Goal: Task Accomplishment & Management: Manage account settings

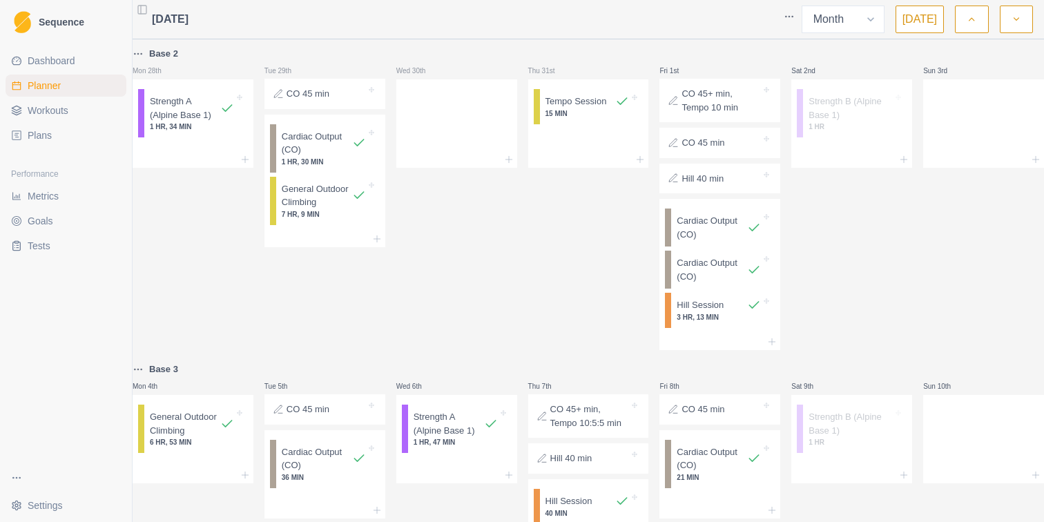
select select "month"
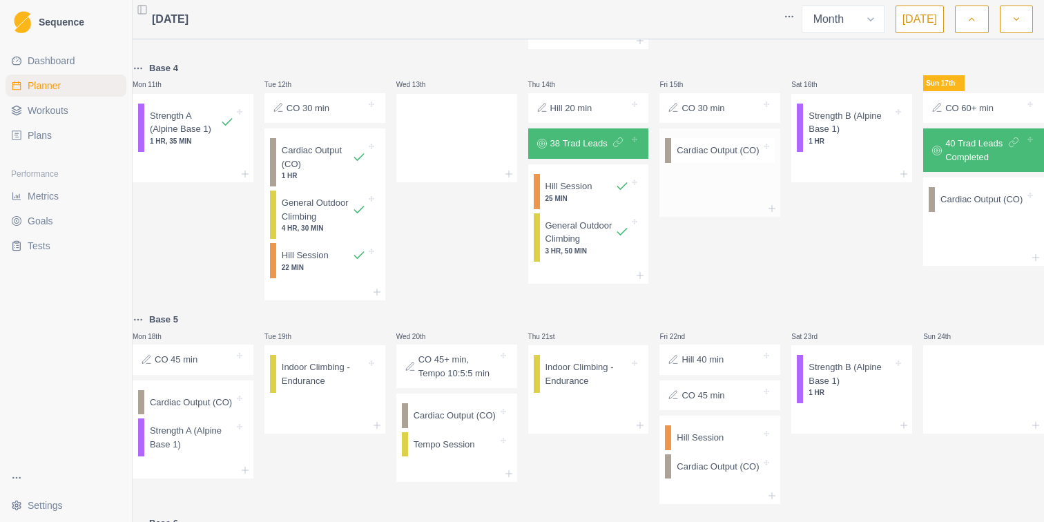
click at [769, 217] on div at bounding box center [719, 208] width 121 height 17
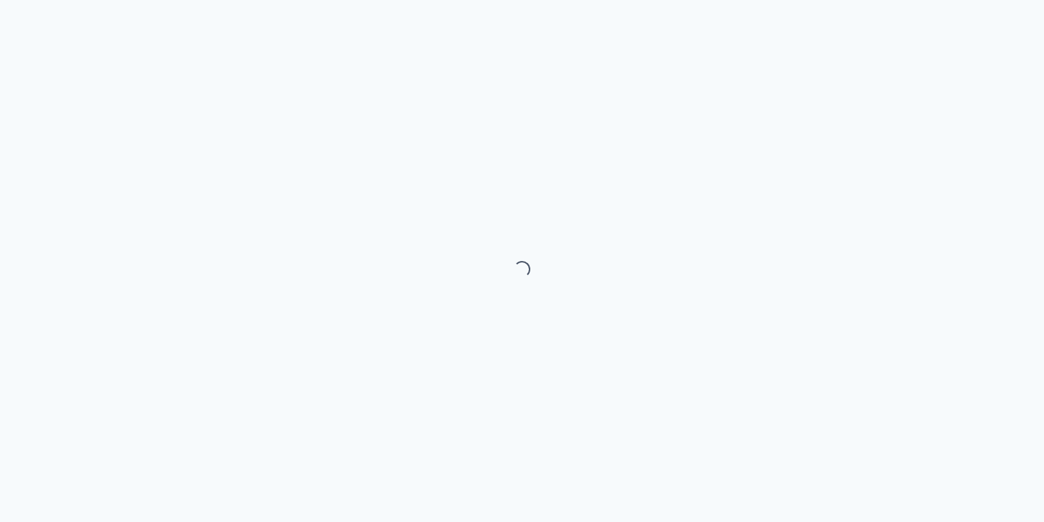
select select "month"
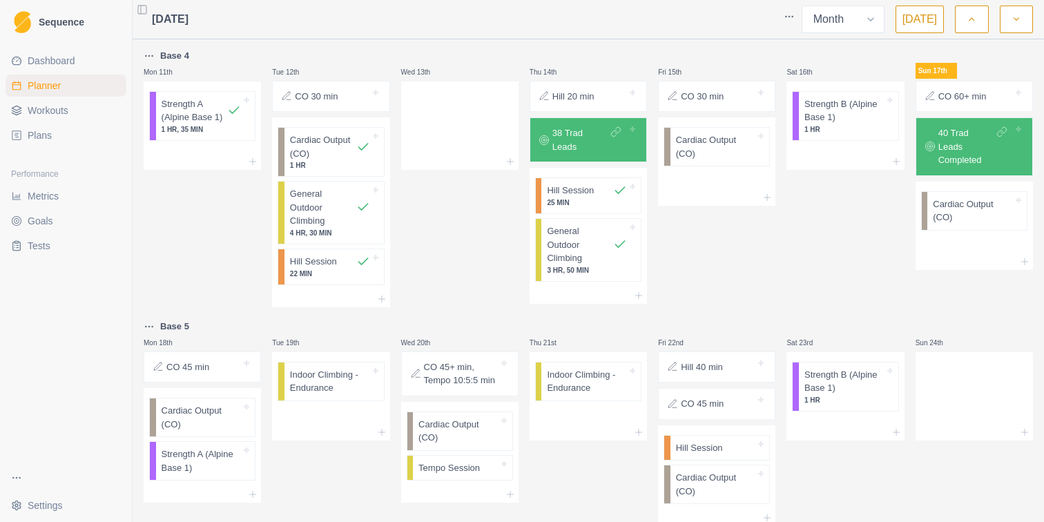
scroll to position [618, 0]
click at [511, 162] on icon at bounding box center [510, 160] width 11 height 11
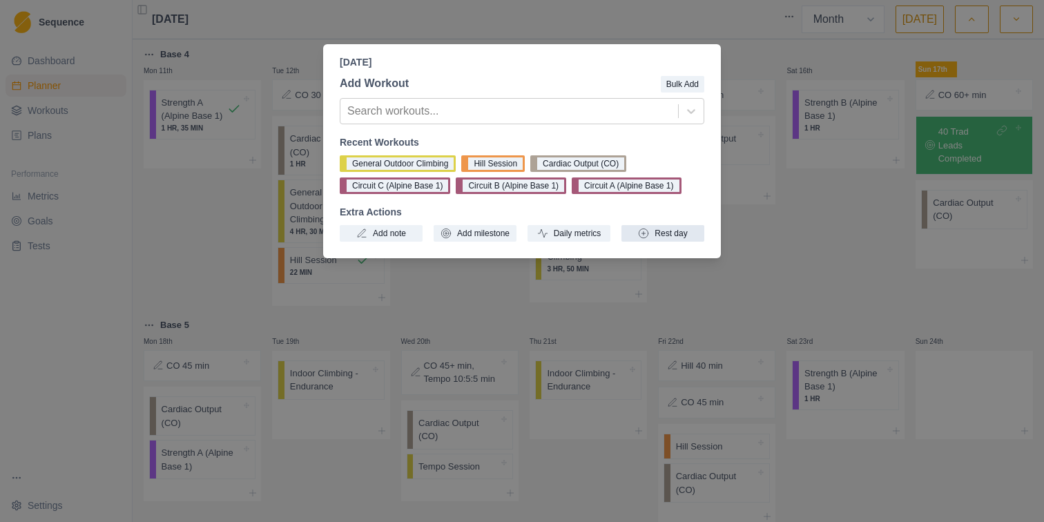
click at [662, 239] on button "Rest day" at bounding box center [662, 233] width 83 height 17
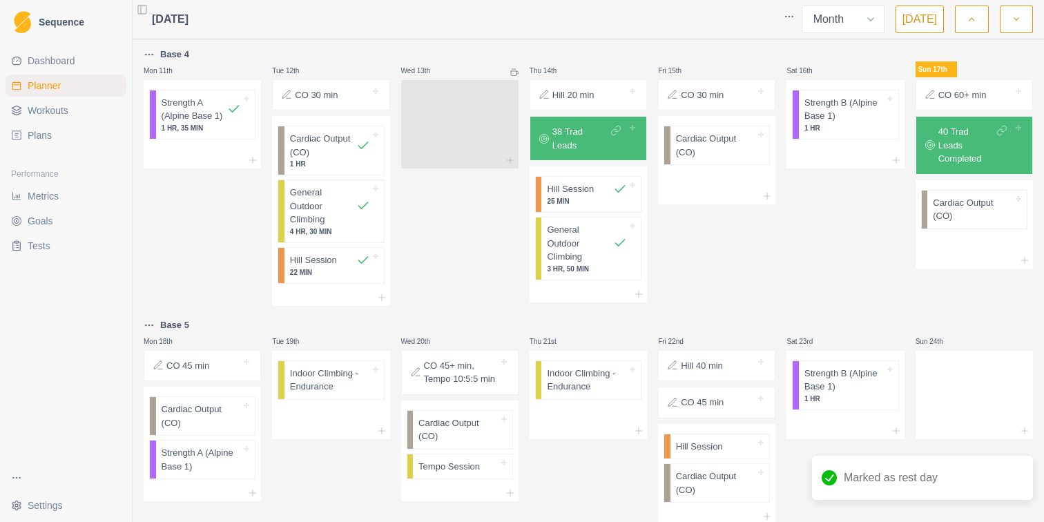
click at [439, 114] on div at bounding box center [459, 121] width 117 height 61
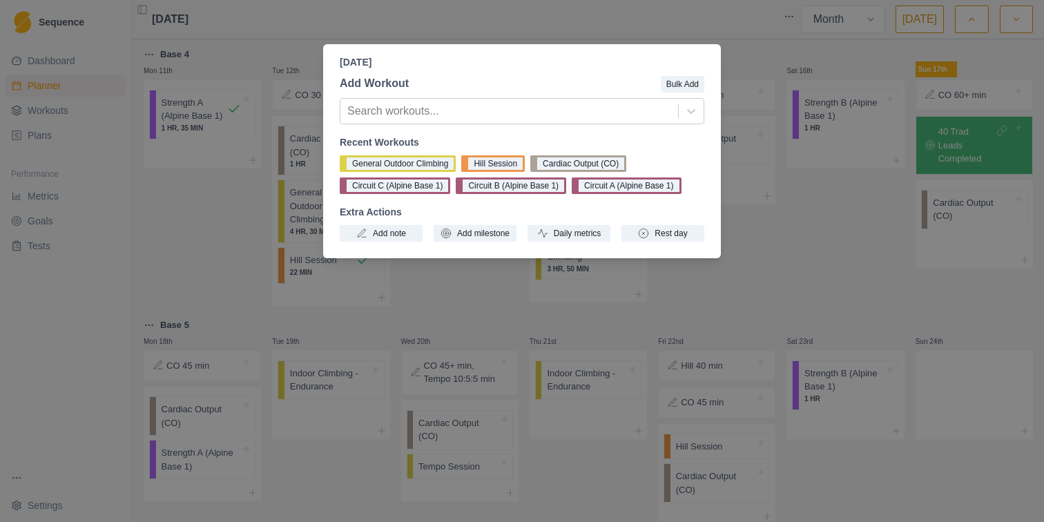
click at [767, 262] on div "[DATE] Add Workout Bulk Add Search workouts... Recent Workouts General Outdoor …" at bounding box center [522, 261] width 1044 height 522
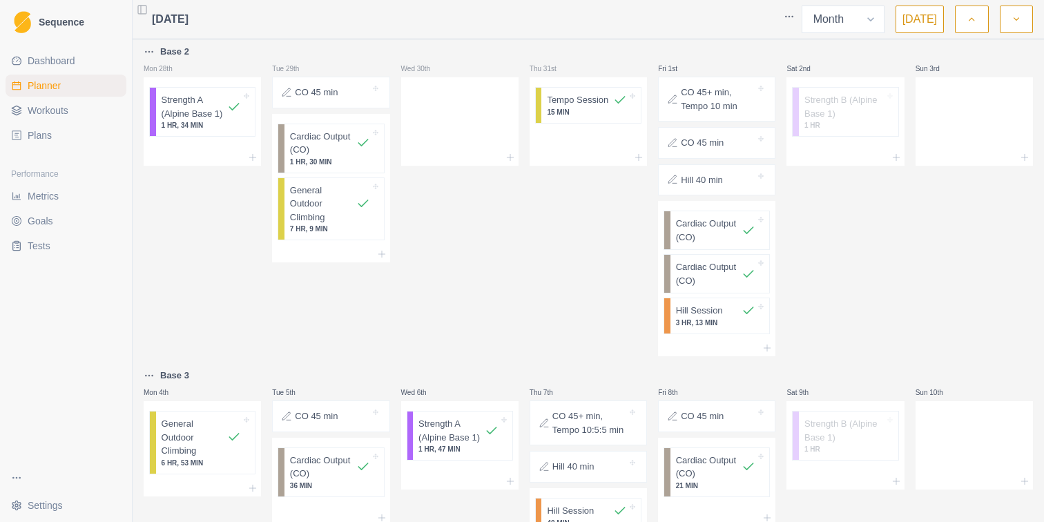
scroll to position [0, 0]
click at [511, 162] on icon at bounding box center [510, 159] width 11 height 11
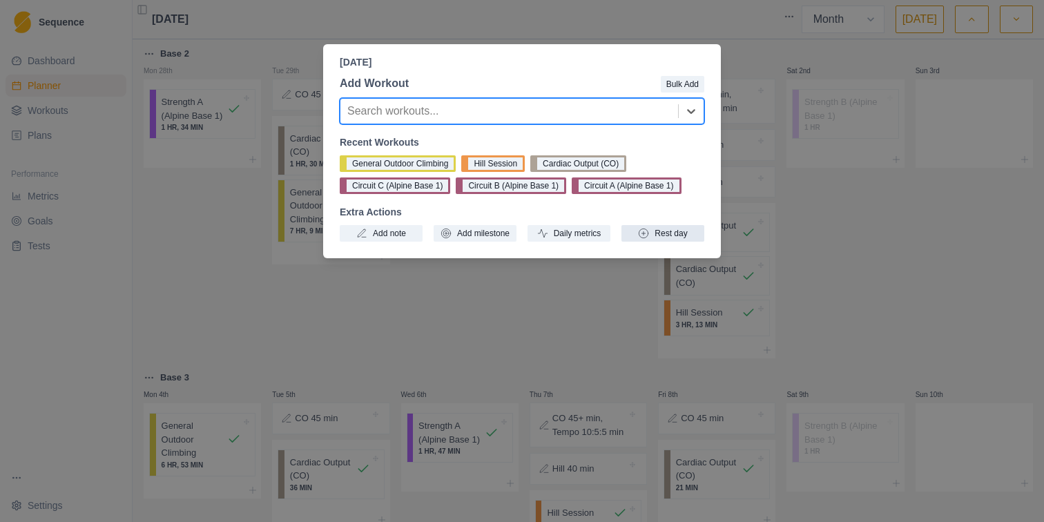
click at [653, 239] on button "Rest day" at bounding box center [662, 233] width 83 height 17
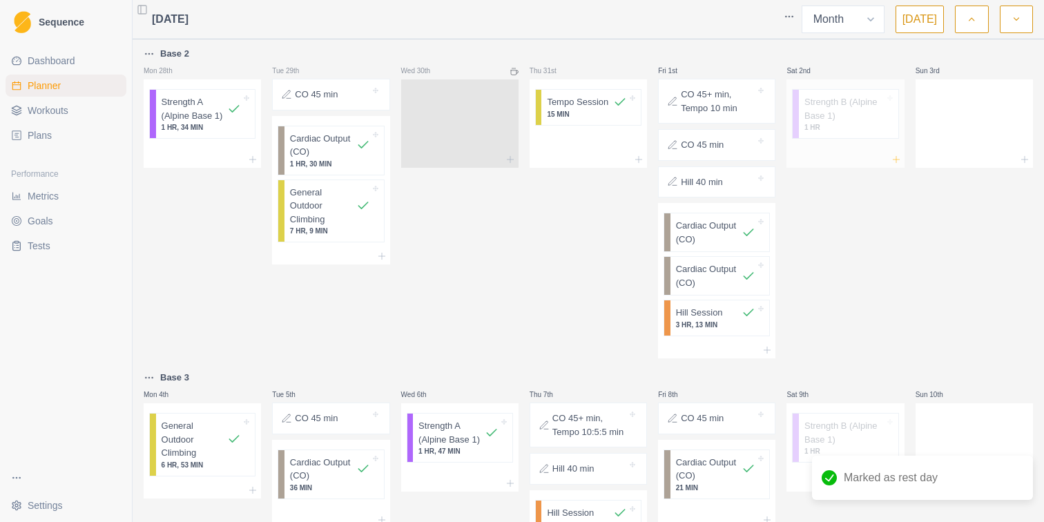
click at [898, 164] on icon at bounding box center [895, 159] width 11 height 11
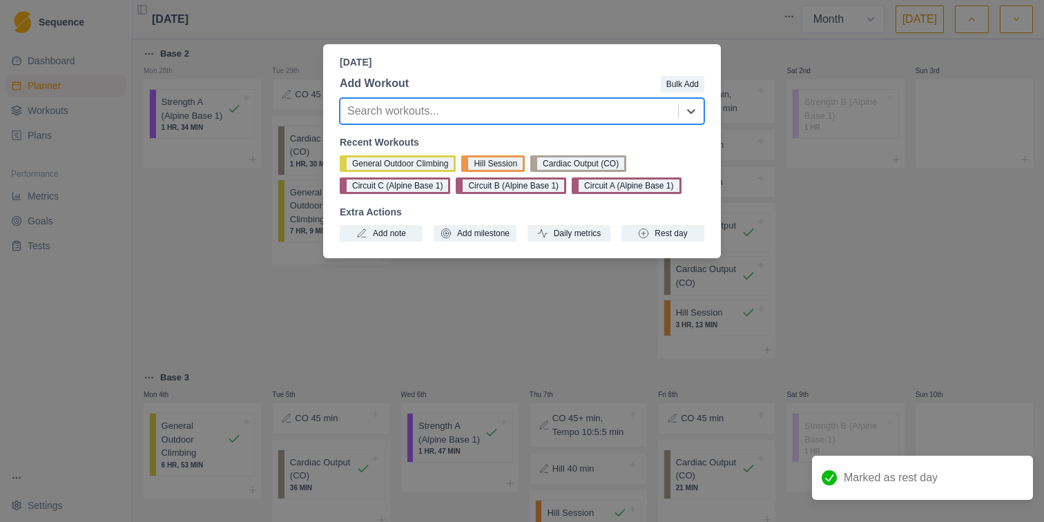
click at [854, 251] on div "[DATE] Add Workout Bulk Add option , selected. Select is focused ,type to refin…" at bounding box center [522, 261] width 1044 height 522
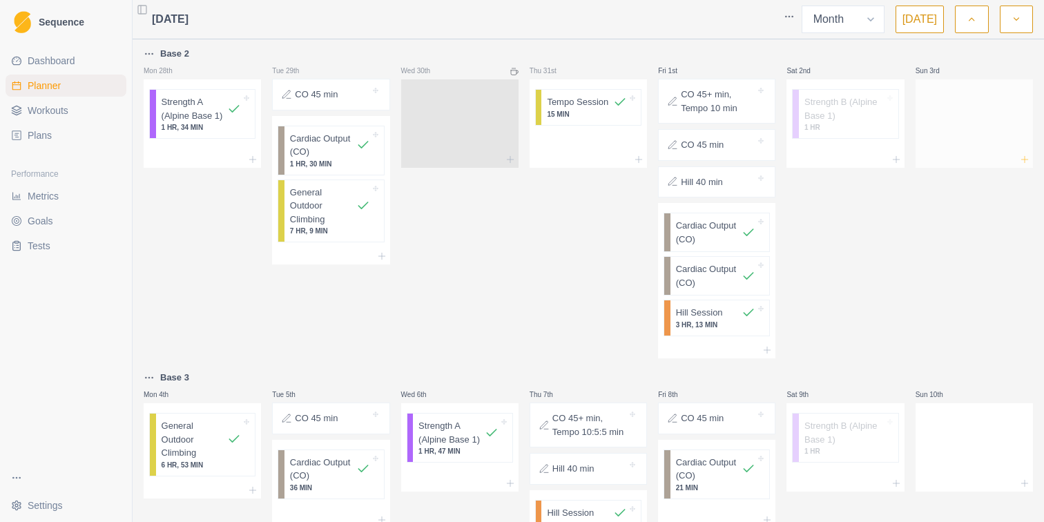
click at [1023, 159] on line at bounding box center [1024, 159] width 6 height 0
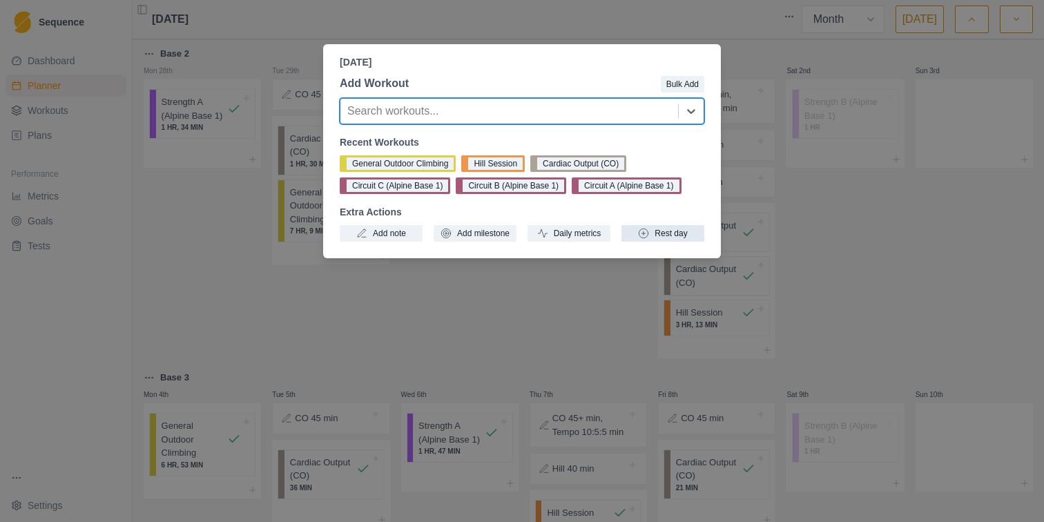
click at [670, 240] on button "Rest day" at bounding box center [662, 233] width 83 height 17
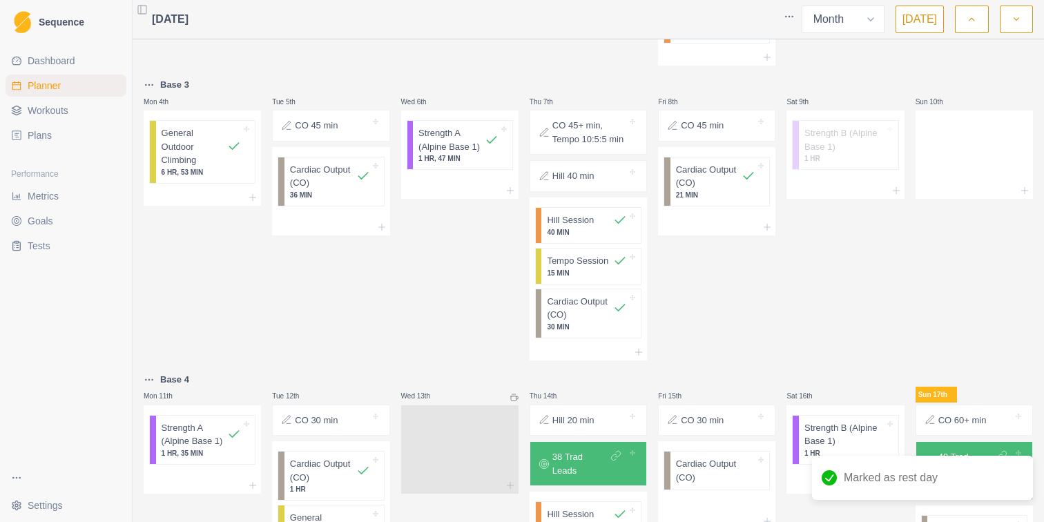
scroll to position [297, 0]
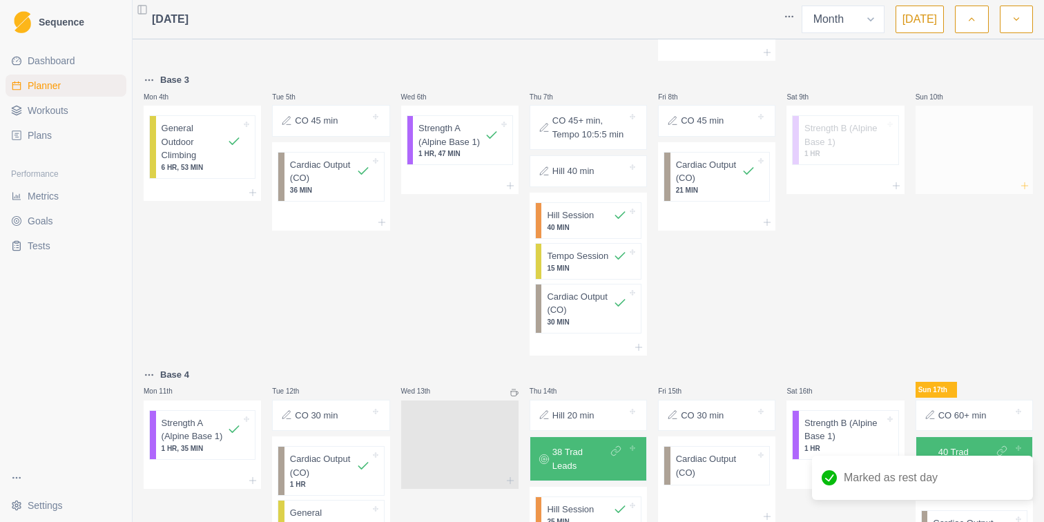
click at [1024, 187] on line at bounding box center [1024, 185] width 0 height 6
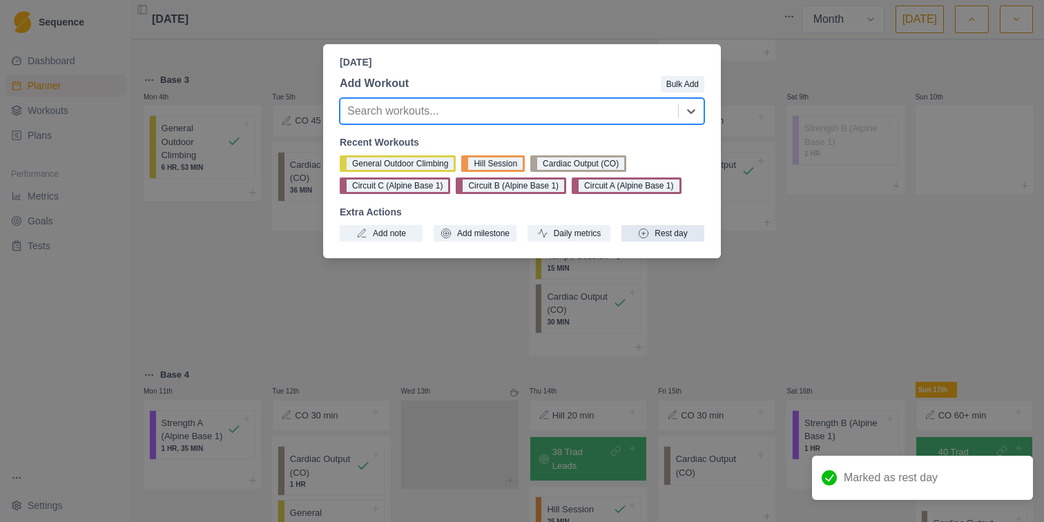
click at [663, 228] on button "Rest day" at bounding box center [662, 233] width 83 height 17
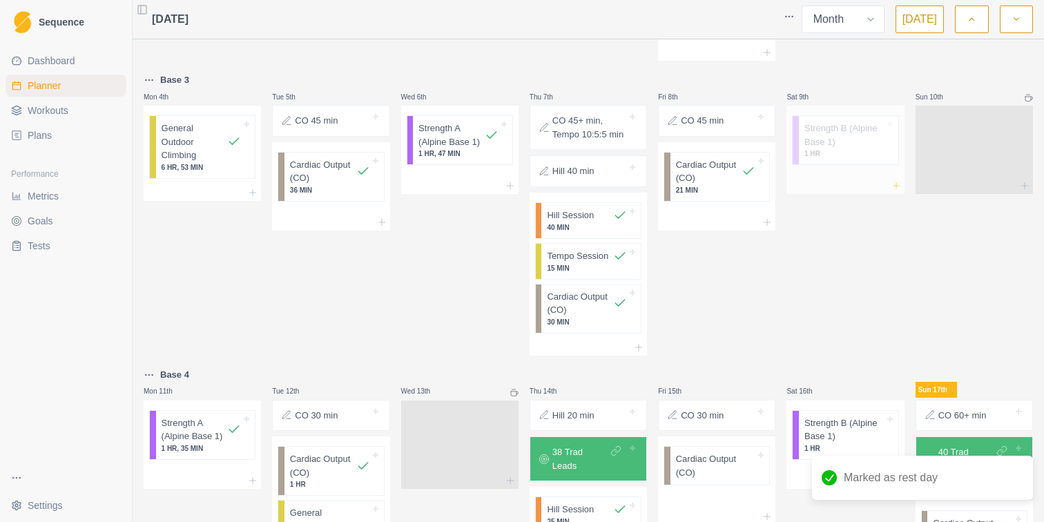
click at [895, 189] on icon at bounding box center [895, 185] width 11 height 11
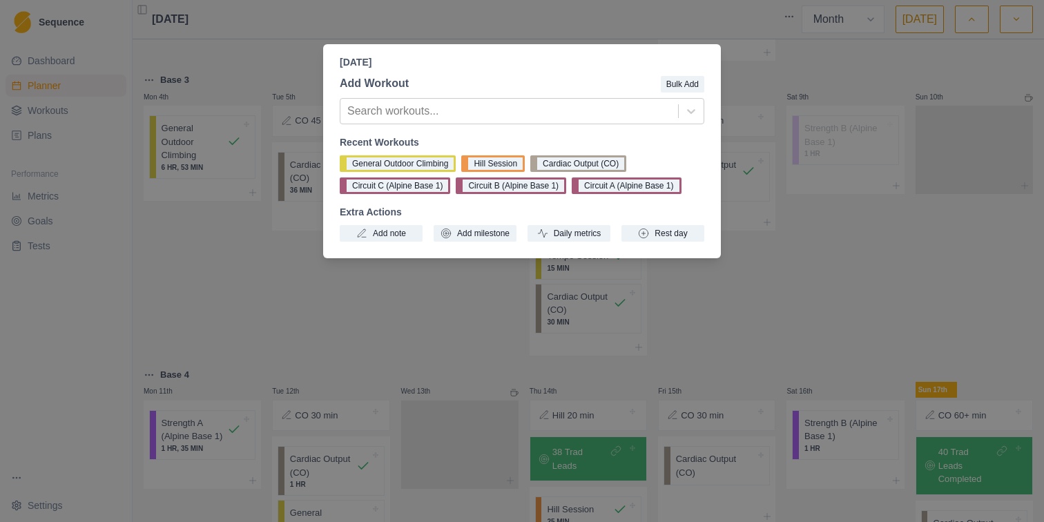
click at [864, 301] on div "[DATE] Add Workout Bulk Add Search workouts... Recent Workouts General Outdoor …" at bounding box center [522, 261] width 1044 height 522
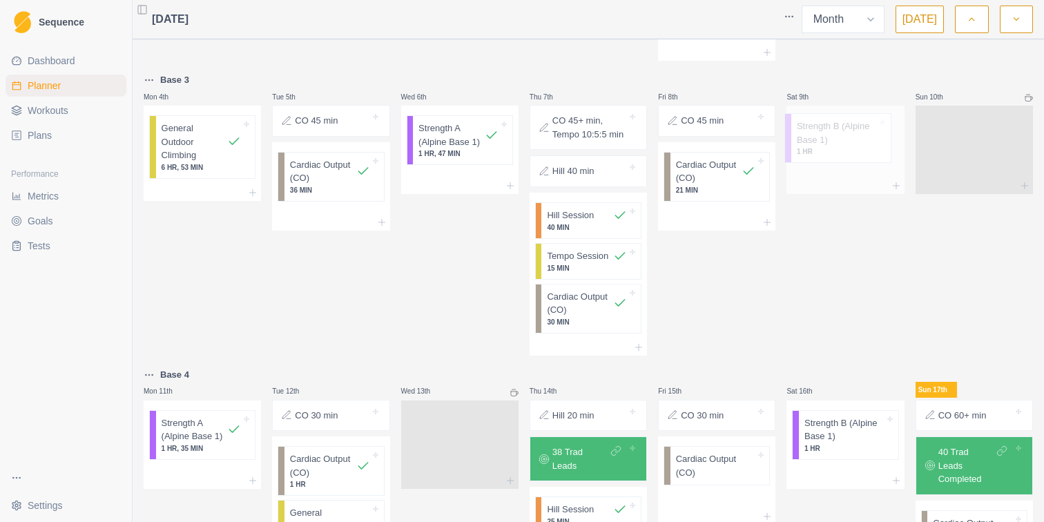
click at [843, 137] on div "Strength B (Alpine Base 1) 1 HR" at bounding box center [844, 138] width 117 height 65
click at [882, 274] on div "Sat 9th Strength B (Alpine Base 1) 1 HR" at bounding box center [844, 214] width 117 height 284
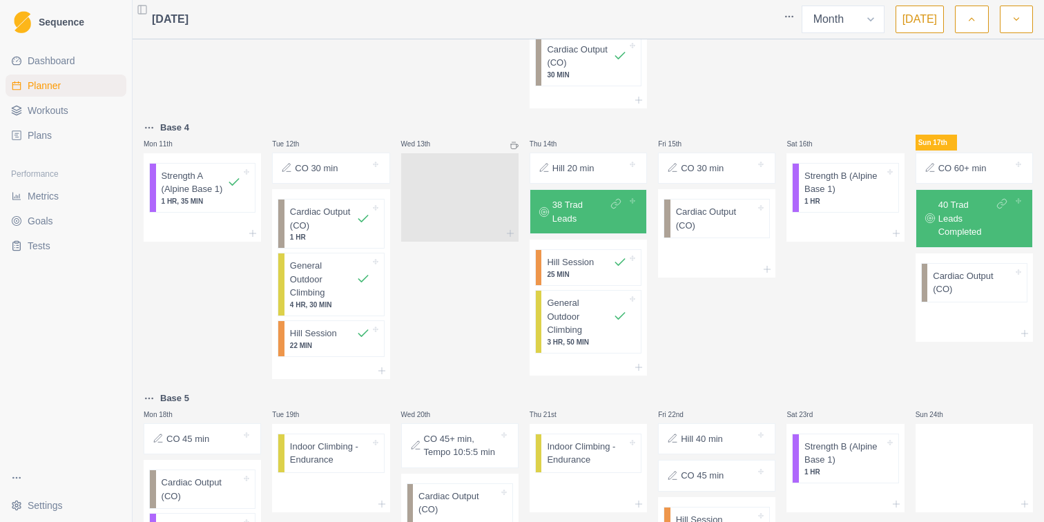
scroll to position [548, 0]
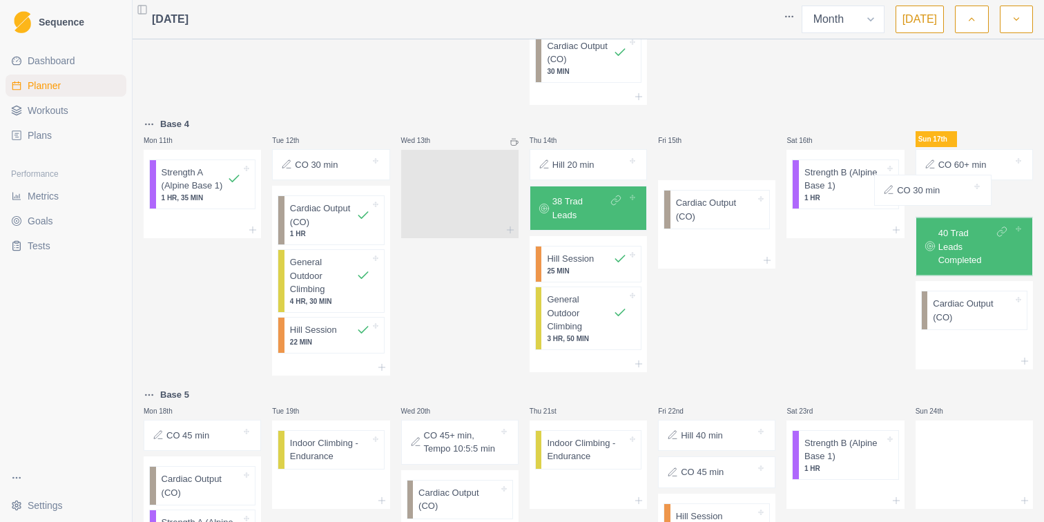
drag, startPoint x: 718, startPoint y: 161, endPoint x: 941, endPoint y: 186, distance: 223.7
click at [941, 186] on div "Base 2 Mon 28th Strength A (Alpine Base 1) 1 HR, 34 MIN Tue 29th CO 45 min Card…" at bounding box center [588, 156] width 889 height 1316
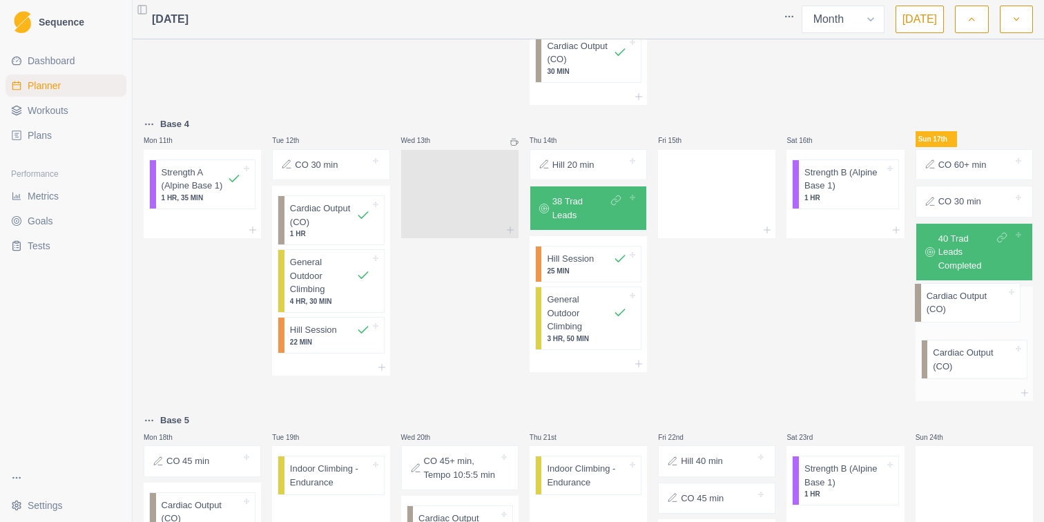
drag, startPoint x: 687, startPoint y: 182, endPoint x: 948, endPoint y: 302, distance: 286.9
click at [948, 302] on div "Base 2 Mon 28th Strength A (Alpine Base 1) 1 HR, 34 MIN Tue 29th CO 45 min Card…" at bounding box center [588, 169] width 889 height 1342
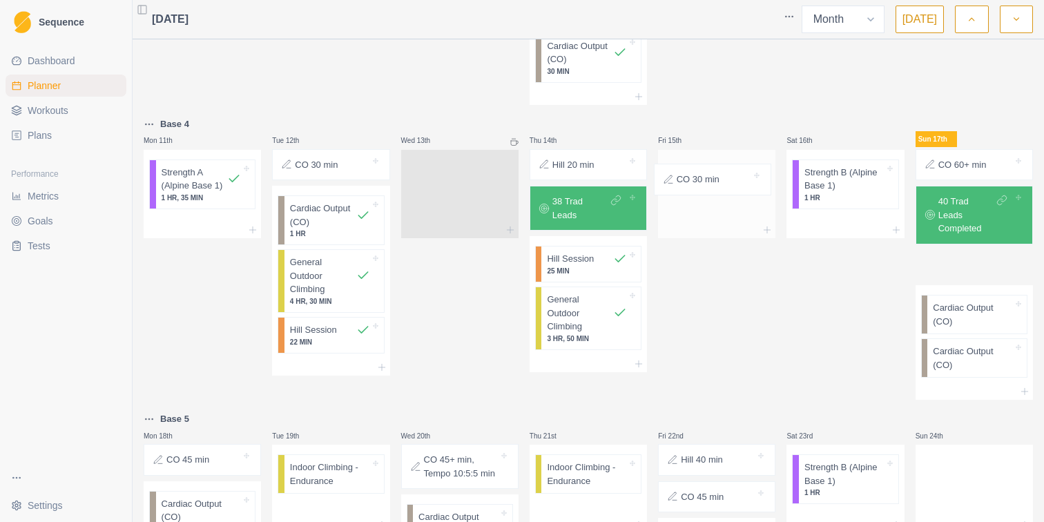
drag, startPoint x: 983, startPoint y: 200, endPoint x: 712, endPoint y: 166, distance: 272.7
click at [712, 166] on div "Base 2 Mon 28th Strength A (Alpine Base 1) 1 HR, 34 MIN Tue 29th CO 45 min Card…" at bounding box center [588, 168] width 889 height 1340
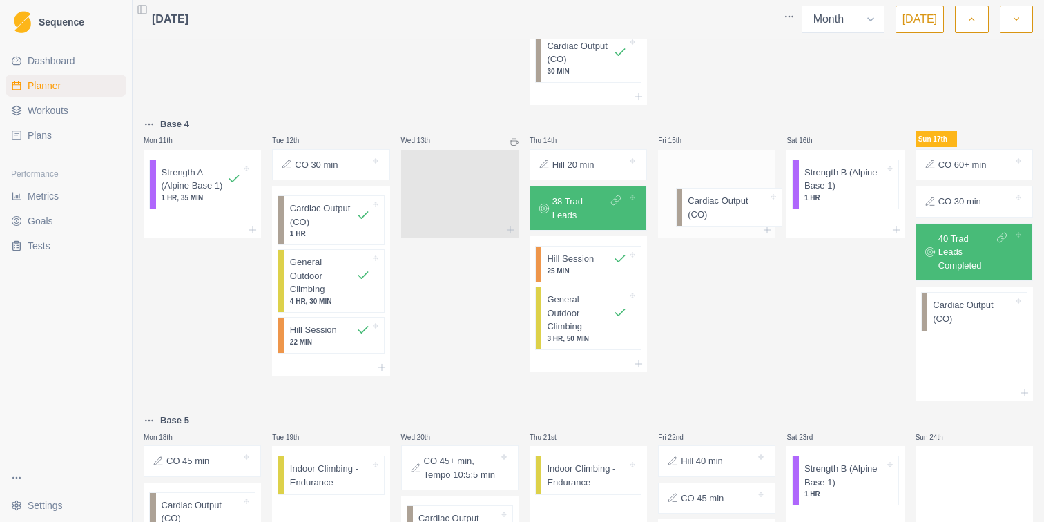
drag, startPoint x: 1001, startPoint y: 317, endPoint x: 740, endPoint y: 185, distance: 292.3
click at [740, 185] on div "Base 2 Mon 28th Strength A (Alpine Base 1) 1 HR, 34 MIN Tue 29th CO 45 min Card…" at bounding box center [588, 169] width 889 height 1342
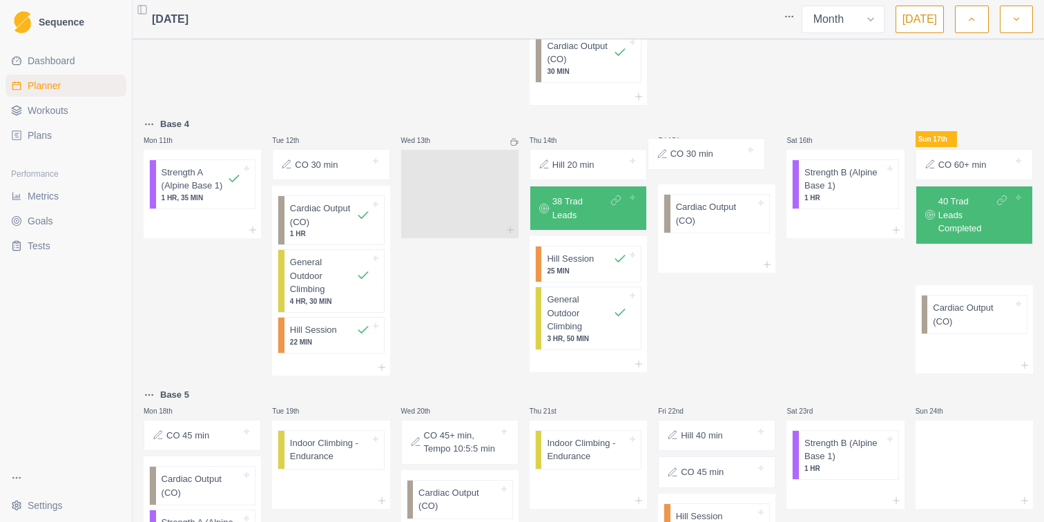
drag, startPoint x: 959, startPoint y: 204, endPoint x: 687, endPoint y: 157, distance: 275.9
click at [687, 157] on div "Base 2 Mon 28th Strength A (Alpine Base 1) 1 HR, 34 MIN Tue 29th CO 45 min Card…" at bounding box center [588, 156] width 889 height 1316
click at [703, 221] on p "Cardiac Output (CO)" at bounding box center [716, 215] width 80 height 27
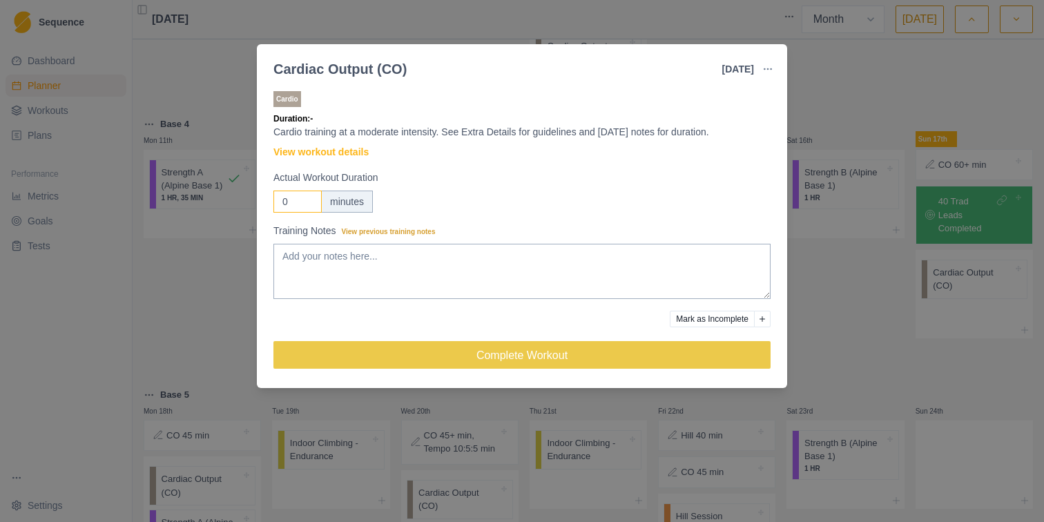
click at [288, 207] on input "0" at bounding box center [297, 201] width 48 height 22
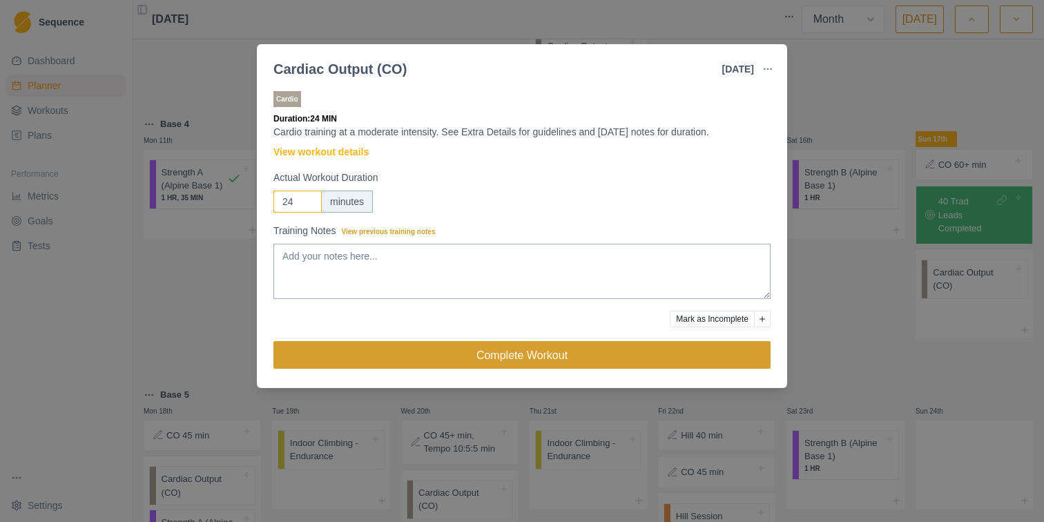
type input "24"
click at [421, 357] on button "Complete Workout" at bounding box center [521, 355] width 497 height 28
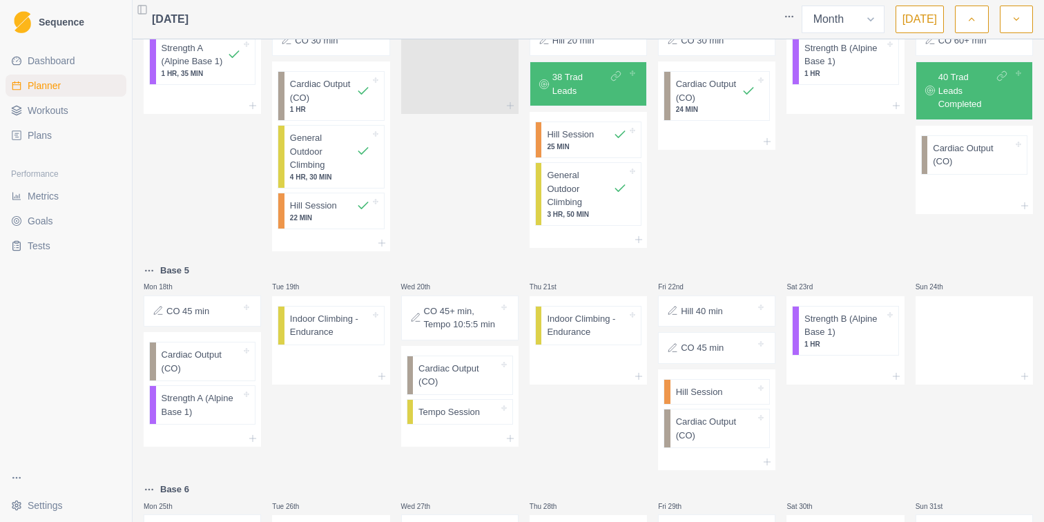
scroll to position [676, 0]
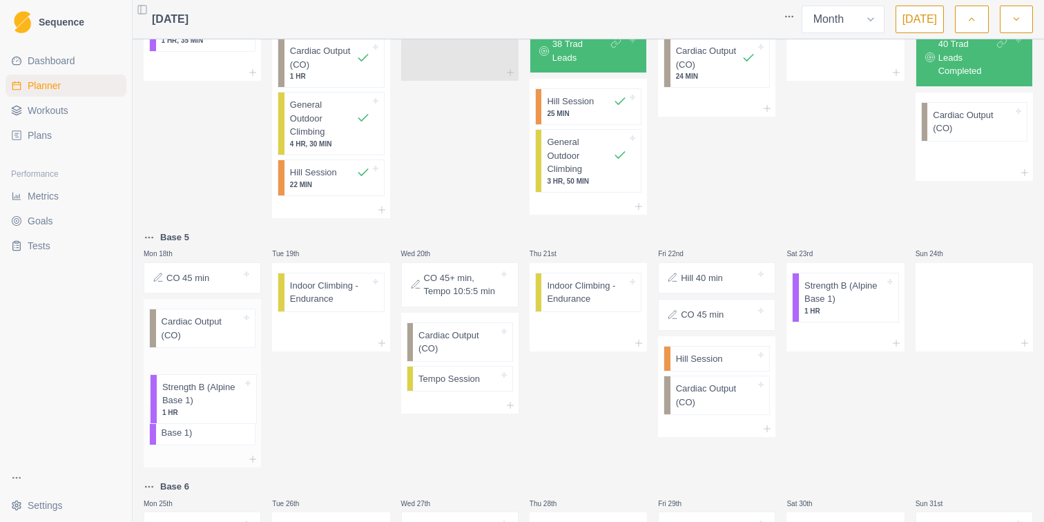
drag, startPoint x: 839, startPoint y: 72, endPoint x: 193, endPoint y: 415, distance: 731.4
click at [193, 415] on div "Base 2 Mon 28th Strength A (Alpine Base 1) 1 HR, 34 MIN Tue 29th CO 45 min Card…" at bounding box center [588, 13] width 889 height 1347
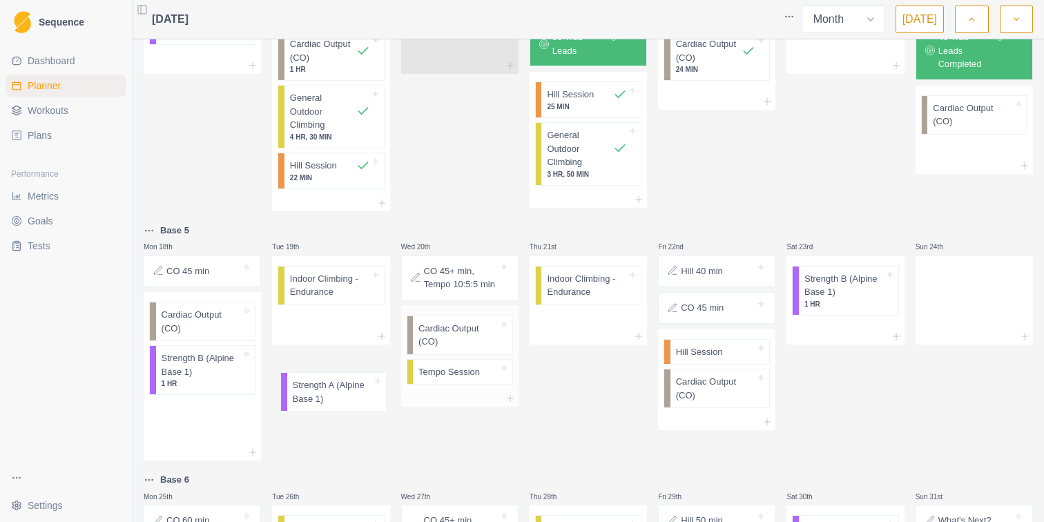
scroll to position [714, 0]
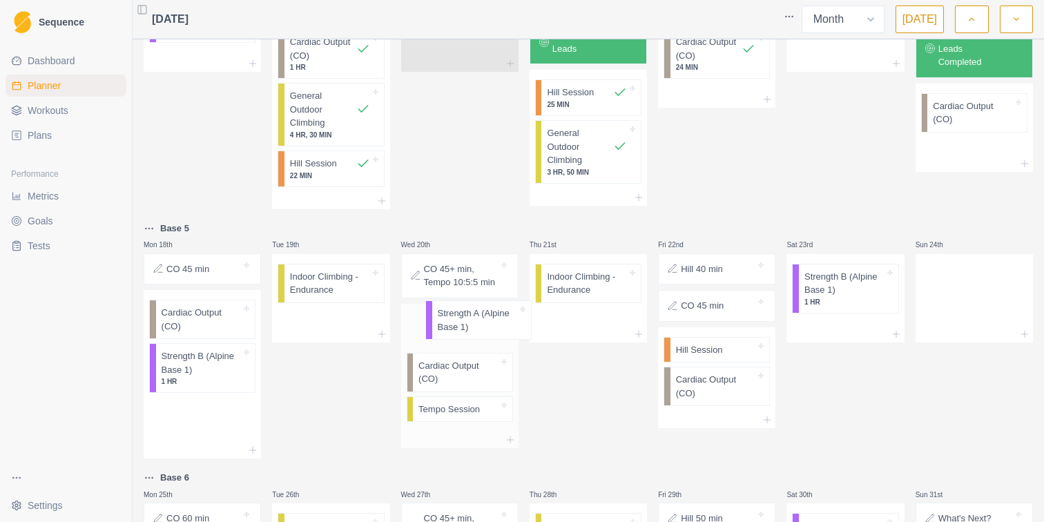
drag, startPoint x: 206, startPoint y: 429, endPoint x: 477, endPoint y: 322, distance: 291.8
click at [477, 322] on div "Base 2 Mon 28th Strength A (Alpine Base 1) 1 HR, 34 MIN Tue 29th CO 45 min Card…" at bounding box center [588, 4] width 889 height 1347
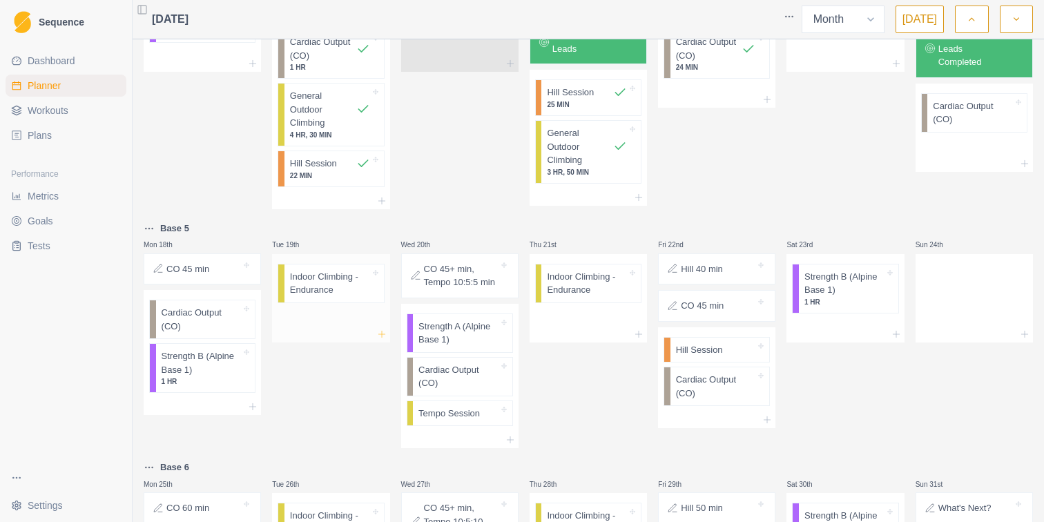
click at [378, 333] on icon at bounding box center [381, 334] width 11 height 11
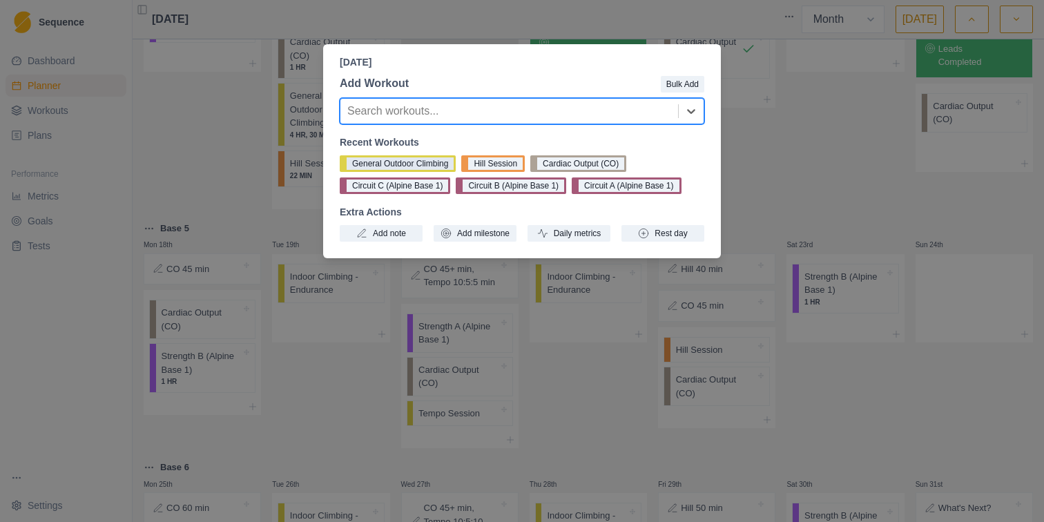
click at [407, 161] on button "General Outdoor Climbing" at bounding box center [398, 163] width 116 height 17
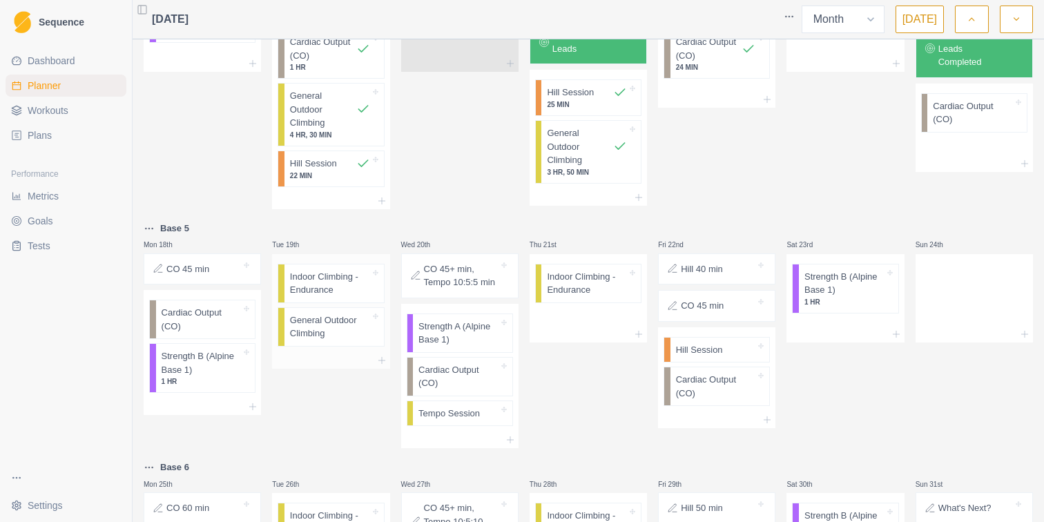
click at [365, 287] on p "Indoor Climbing - Endurance" at bounding box center [330, 283] width 80 height 27
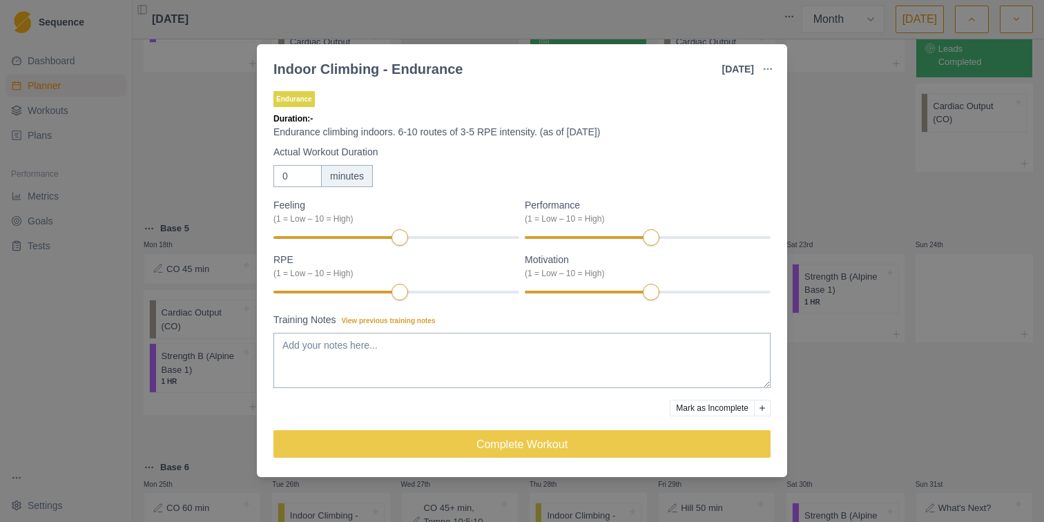
click at [774, 67] on button "button" at bounding box center [768, 69] width 28 height 28
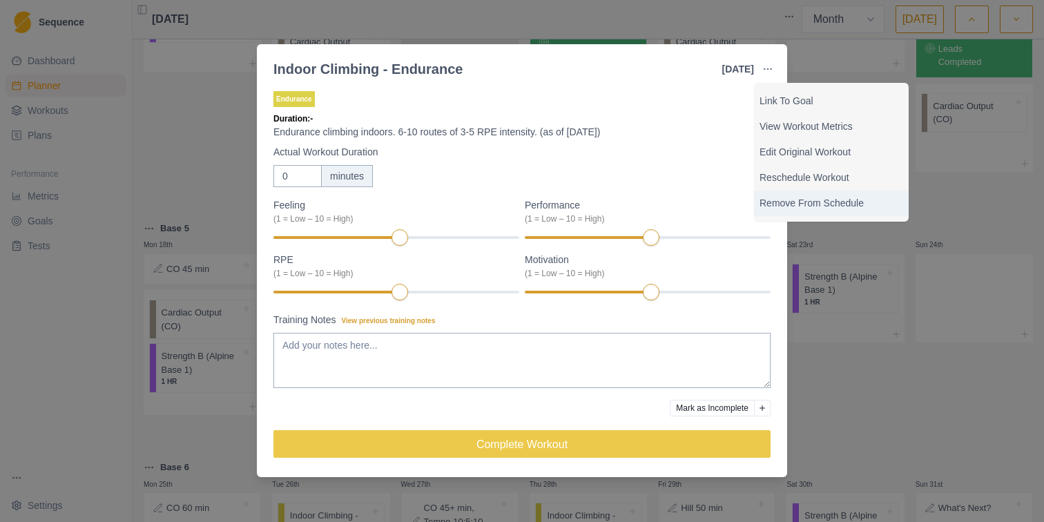
click at [770, 199] on p "Remove From Schedule" at bounding box center [831, 203] width 144 height 14
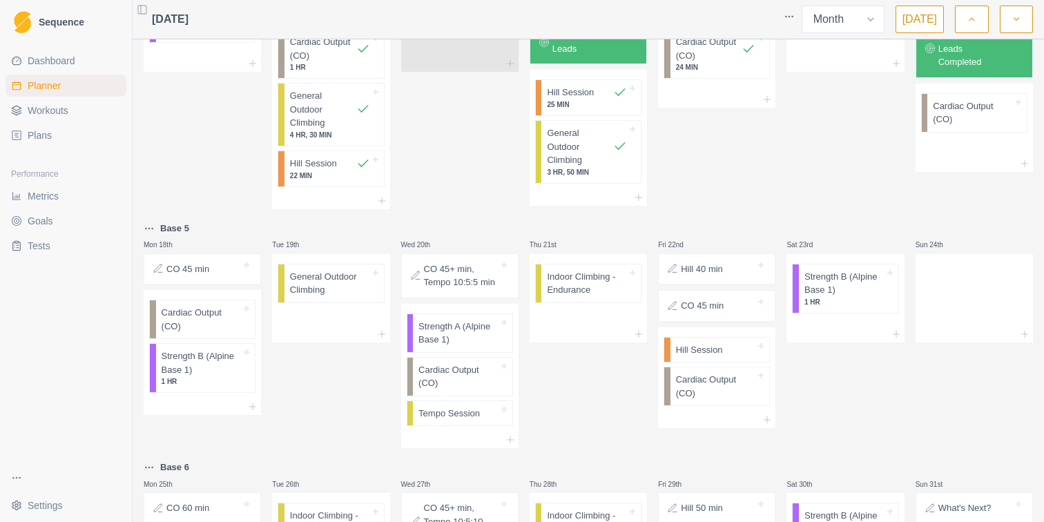
click at [759, 155] on div "Fri 15th CO 30 min Cardiac Output (CO) 24 MIN" at bounding box center [716, 80] width 117 height 260
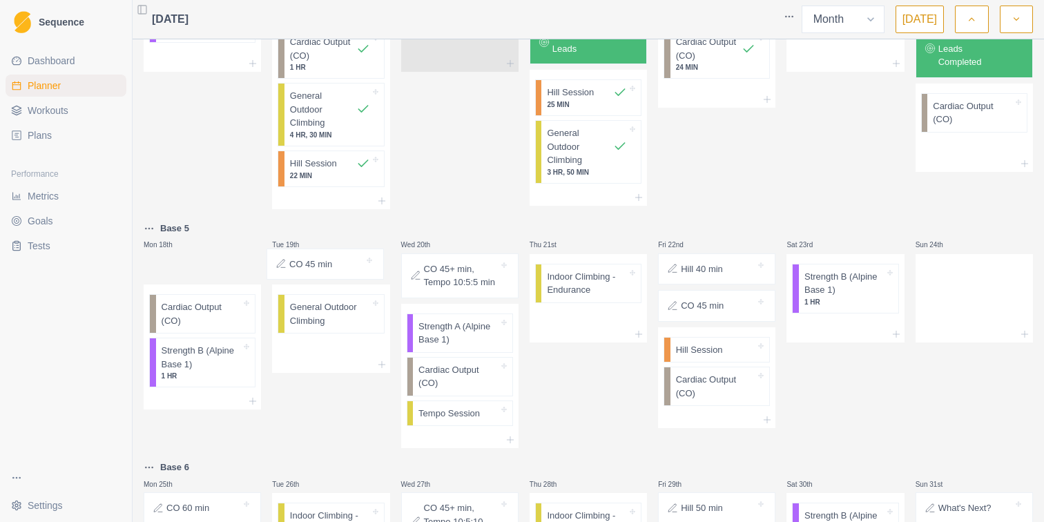
drag, startPoint x: 195, startPoint y: 270, endPoint x: 323, endPoint y: 264, distance: 127.8
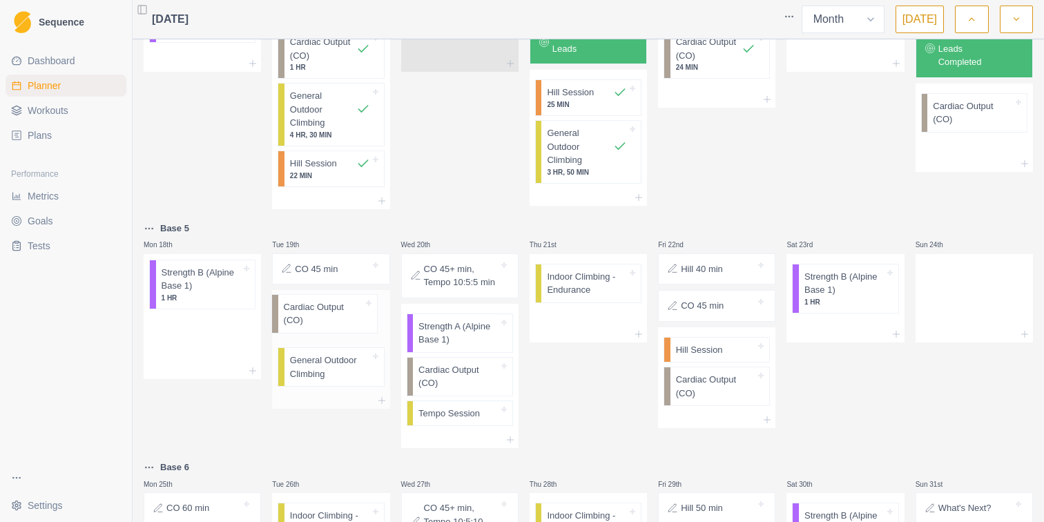
drag, startPoint x: 215, startPoint y: 286, endPoint x: 346, endPoint y: 319, distance: 134.6
click at [324, 438] on div "Tue 19th CO 45 min Cardiac Output (CO) General Outdoor Climbing" at bounding box center [330, 334] width 117 height 228
click at [448, 184] on div "Wed 13th" at bounding box center [459, 80] width 117 height 260
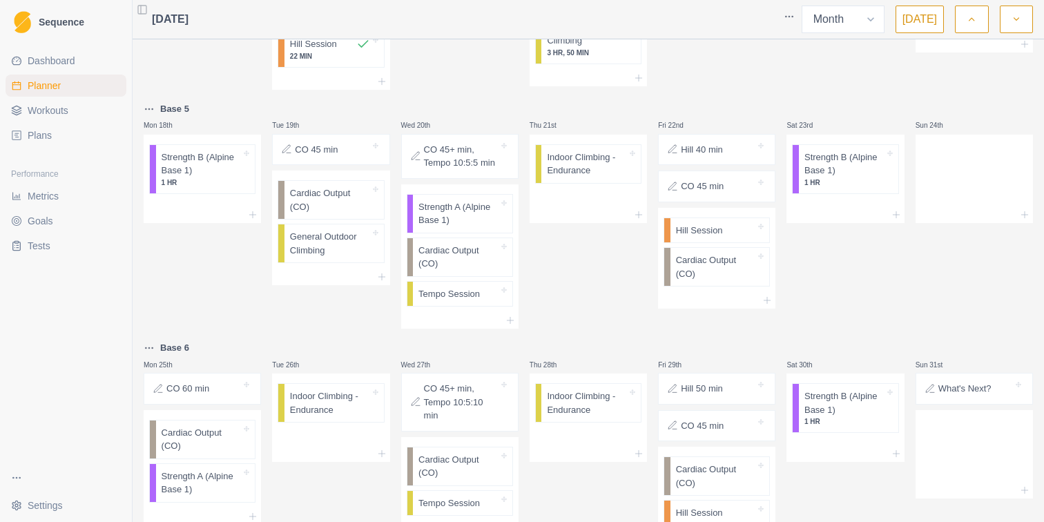
scroll to position [835, 0]
click at [620, 156] on p "Indoor Climbing - Endurance" at bounding box center [587, 162] width 80 height 27
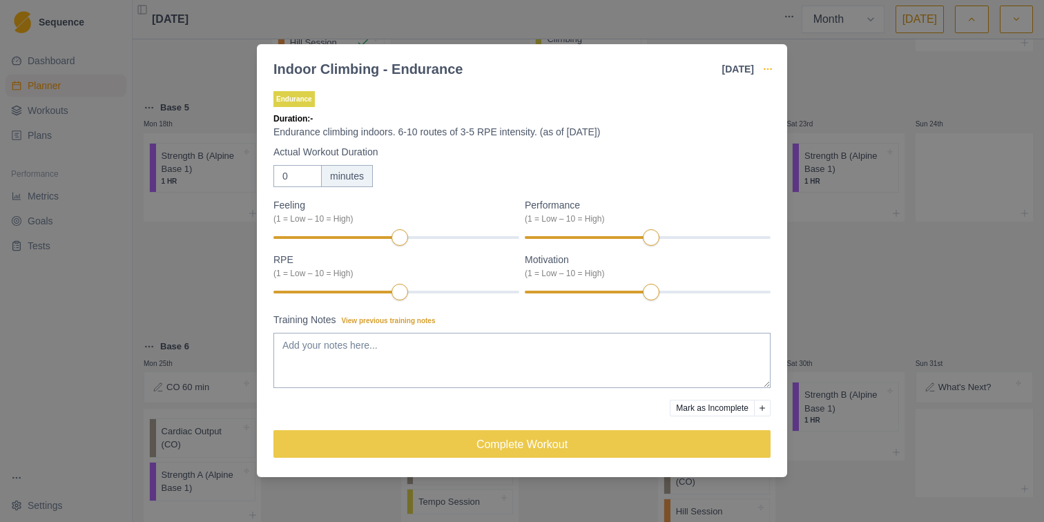
click at [767, 66] on icon "button" at bounding box center [767, 68] width 11 height 11
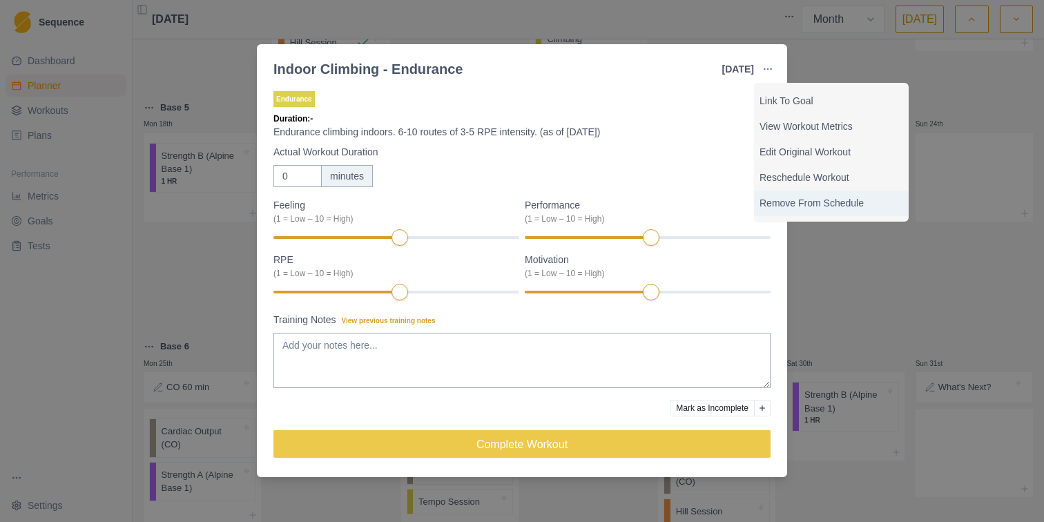
click at [781, 199] on p "Remove From Schedule" at bounding box center [831, 203] width 144 height 14
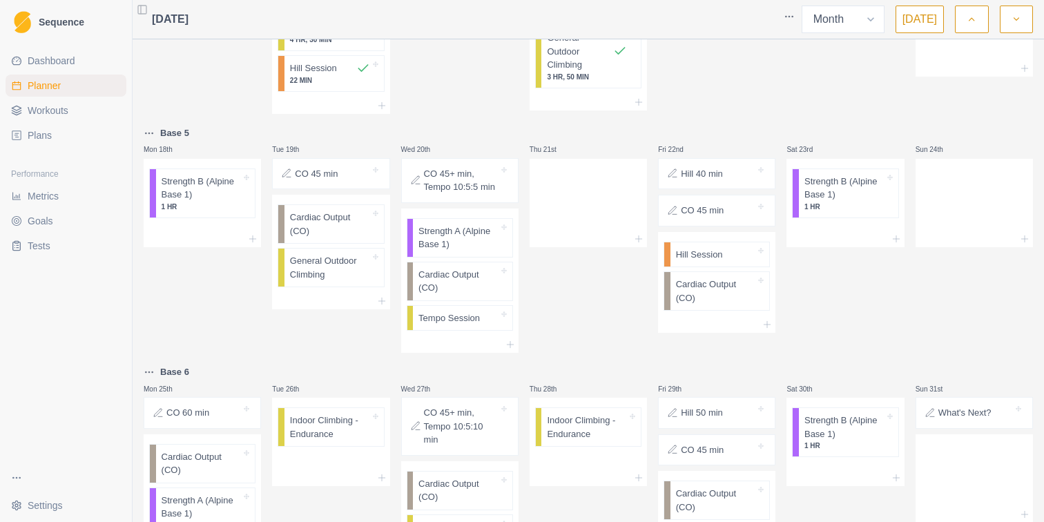
scroll to position [806, 0]
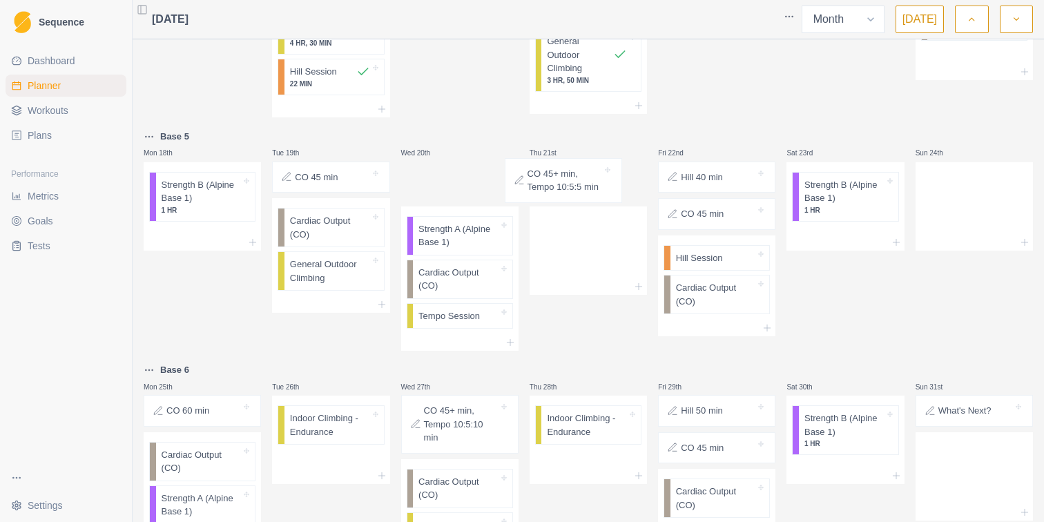
drag, startPoint x: 445, startPoint y: 193, endPoint x: 554, endPoint y: 187, distance: 108.5
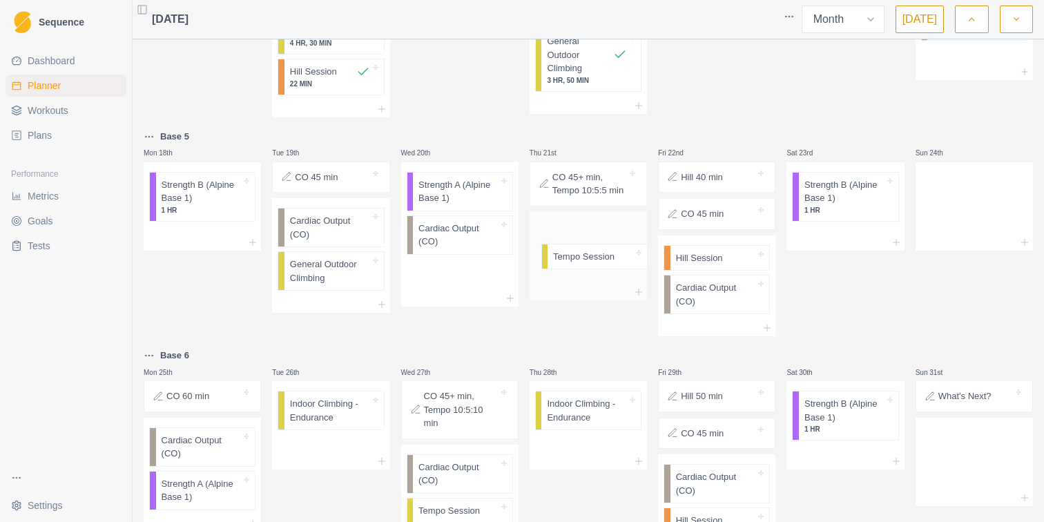
drag, startPoint x: 450, startPoint y: 275, endPoint x: 593, endPoint y: 257, distance: 144.1
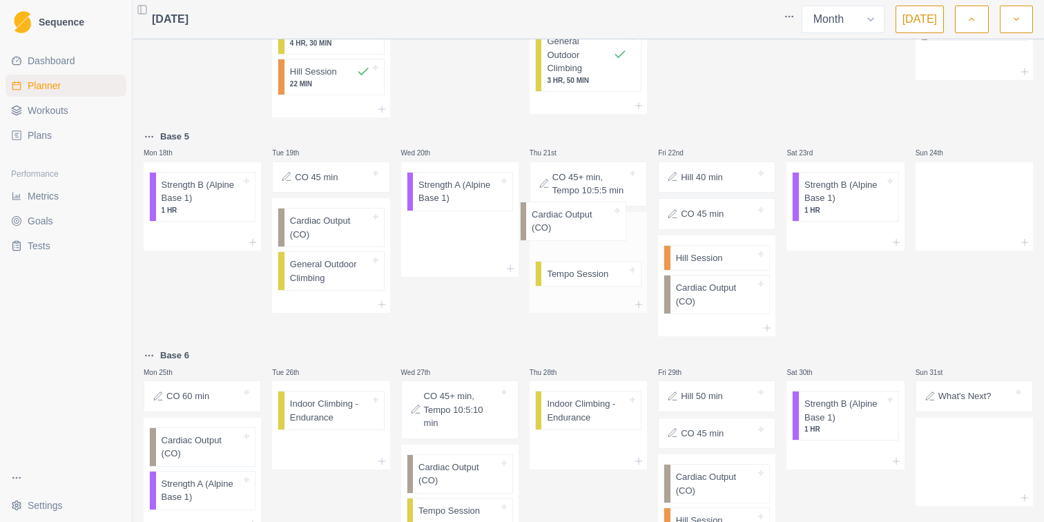
drag, startPoint x: 440, startPoint y: 242, endPoint x: 565, endPoint y: 232, distance: 125.3
click at [823, 311] on div "Sat 23rd Strength B (Alpine Base 1) 1 HR" at bounding box center [844, 232] width 117 height 208
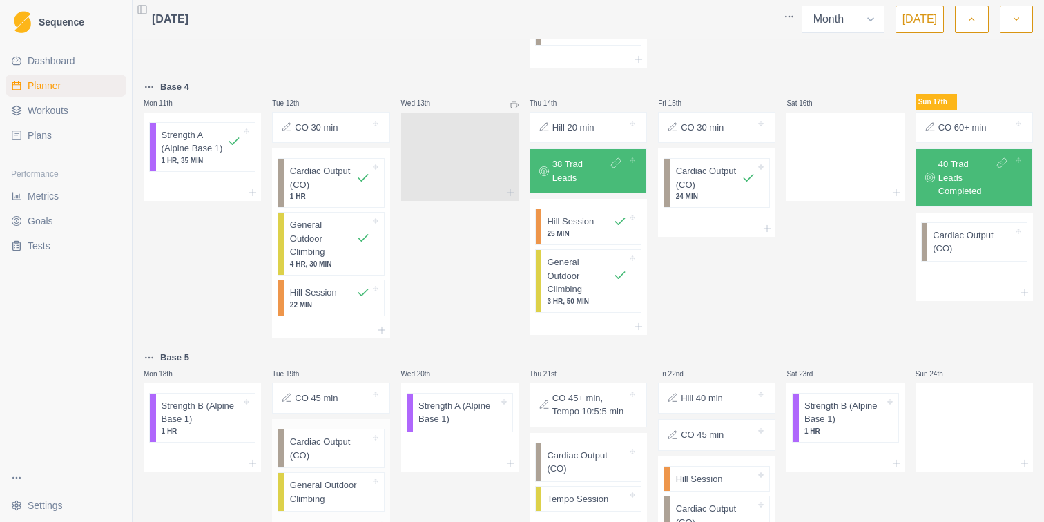
scroll to position [585, 0]
click at [892, 194] on icon at bounding box center [895, 193] width 11 height 11
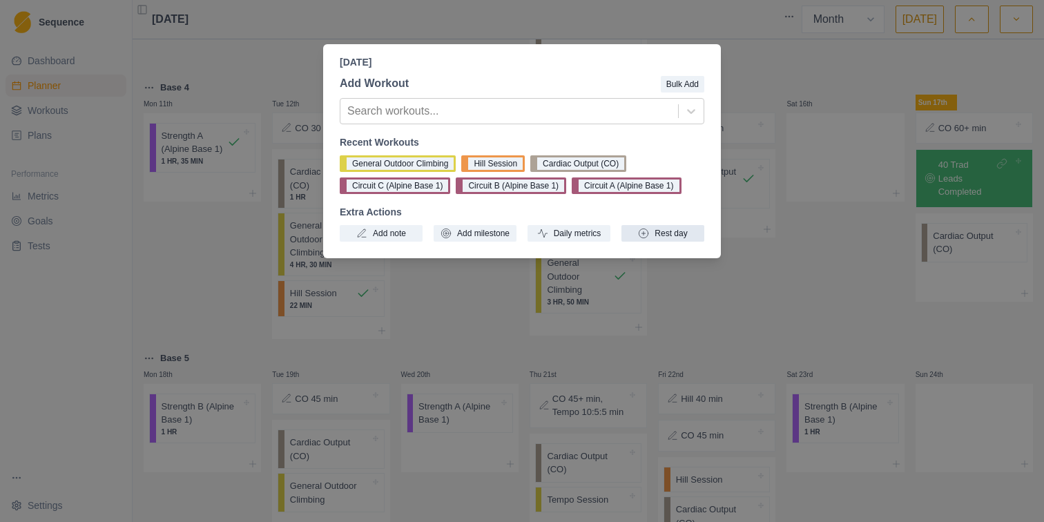
click at [662, 228] on button "Rest day" at bounding box center [662, 233] width 83 height 17
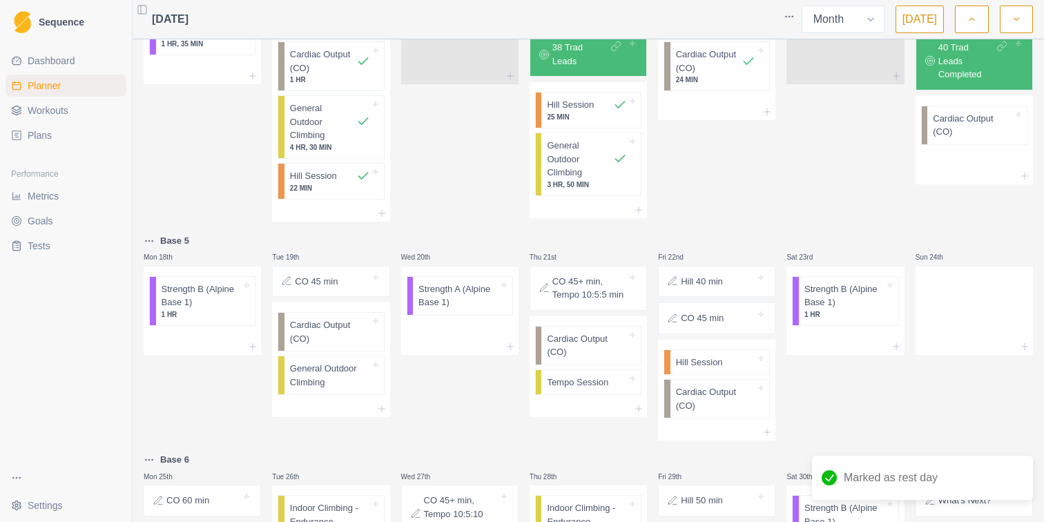
scroll to position [716, 0]
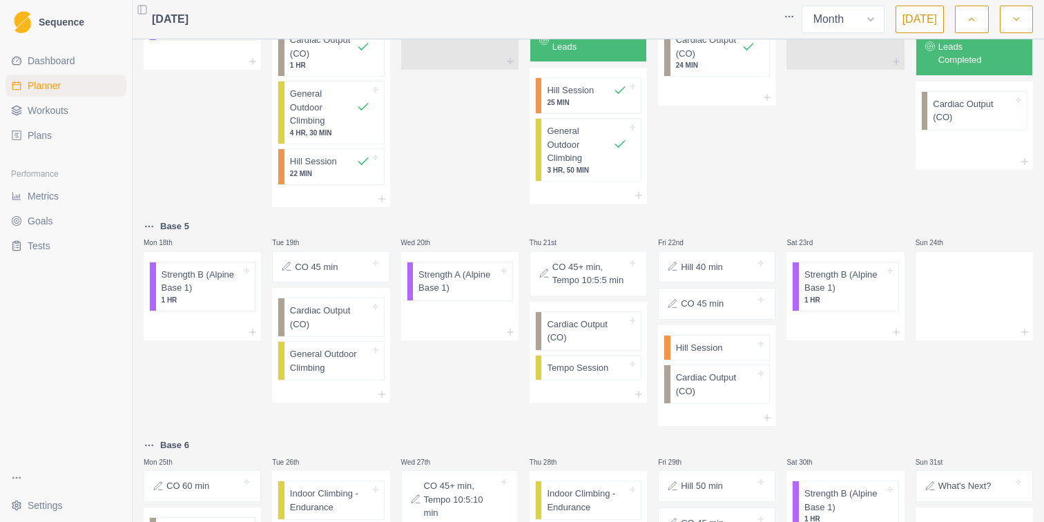
click at [756, 186] on div "Fri 15th CO 30 min Cardiac Output (CO) 24 MIN" at bounding box center [716, 78] width 117 height 260
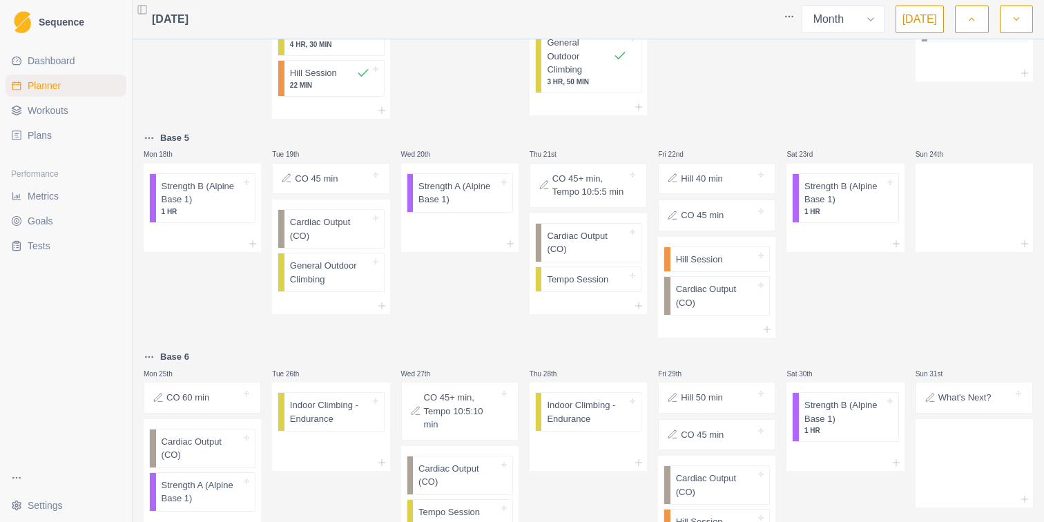
scroll to position [806, 0]
click at [817, 277] on div "Sat 23rd Strength B (Alpine Base 1) 1 HR" at bounding box center [844, 232] width 117 height 208
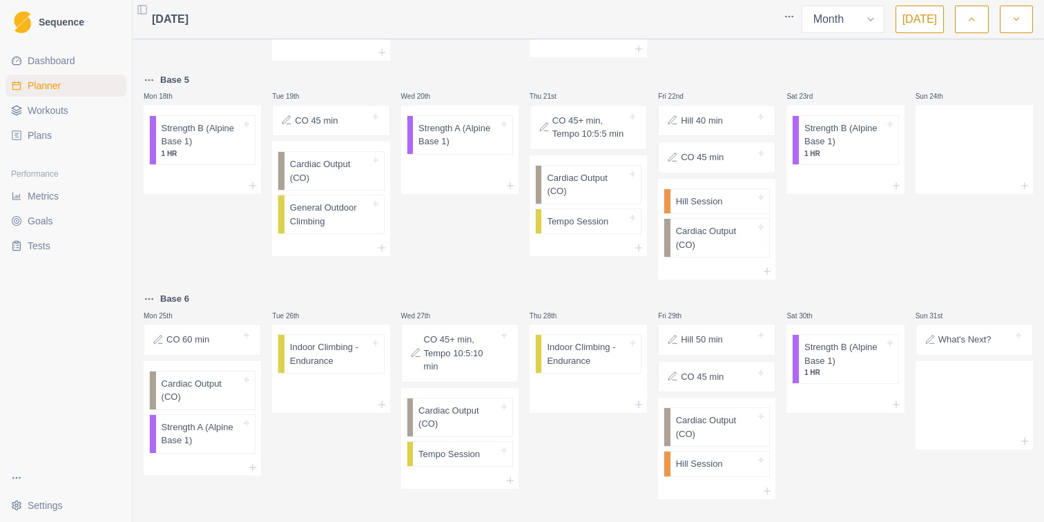
scroll to position [861, 0]
click at [962, 76] on div at bounding box center [973, 81] width 117 height 17
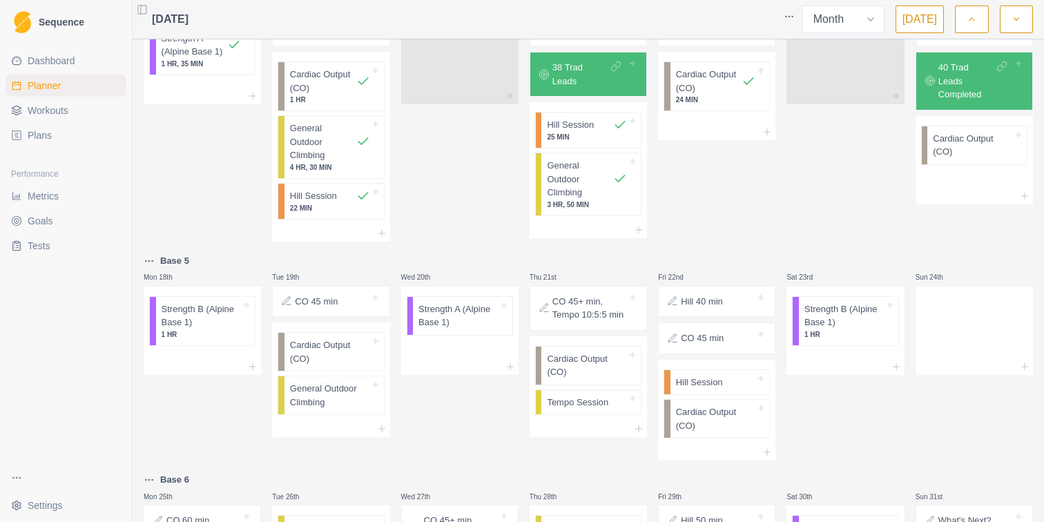
scroll to position [683, 0]
click at [821, 231] on div "Sat 16th" at bounding box center [844, 111] width 117 height 260
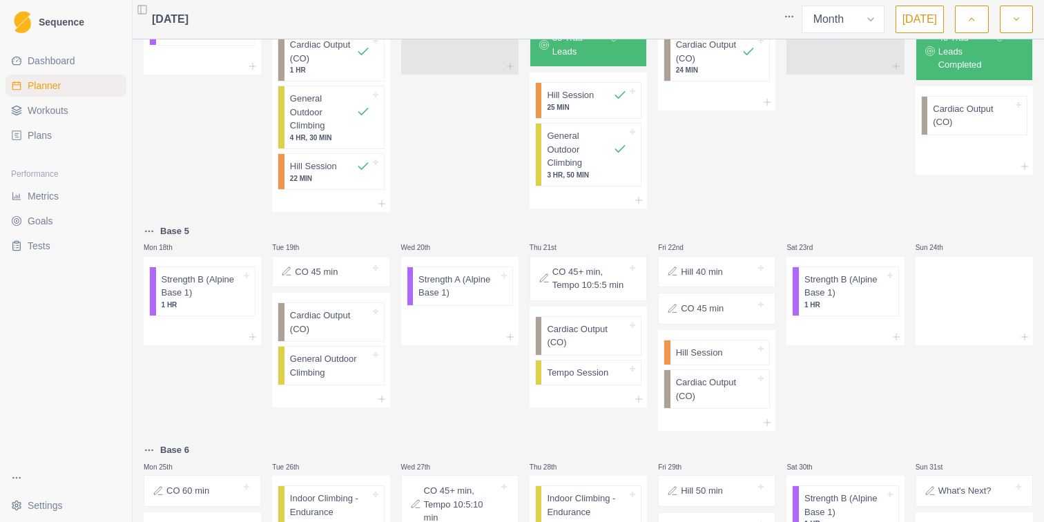
scroll to position [716, 0]
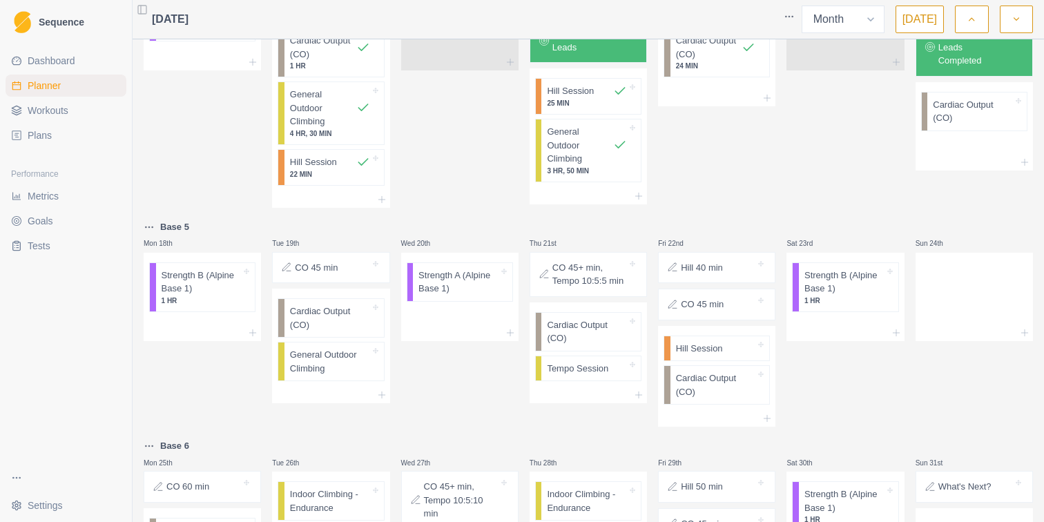
drag, startPoint x: 759, startPoint y: 189, endPoint x: 758, endPoint y: 182, distance: 7.7
click at [758, 182] on div "Fri 15th CO 30 min Cardiac Output (CO) 24 MIN" at bounding box center [716, 78] width 117 height 260
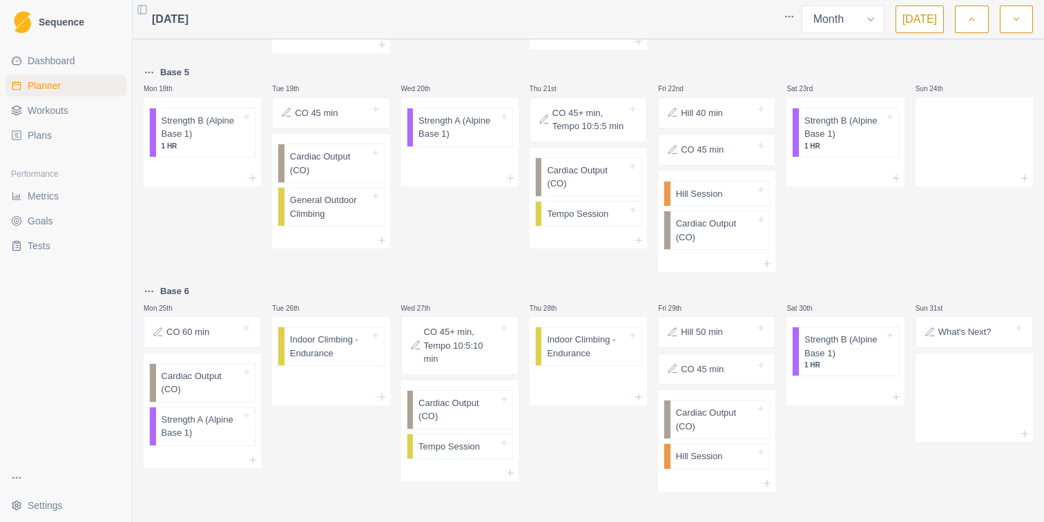
scroll to position [878, 0]
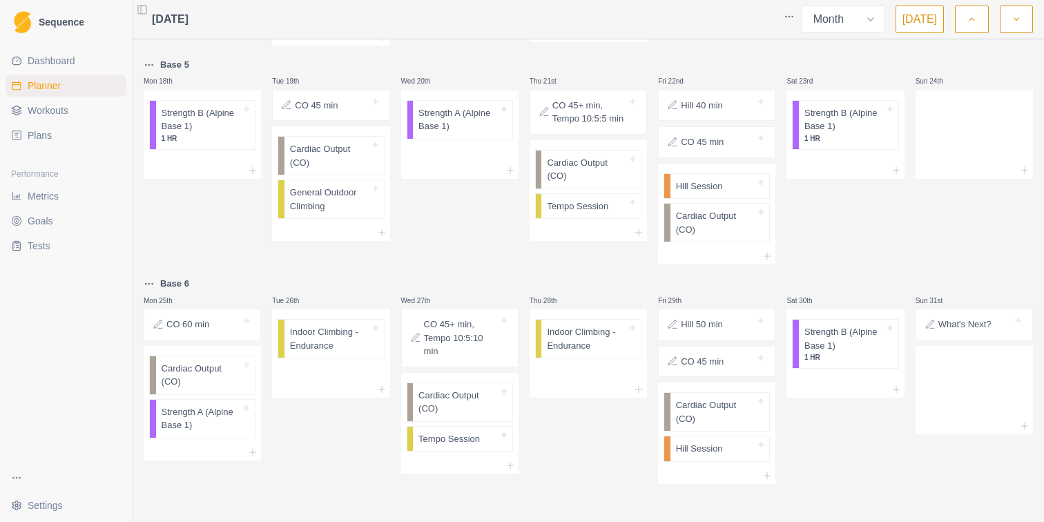
click at [1009, 10] on button "button" at bounding box center [1015, 20] width 33 height 28
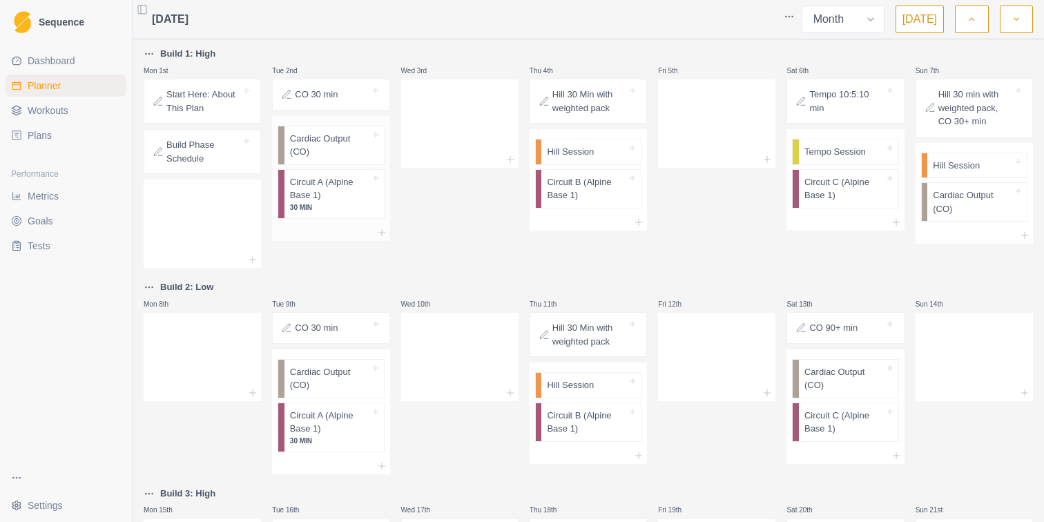
click at [329, 190] on p "Circuit A (Alpine Base 1)" at bounding box center [330, 188] width 80 height 27
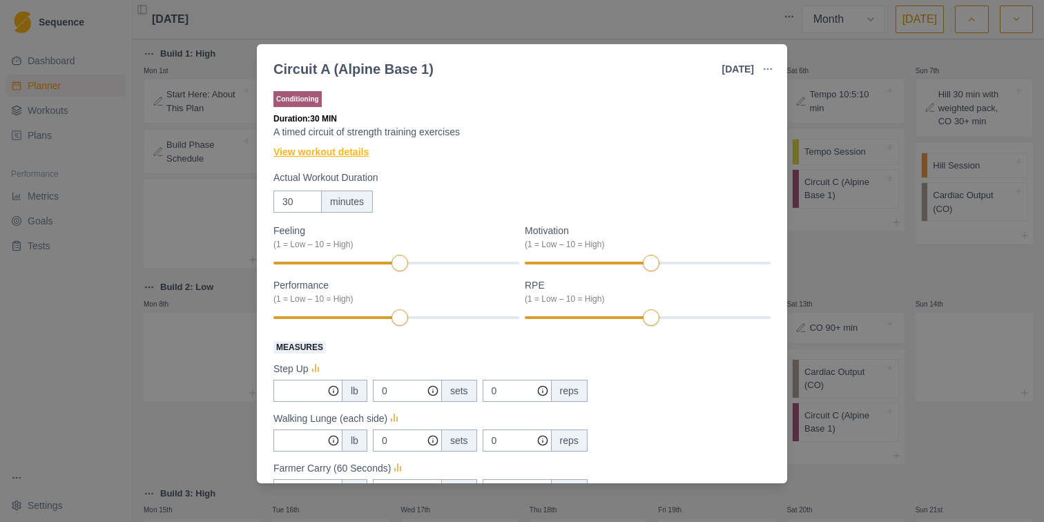
click at [349, 154] on link "View workout details" at bounding box center [320, 152] width 95 height 14
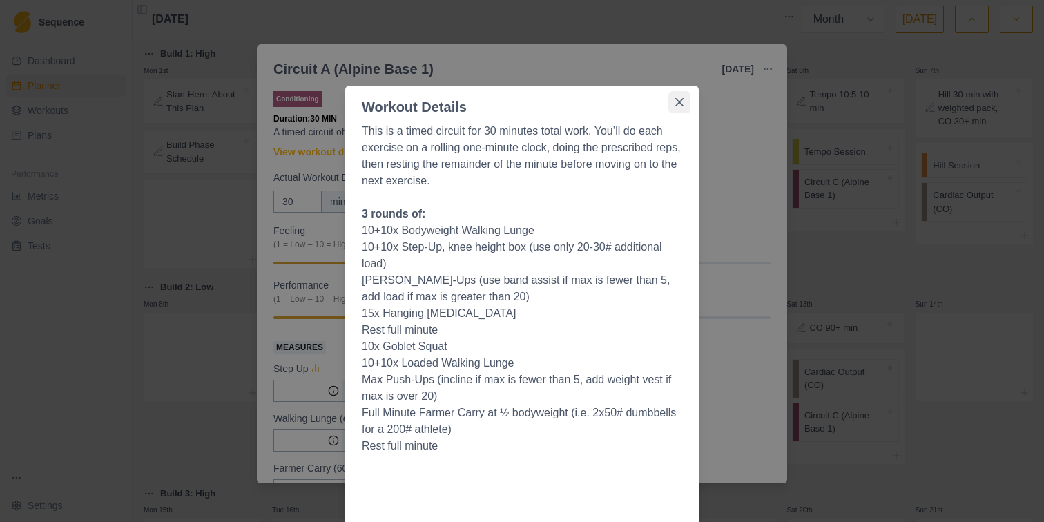
click at [678, 103] on icon "Close" at bounding box center [679, 102] width 8 height 8
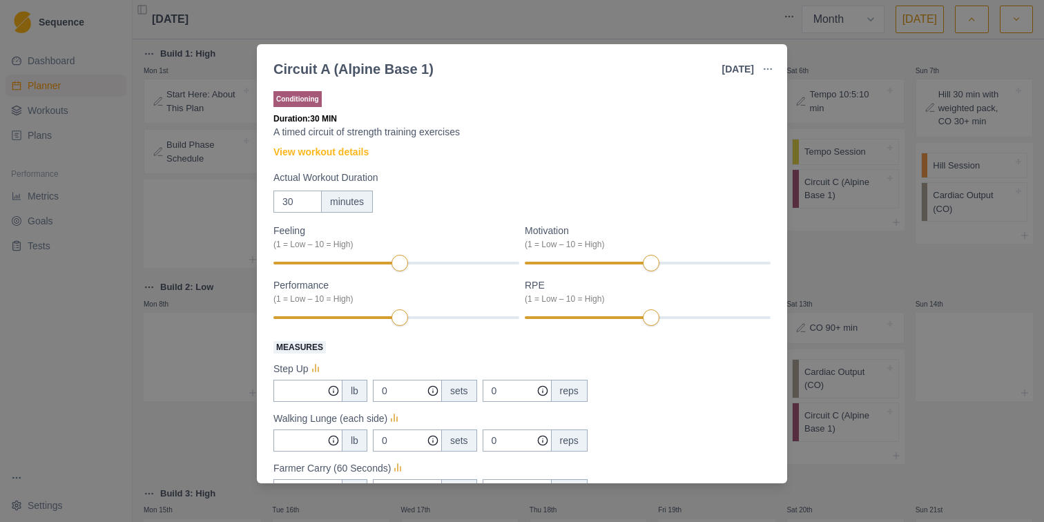
click at [853, 266] on div "Circuit A (Alpine Base 1) [DATE] Link To Goal View Workout Metrics Edit Origina…" at bounding box center [522, 261] width 1044 height 522
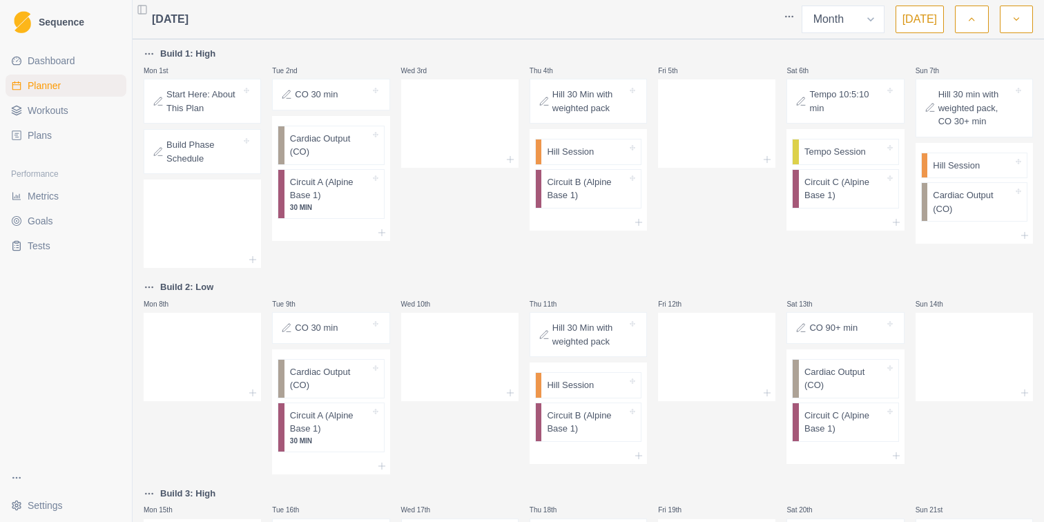
click at [976, 19] on button "button" at bounding box center [971, 20] width 33 height 28
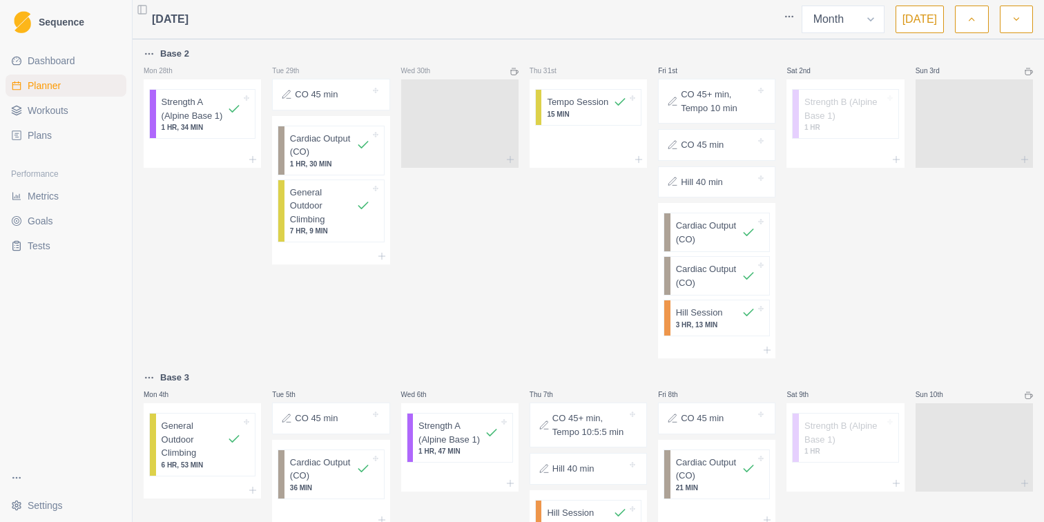
click at [976, 19] on button "button" at bounding box center [971, 20] width 33 height 28
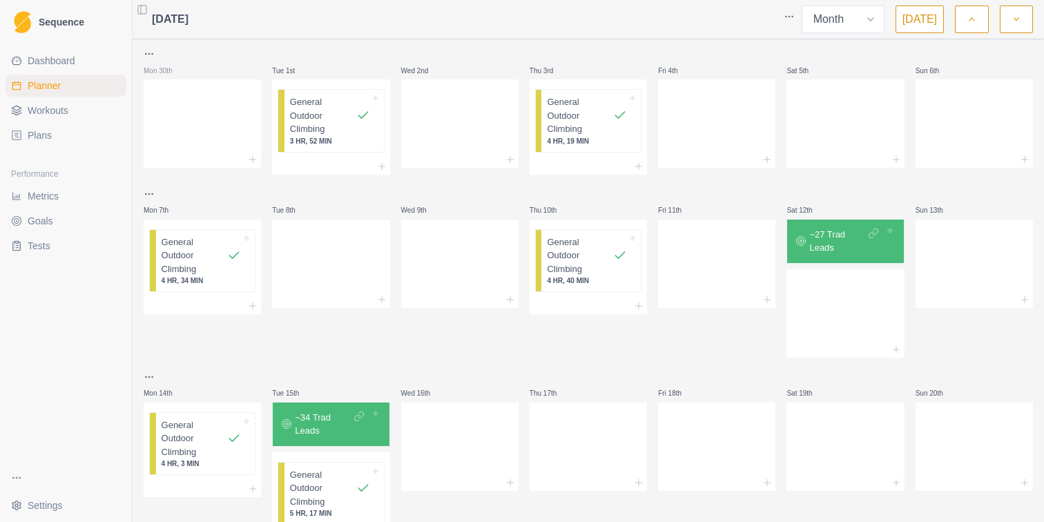
click at [1018, 15] on icon "button" at bounding box center [1016, 19] width 10 height 14
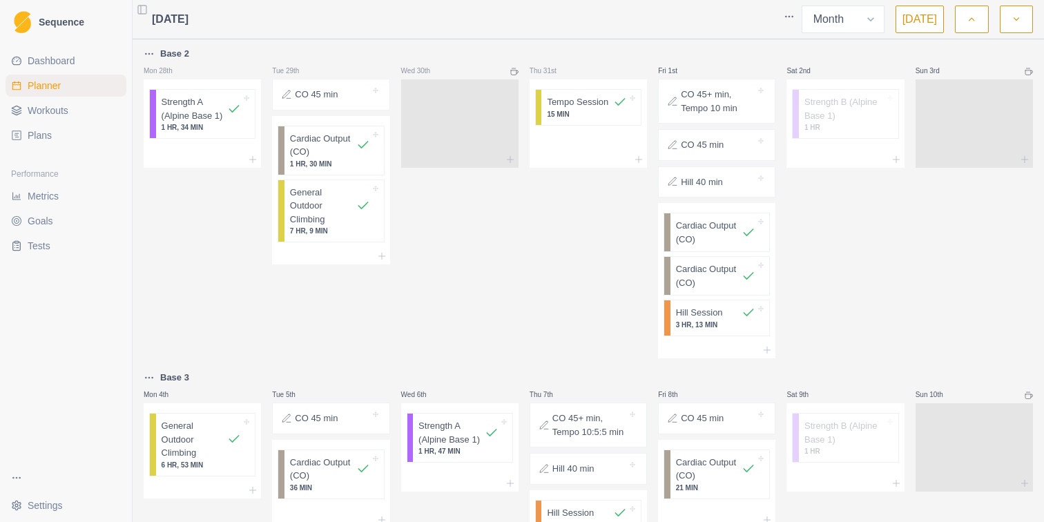
click at [977, 23] on button "button" at bounding box center [971, 20] width 33 height 28
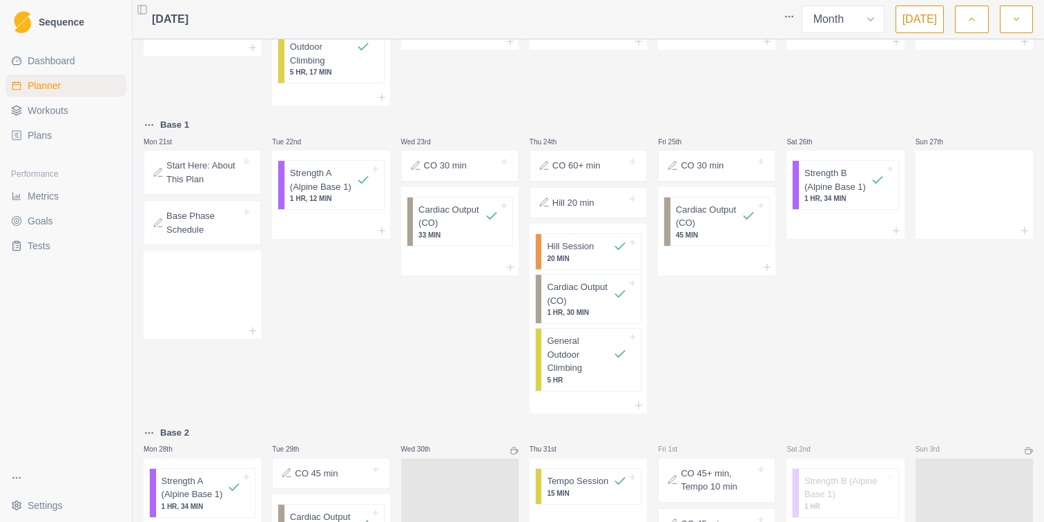
scroll to position [440, 0]
click at [1023, 232] on icon at bounding box center [1024, 231] width 11 height 11
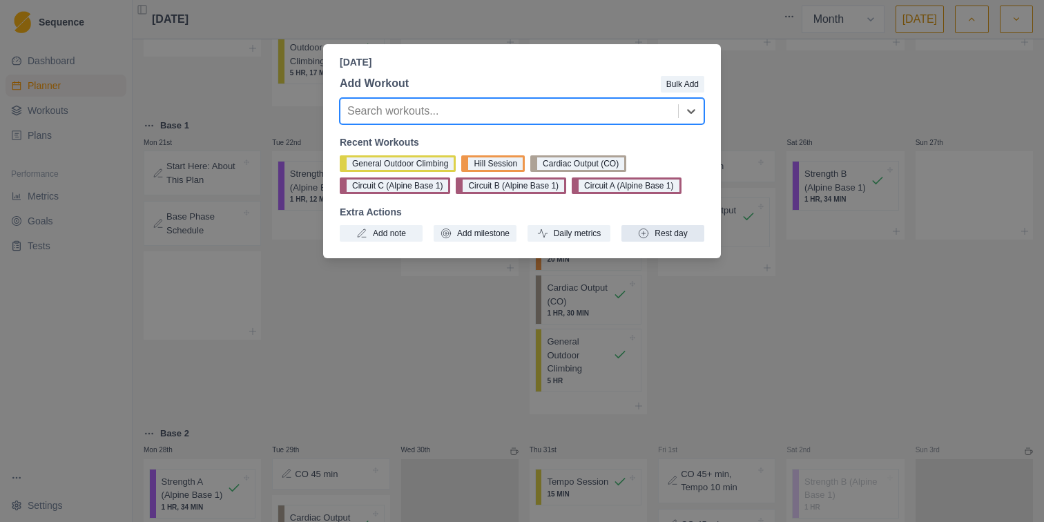
click at [663, 235] on button "Rest day" at bounding box center [662, 233] width 83 height 17
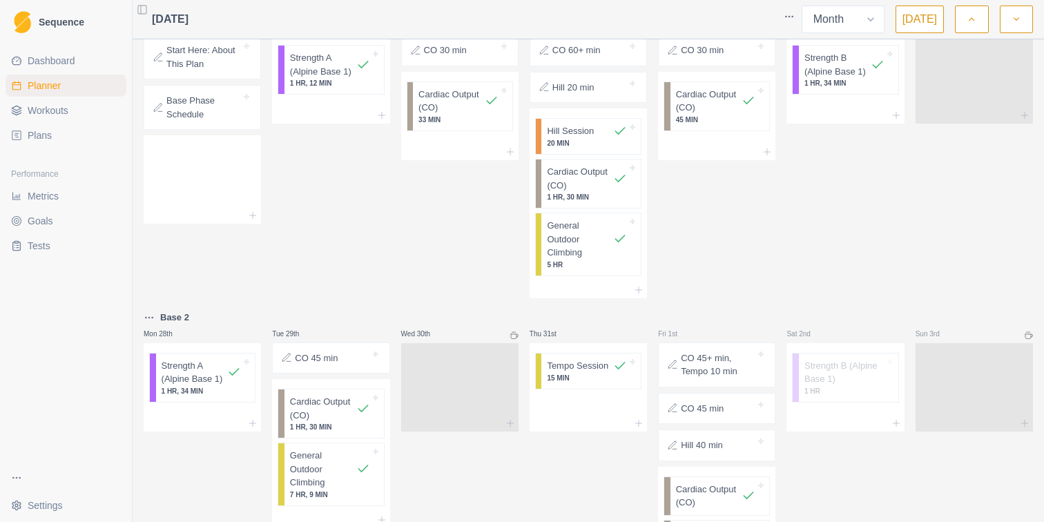
scroll to position [525, 0]
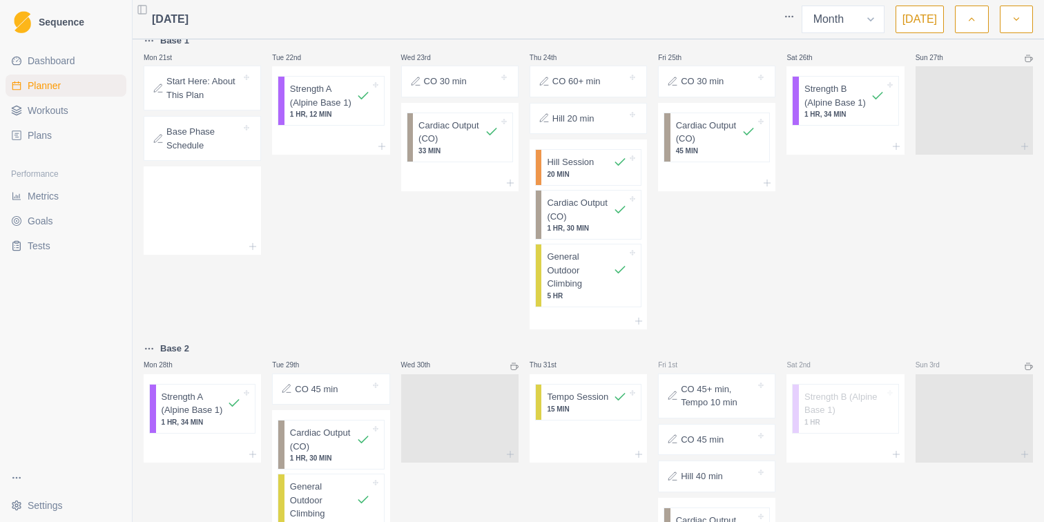
click at [752, 318] on div "Fri 25th CO 30 min Cardiac Output (CO) 45 MIN" at bounding box center [716, 180] width 117 height 297
click at [757, 292] on div "Fri 25th CO 30 min Cardiac Output (CO) 45 MIN" at bounding box center [716, 180] width 117 height 297
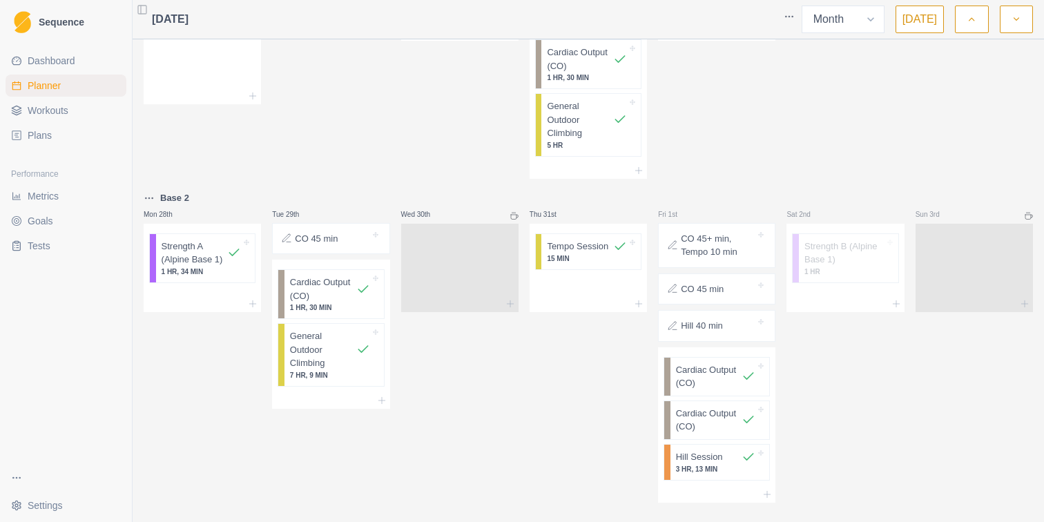
scroll to position [694, 0]
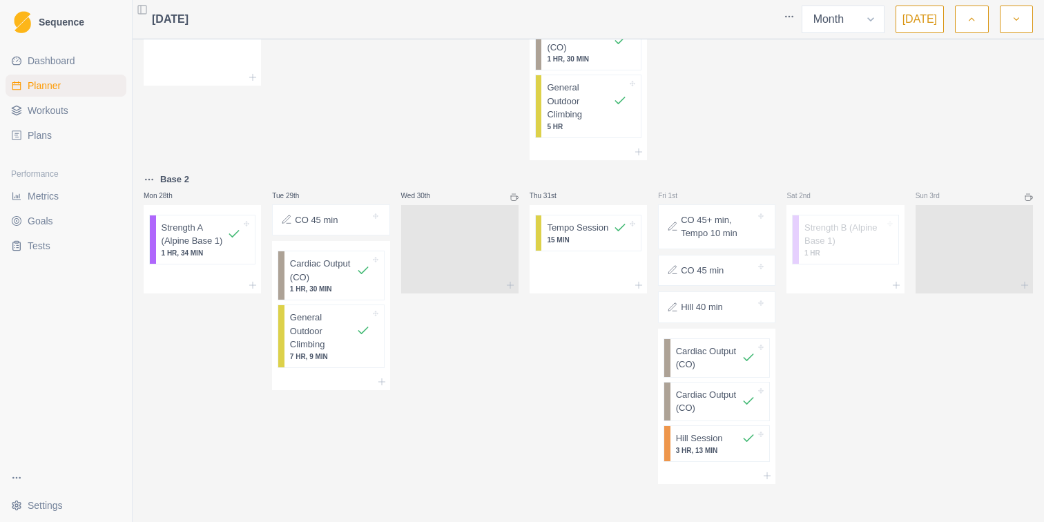
click at [1019, 15] on icon "button" at bounding box center [1016, 19] width 10 height 14
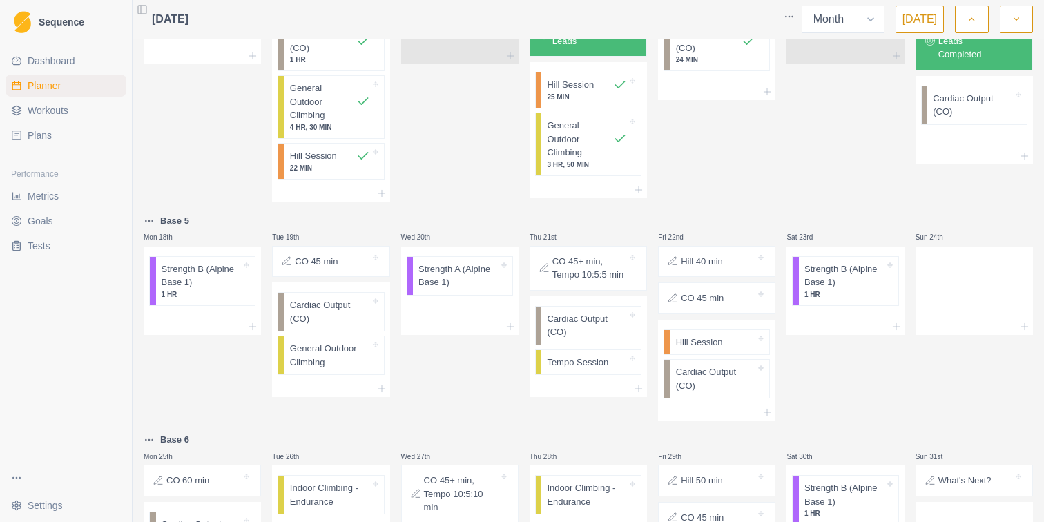
scroll to position [734, 0]
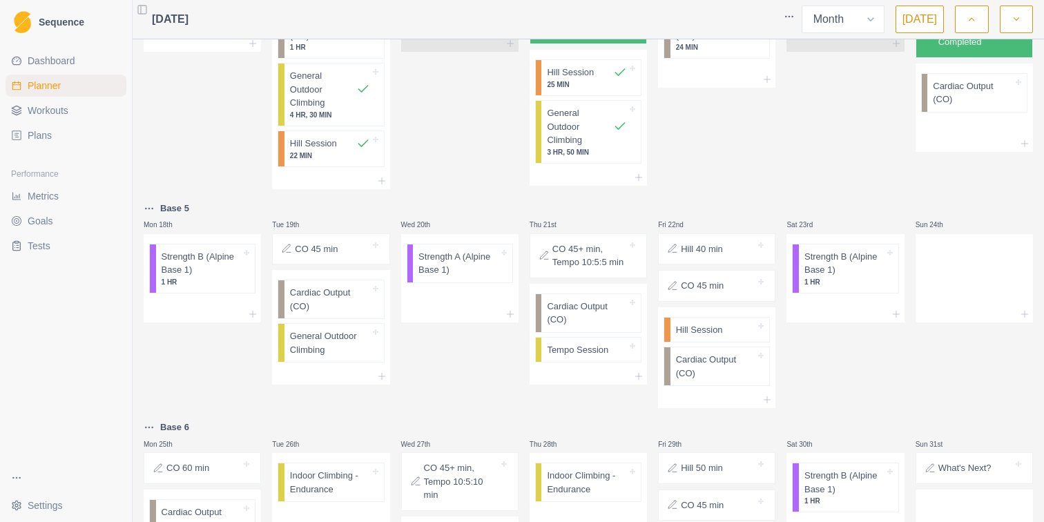
click at [478, 173] on div "Wed 13th" at bounding box center [459, 60] width 117 height 260
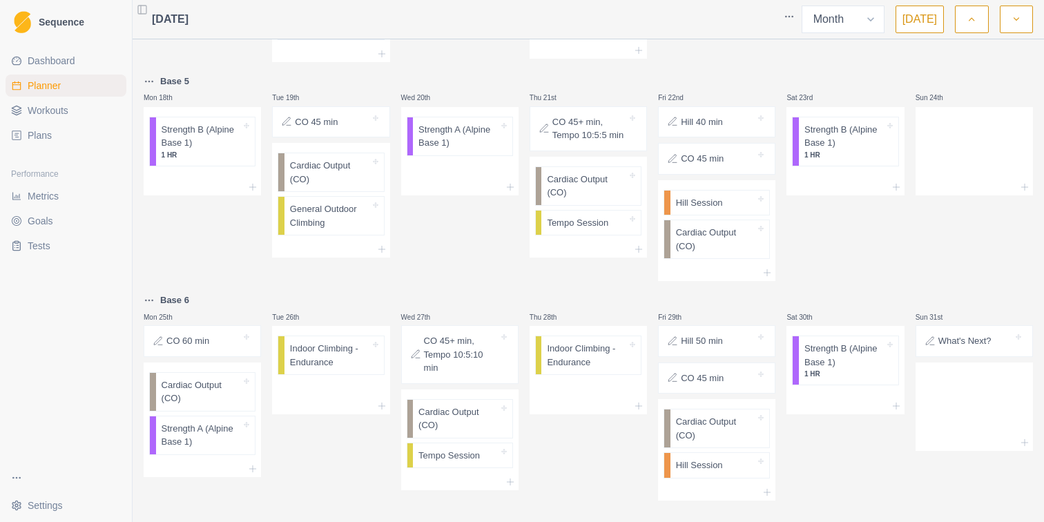
scroll to position [878, 0]
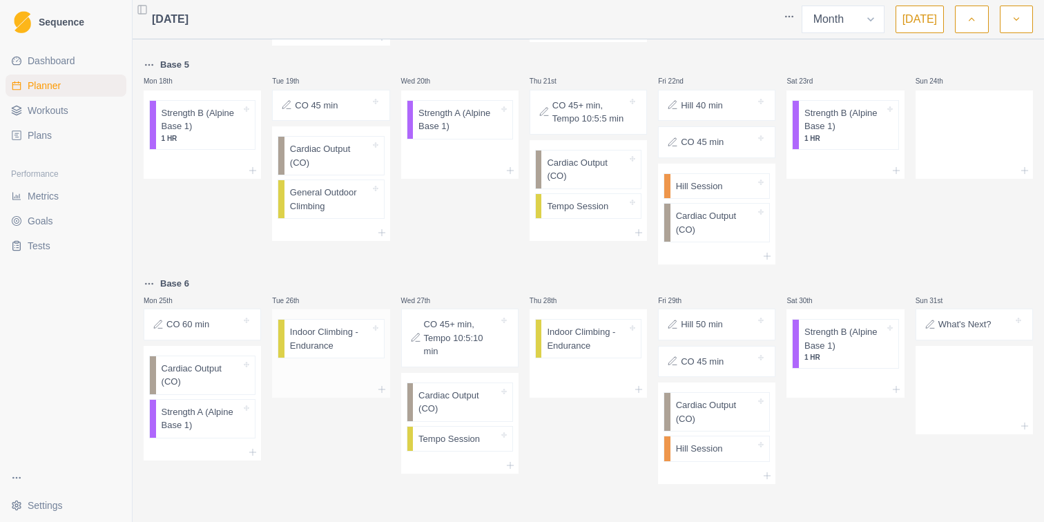
click at [349, 352] on div "Indoor Climbing - Endurance" at bounding box center [333, 339] width 99 height 38
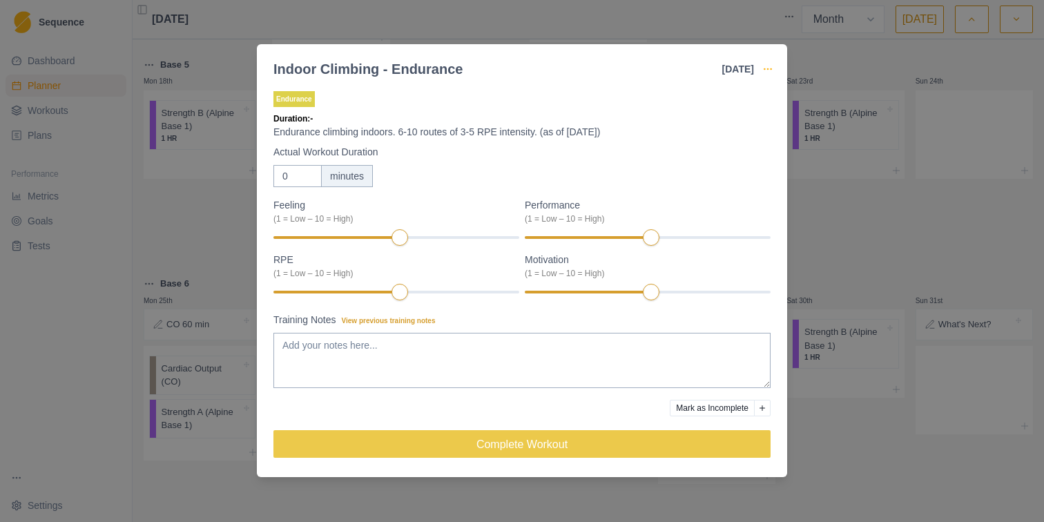
click at [762, 70] on icon "button" at bounding box center [767, 68] width 11 height 11
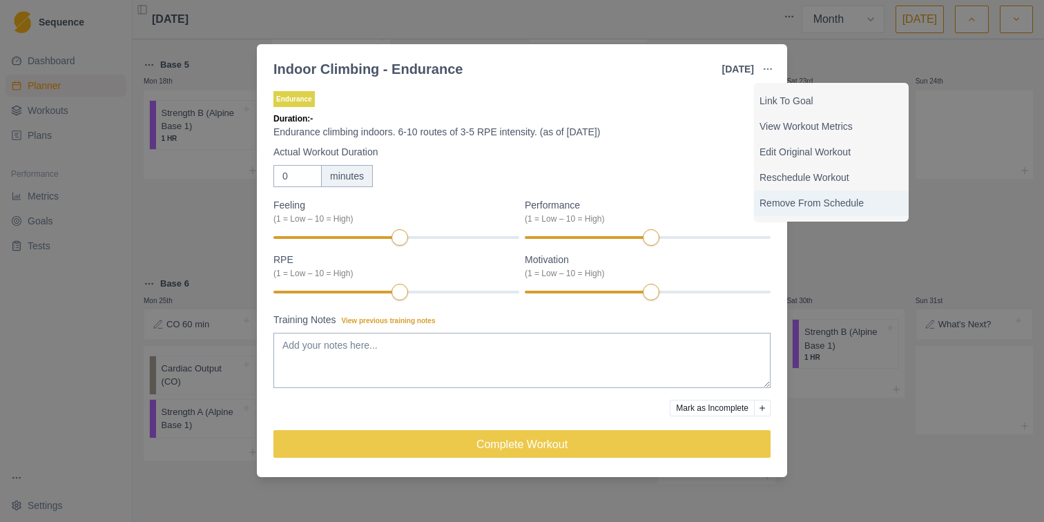
click at [785, 206] on p "Remove From Schedule" at bounding box center [831, 203] width 144 height 14
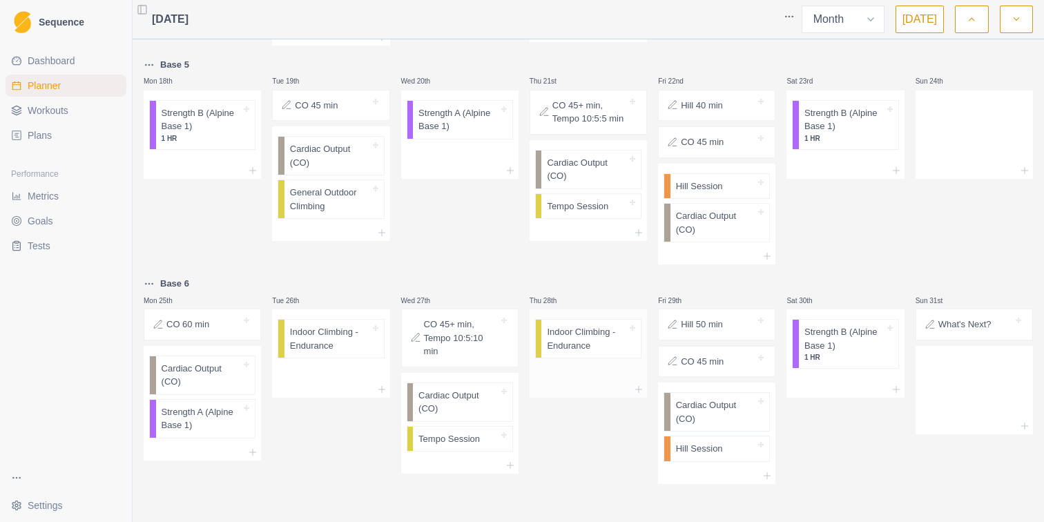
click at [610, 337] on p "Indoor Climbing - Endurance" at bounding box center [587, 338] width 80 height 27
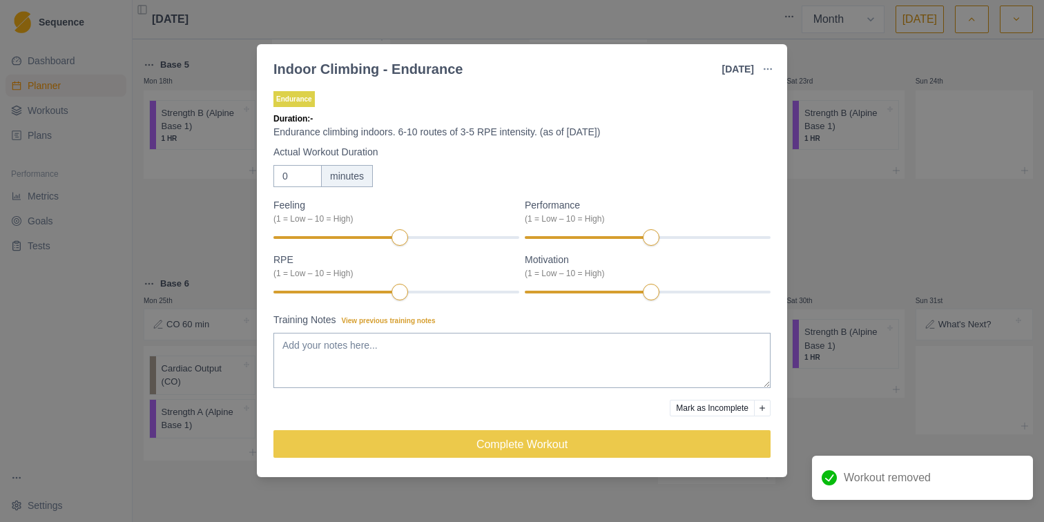
click at [774, 66] on button "button" at bounding box center [768, 69] width 28 height 28
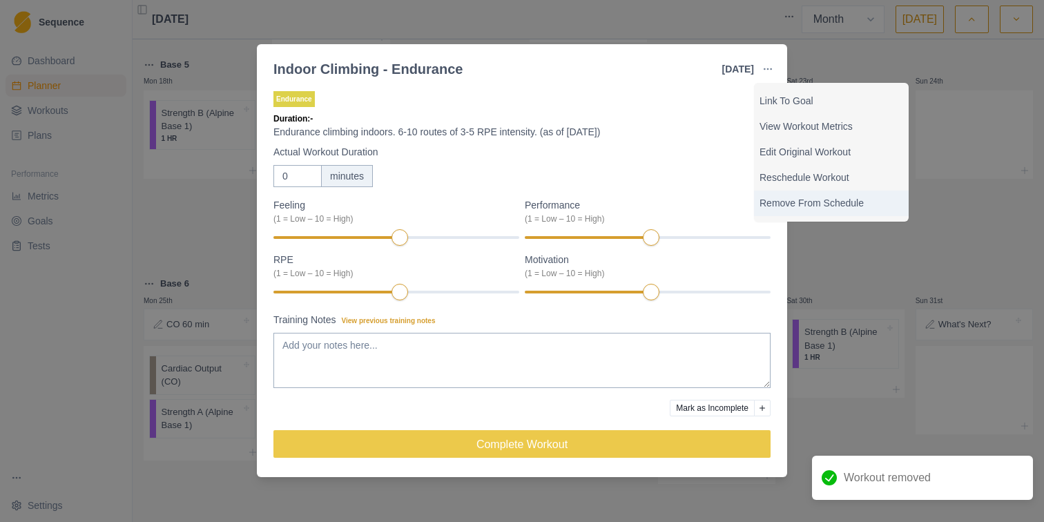
click at [791, 196] on p "Remove From Schedule" at bounding box center [831, 203] width 144 height 14
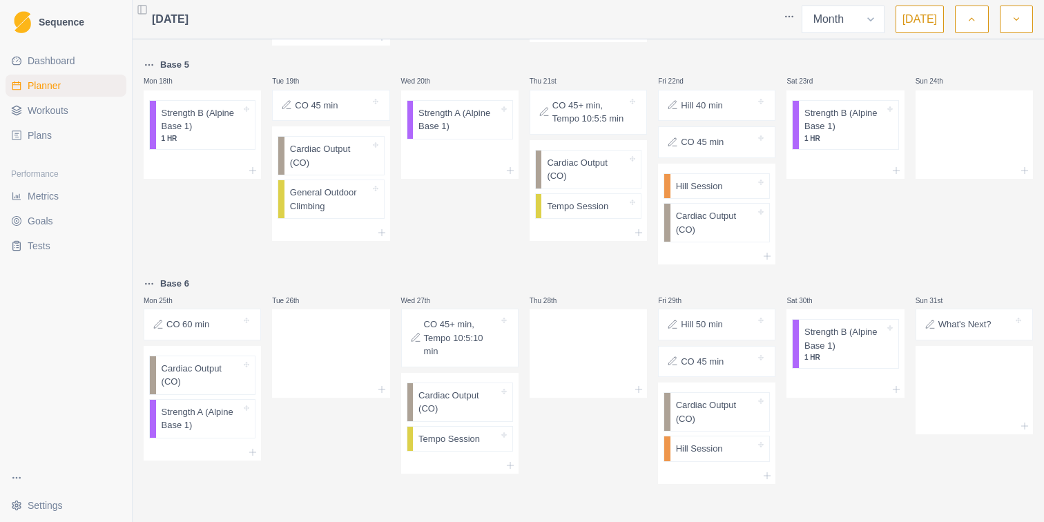
click at [454, 256] on div "Wed 20th Strength A (Alpine Base 1)" at bounding box center [459, 161] width 117 height 208
click at [857, 276] on div at bounding box center [844, 283] width 117 height 17
drag, startPoint x: 187, startPoint y: 425, endPoint x: 328, endPoint y: 344, distance: 162.7
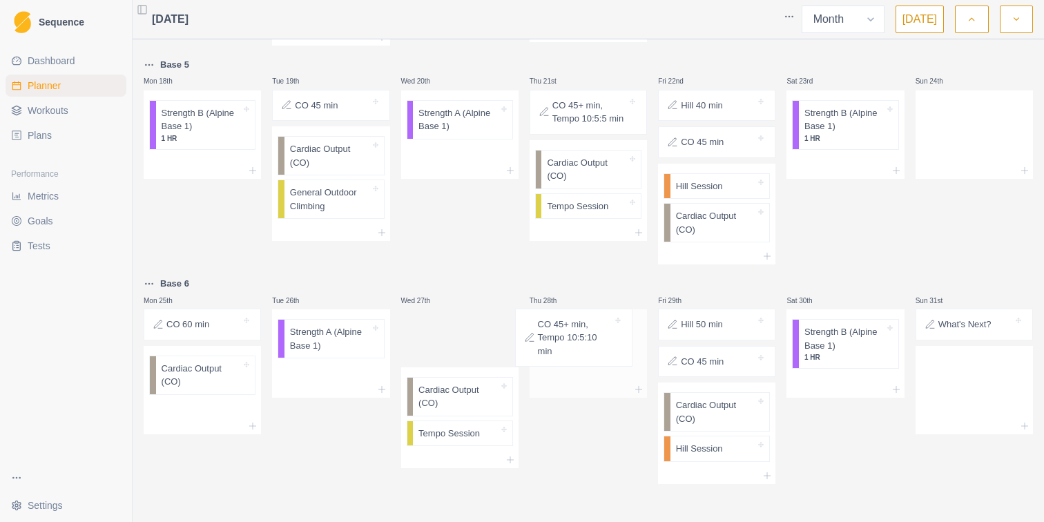
drag, startPoint x: 454, startPoint y: 333, endPoint x: 572, endPoint y: 333, distance: 118.0
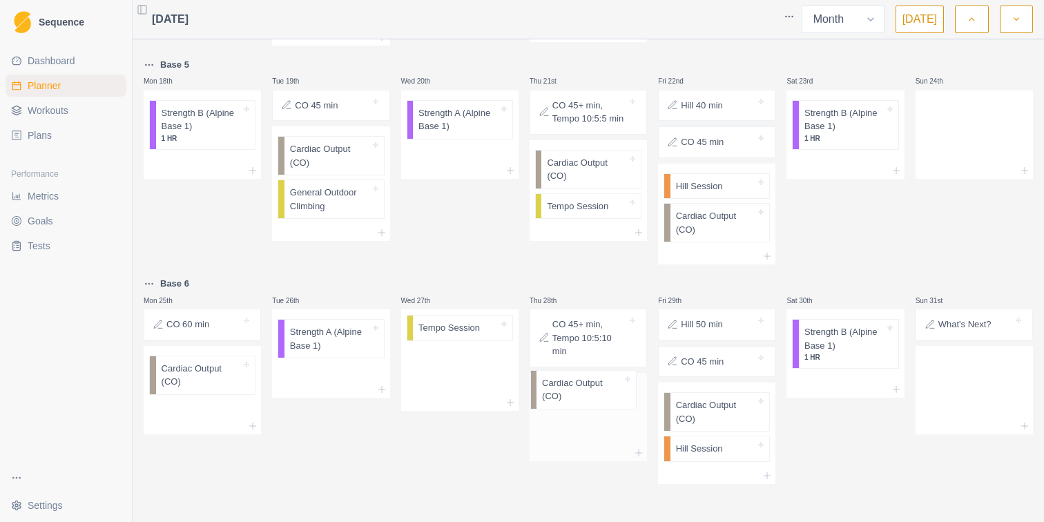
drag, startPoint x: 451, startPoint y: 340, endPoint x: 585, endPoint y: 394, distance: 143.7
drag, startPoint x: 472, startPoint y: 334, endPoint x: 604, endPoint y: 448, distance: 174.2
click at [874, 235] on div "Sat 23rd Strength B (Alpine Base 1) 1 HR" at bounding box center [844, 161] width 117 height 208
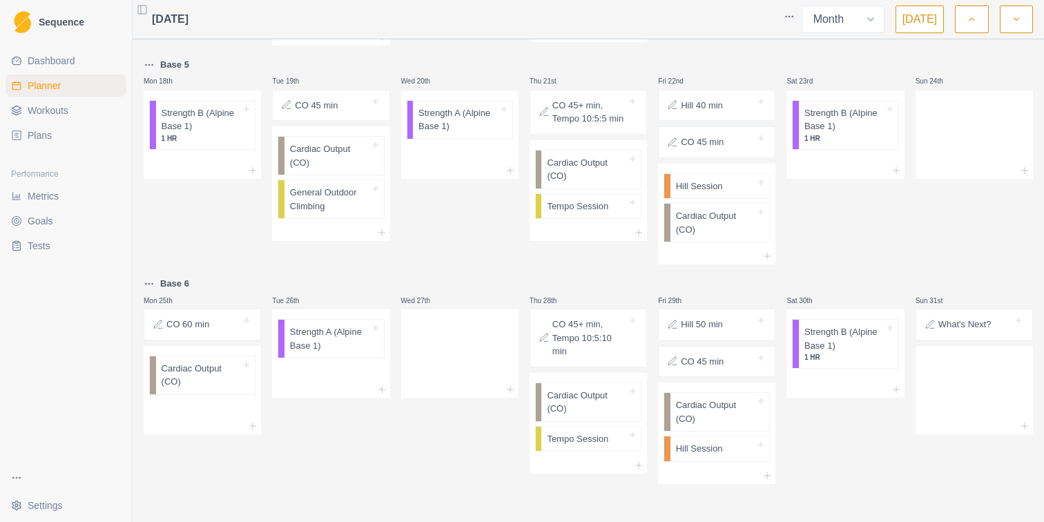
click at [1004, 25] on button "button" at bounding box center [1015, 20] width 33 height 28
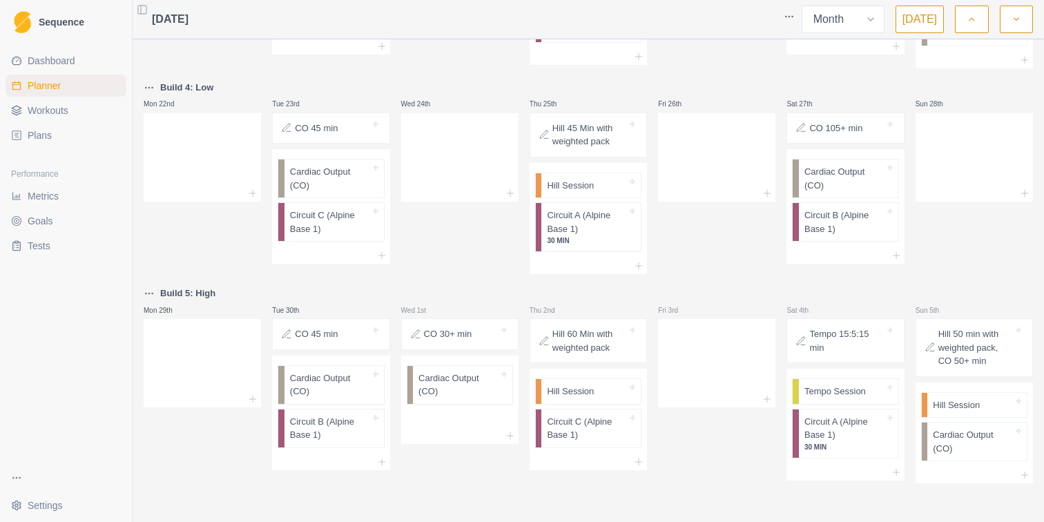
click at [974, 18] on icon "button" at bounding box center [971, 19] width 10 height 14
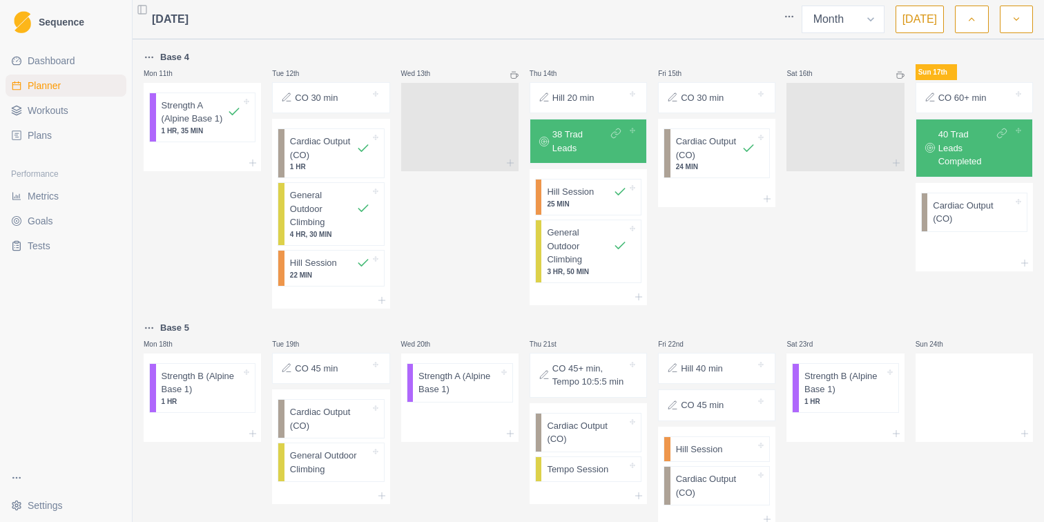
click at [1011, 20] on icon "button" at bounding box center [1016, 19] width 10 height 14
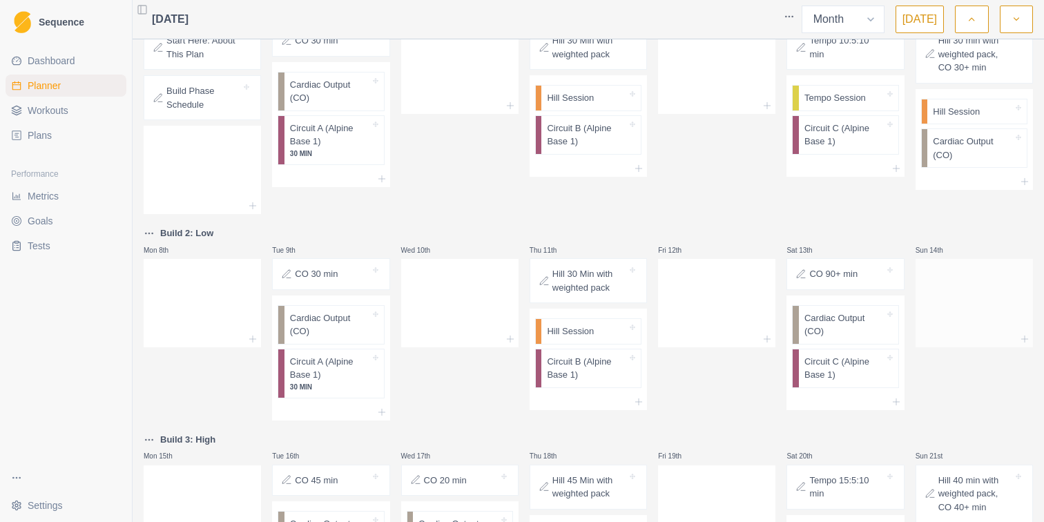
scroll to position [0, 0]
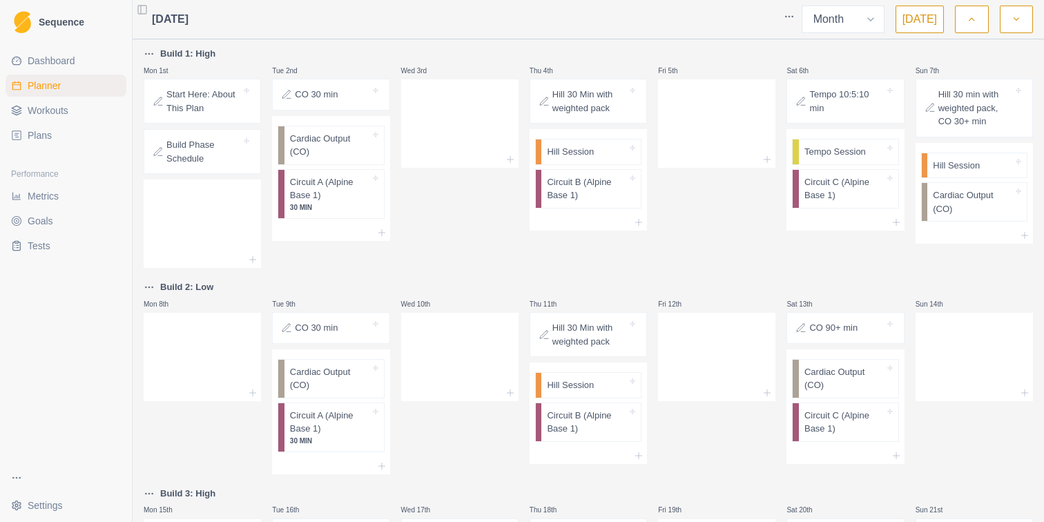
click at [975, 17] on icon "button" at bounding box center [971, 19] width 10 height 14
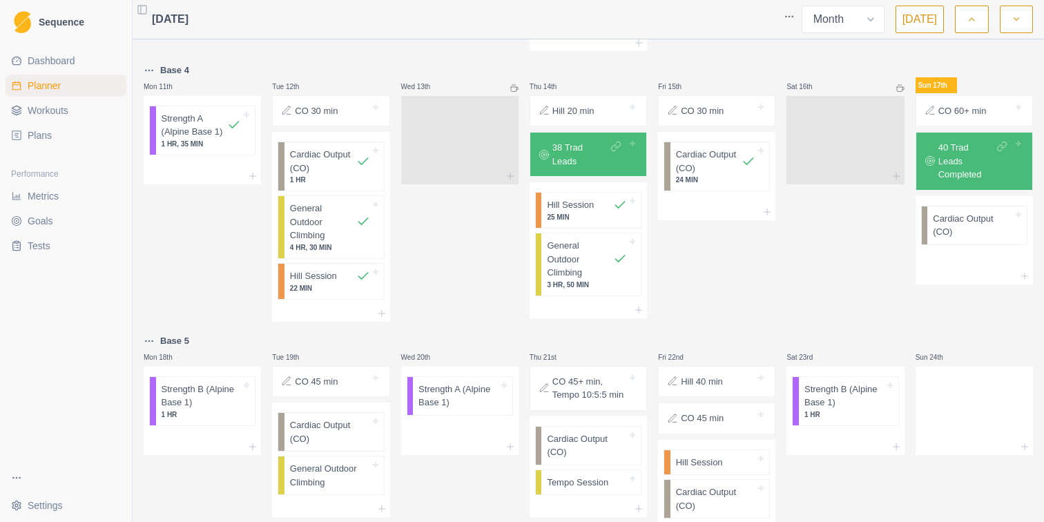
scroll to position [878, 0]
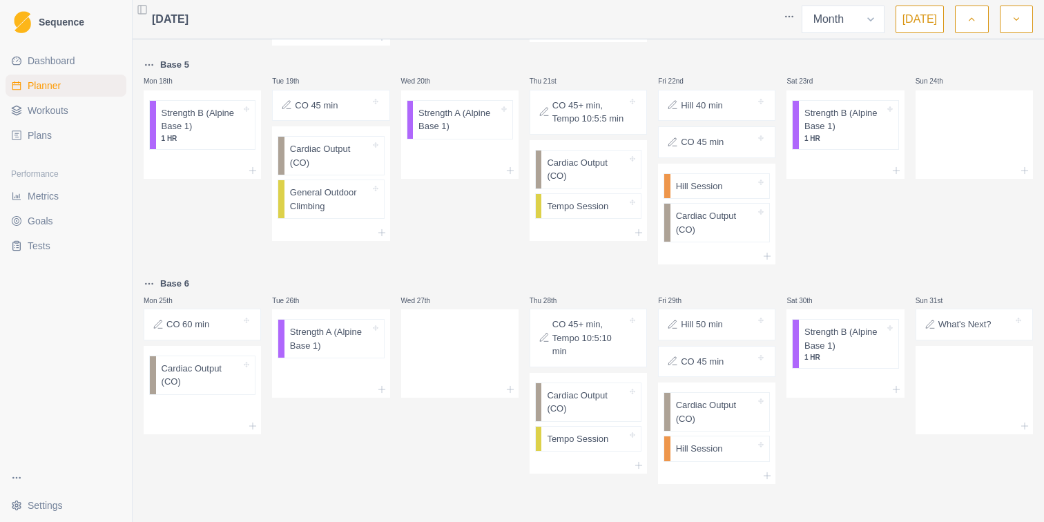
click at [1018, 17] on icon "button" at bounding box center [1016, 19] width 10 height 14
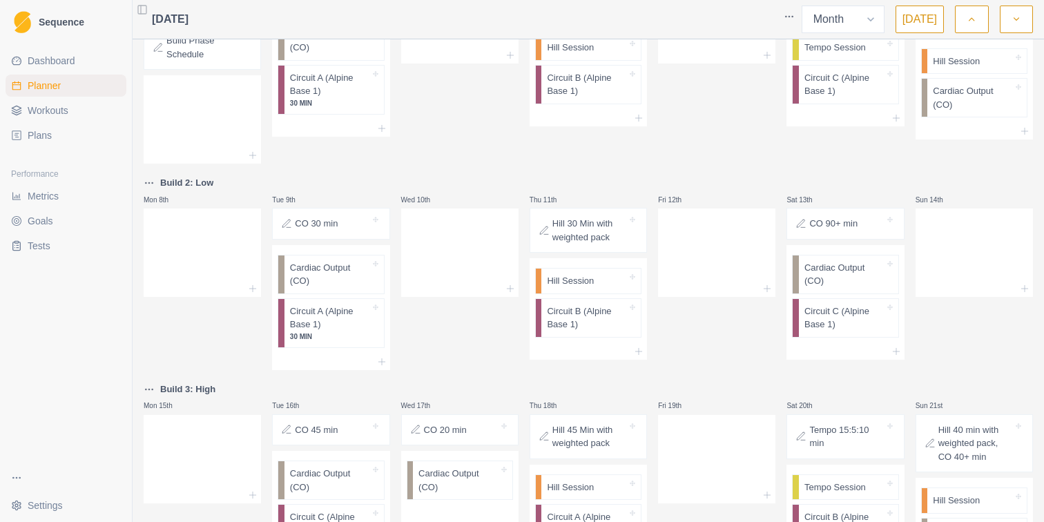
scroll to position [0, 0]
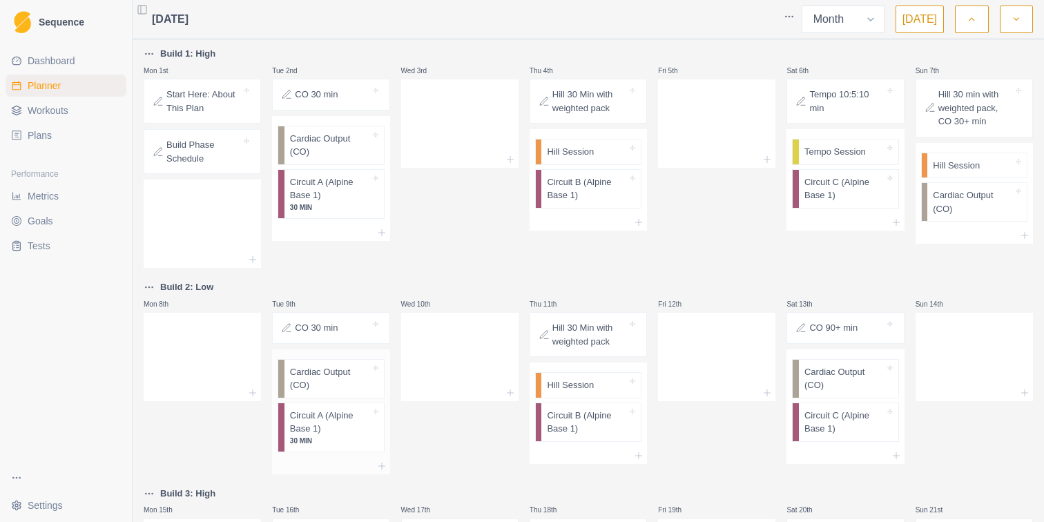
click at [332, 424] on p "Circuit A (Alpine Base 1)" at bounding box center [330, 422] width 80 height 27
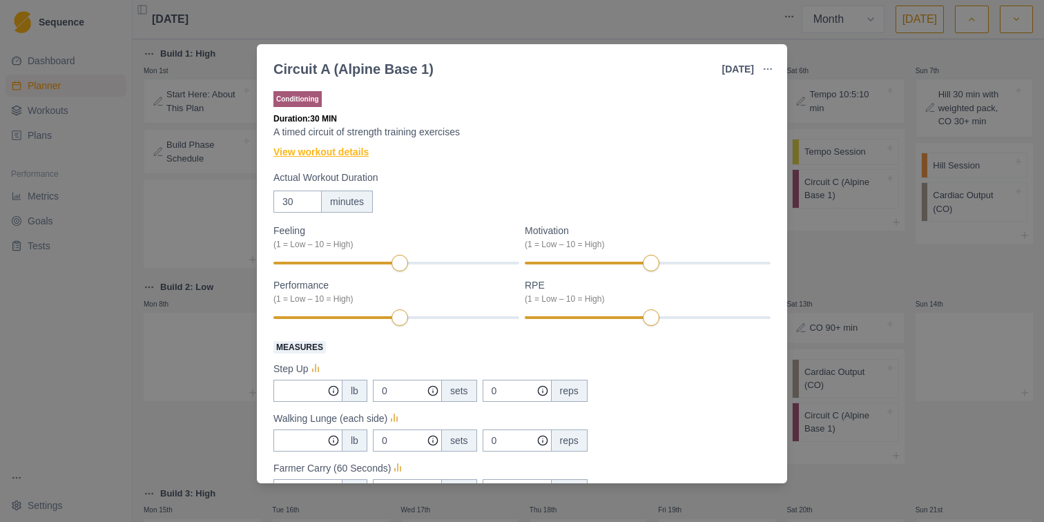
click at [341, 152] on link "View workout details" at bounding box center [320, 152] width 95 height 14
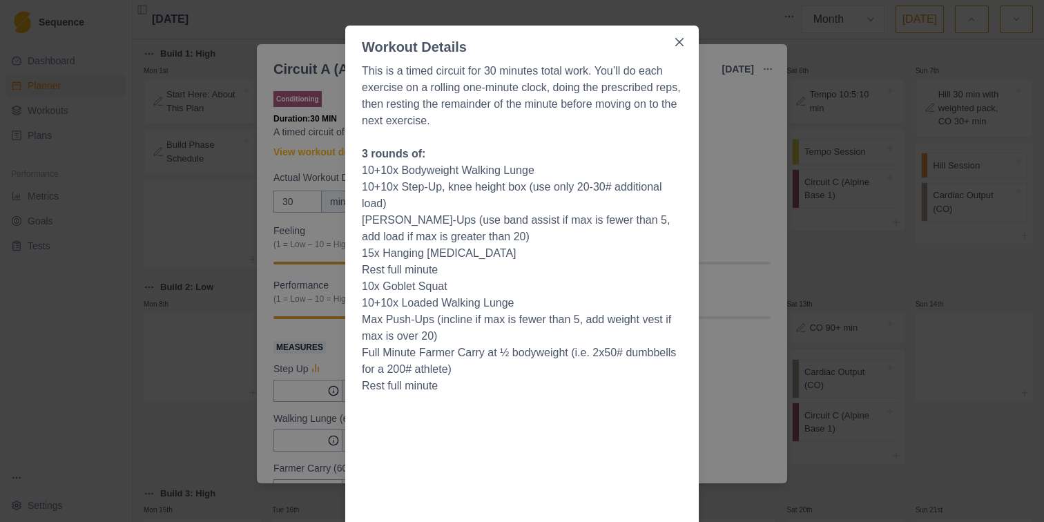
scroll to position [66, 0]
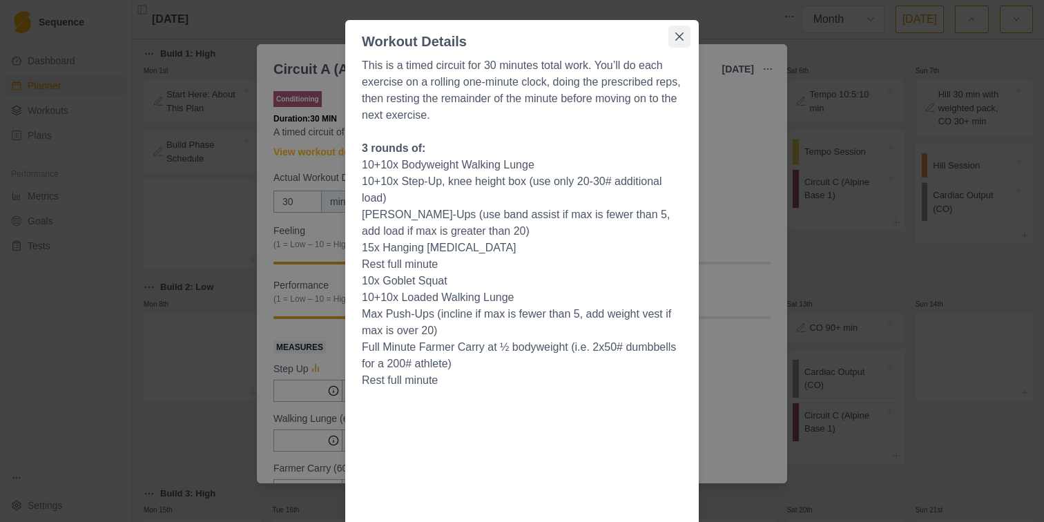
click at [678, 32] on icon "Close" at bounding box center [679, 36] width 8 height 8
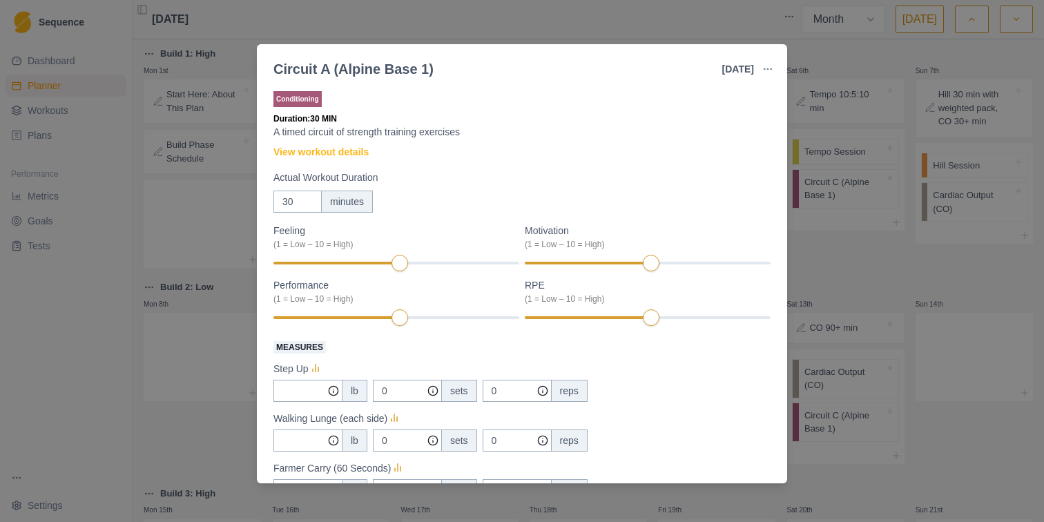
click at [860, 262] on div "Circuit A (Alpine Base 1) [DATE] Link To Goal View Workout Metrics Edit Origina…" at bounding box center [522, 261] width 1044 height 522
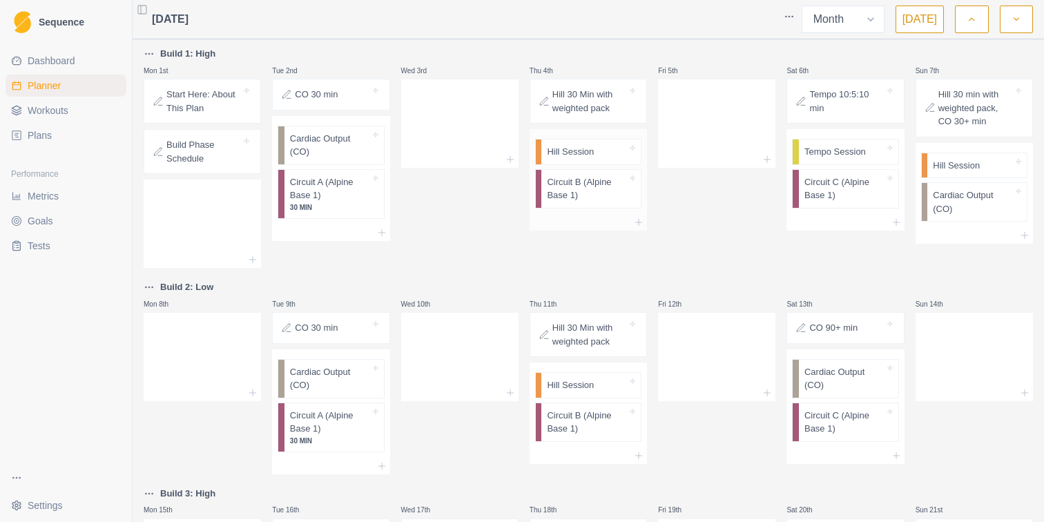
click at [576, 194] on p "Circuit B (Alpine Base 1)" at bounding box center [587, 188] width 80 height 27
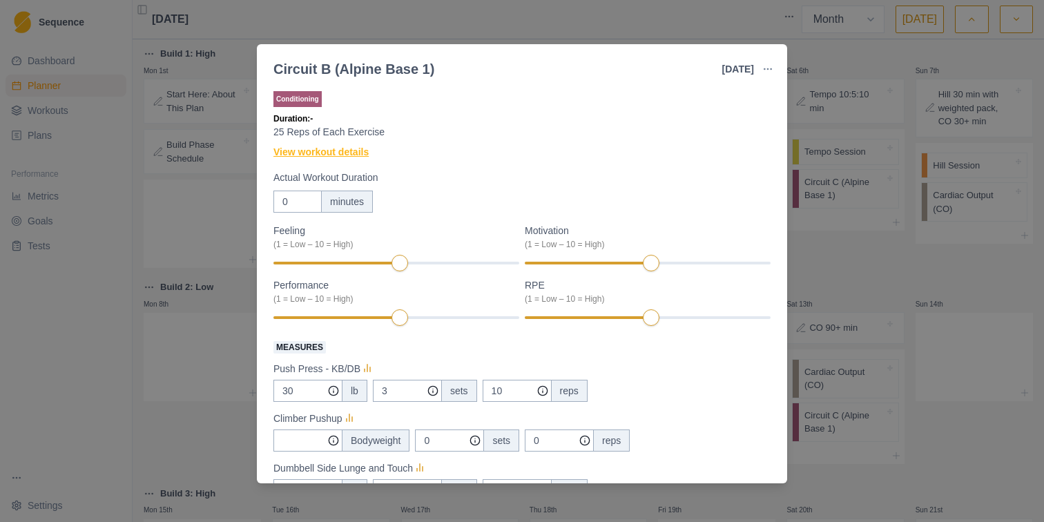
click at [365, 148] on link "View workout details" at bounding box center [320, 152] width 95 height 14
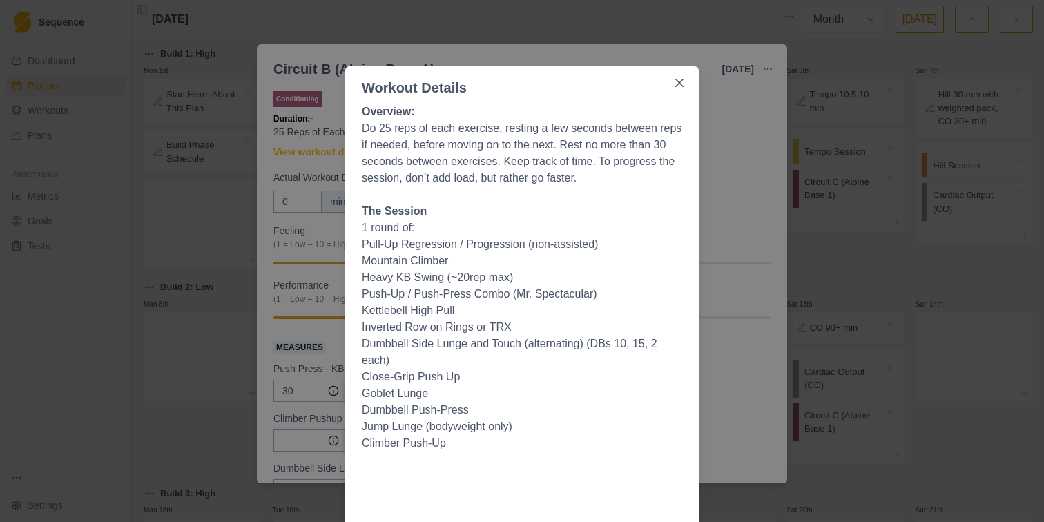
scroll to position [0, 0]
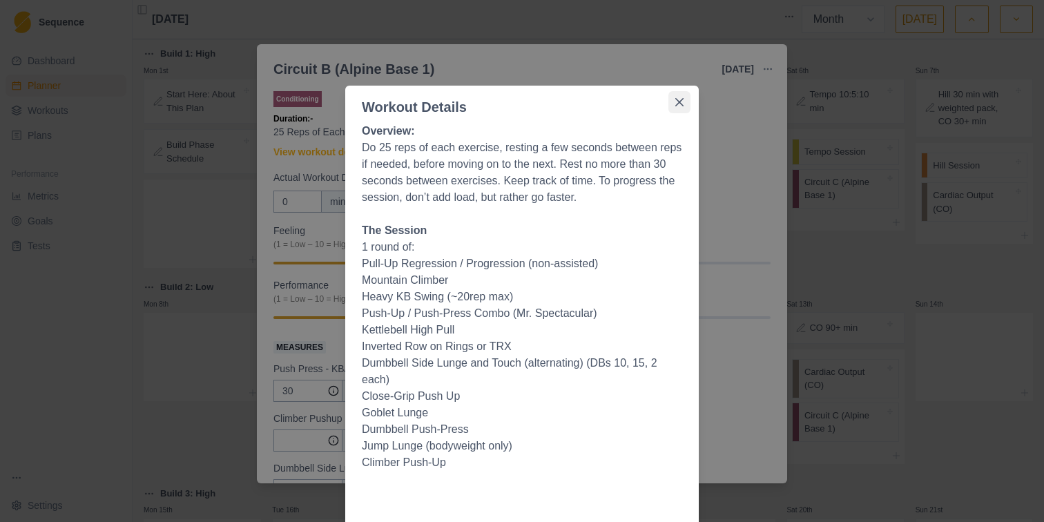
click at [679, 98] on icon "Close" at bounding box center [679, 102] width 8 height 8
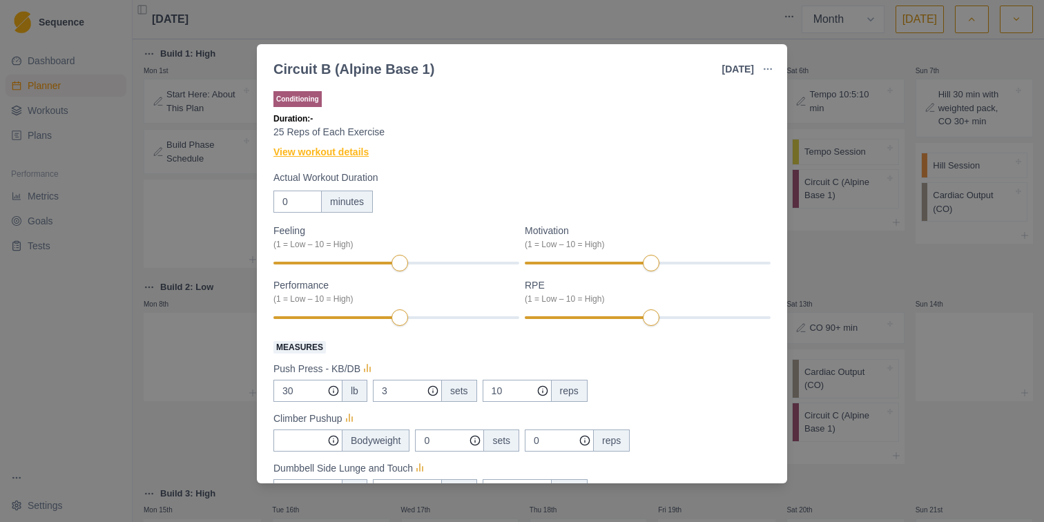
click at [360, 150] on link "View workout details" at bounding box center [320, 152] width 95 height 14
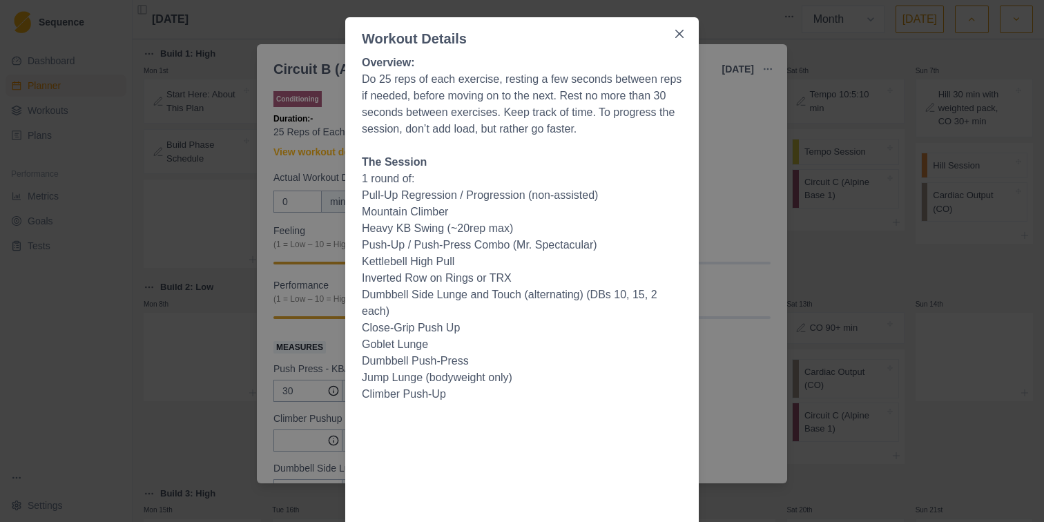
scroll to position [14, 0]
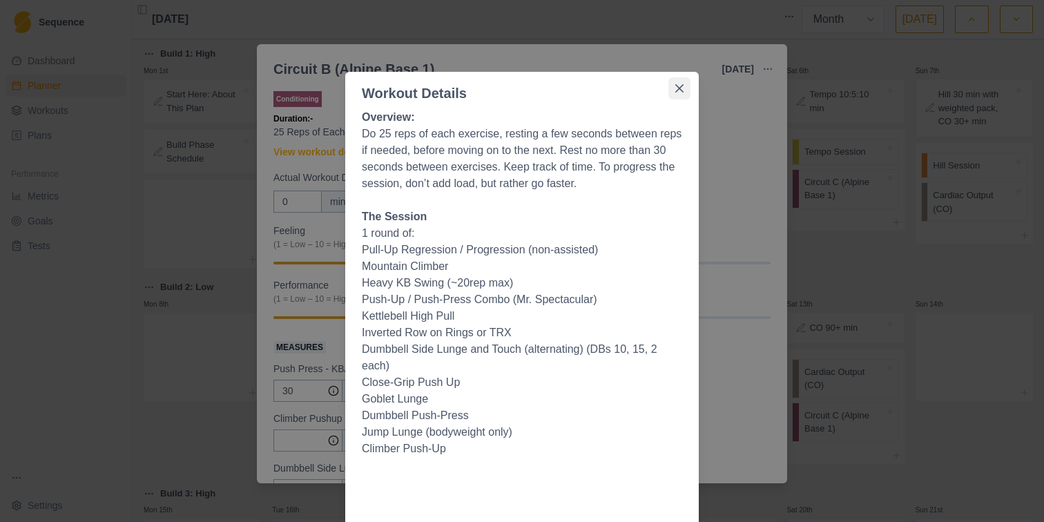
click at [676, 89] on icon "Close" at bounding box center [679, 88] width 8 height 8
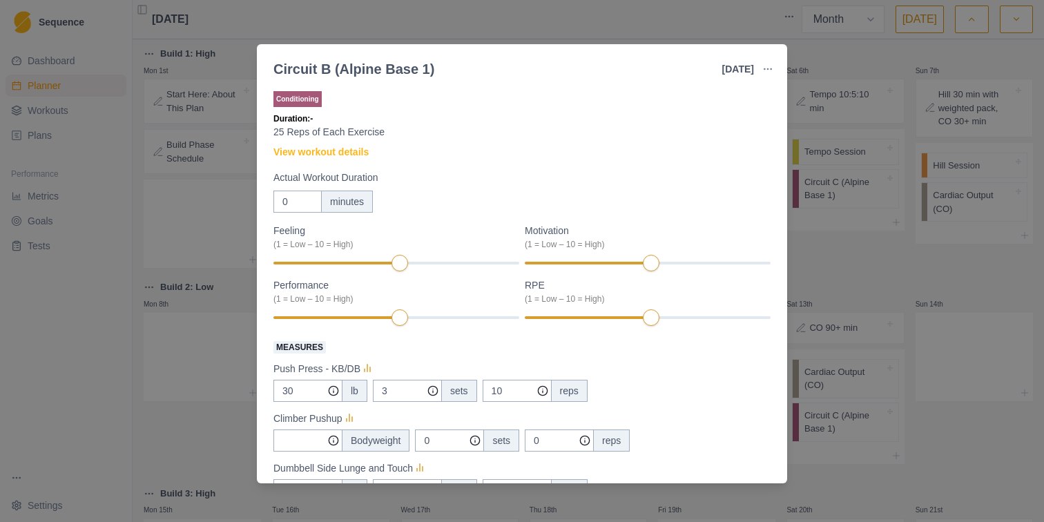
click at [829, 284] on div "Circuit B (Alpine Base 1) [DATE] Link To Goal View Workout Metrics Edit Origina…" at bounding box center [522, 261] width 1044 height 522
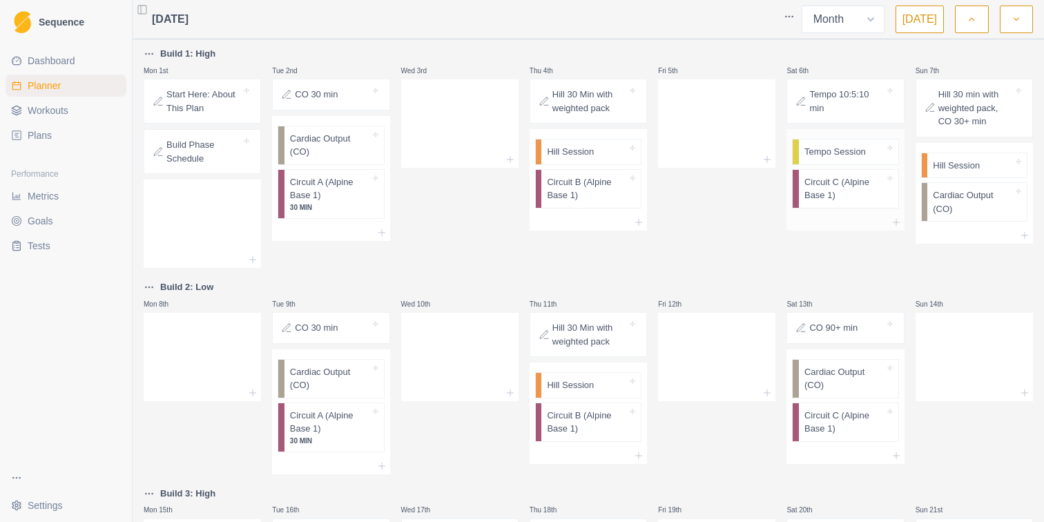
click at [851, 190] on p "Circuit C (Alpine Base 1)" at bounding box center [844, 188] width 80 height 27
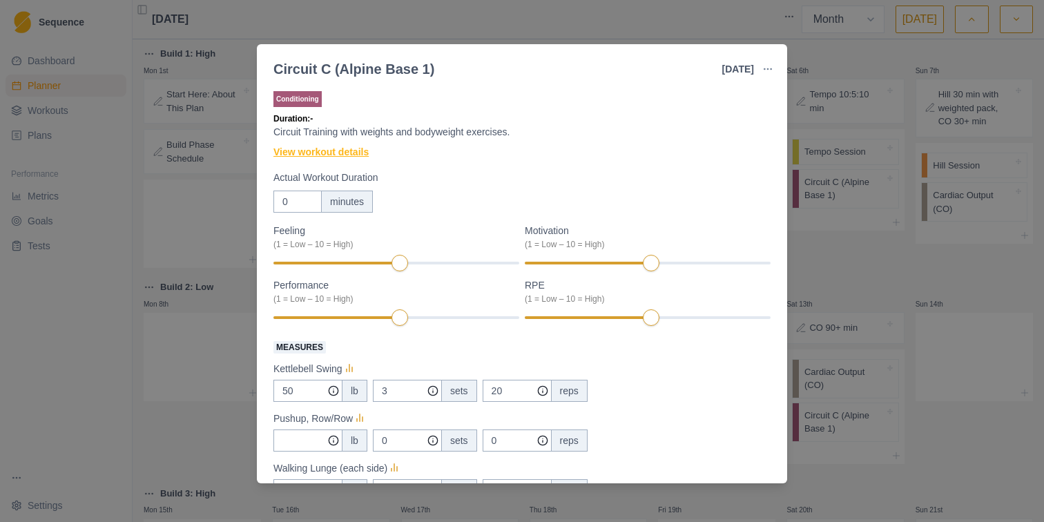
click at [320, 154] on link "View workout details" at bounding box center [320, 152] width 95 height 14
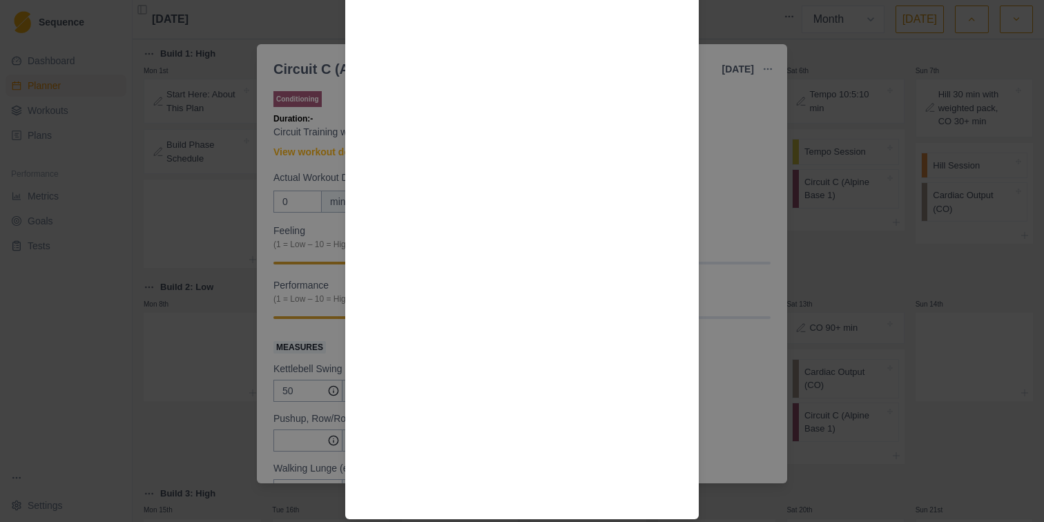
scroll to position [2921, 0]
click at [751, 312] on div "Workout Details To progress this session, add load OR reps to 1-3 exercises per…" at bounding box center [522, 261] width 1044 height 522
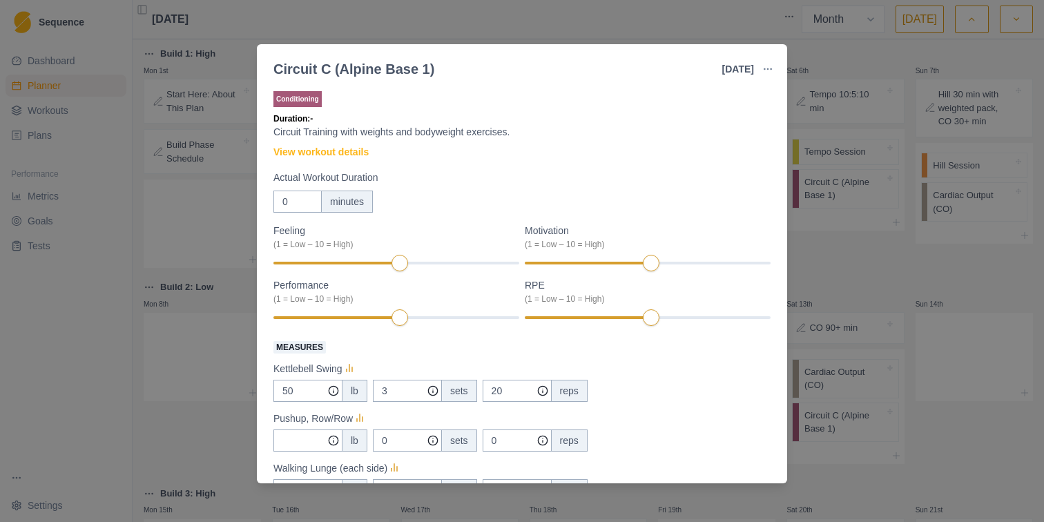
click at [828, 266] on div "Circuit C (Alpine Base 1) [DATE] Link To Goal View Workout Metrics Edit Origina…" at bounding box center [522, 261] width 1044 height 522
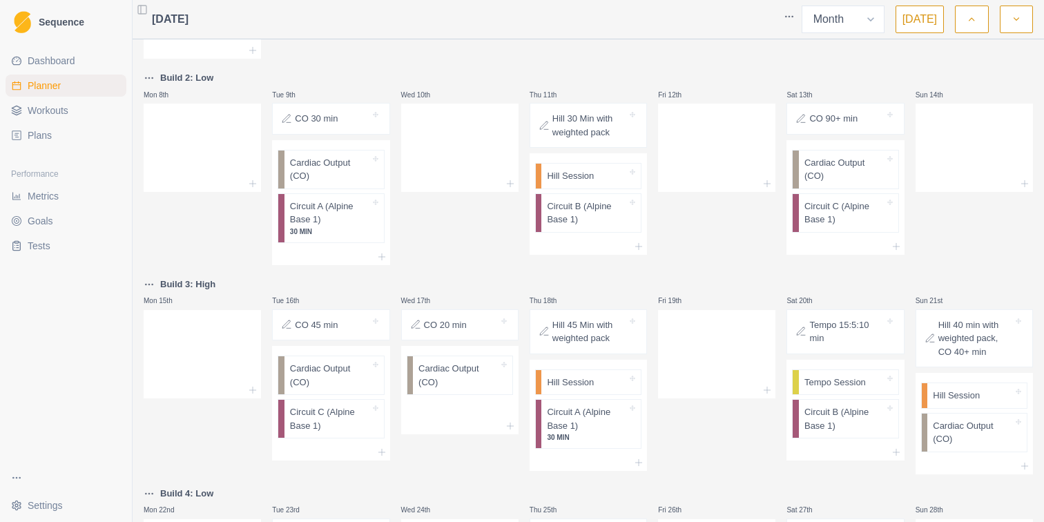
scroll to position [207, 0]
click at [721, 234] on div "Fri 12th" at bounding box center [716, 169] width 117 height 195
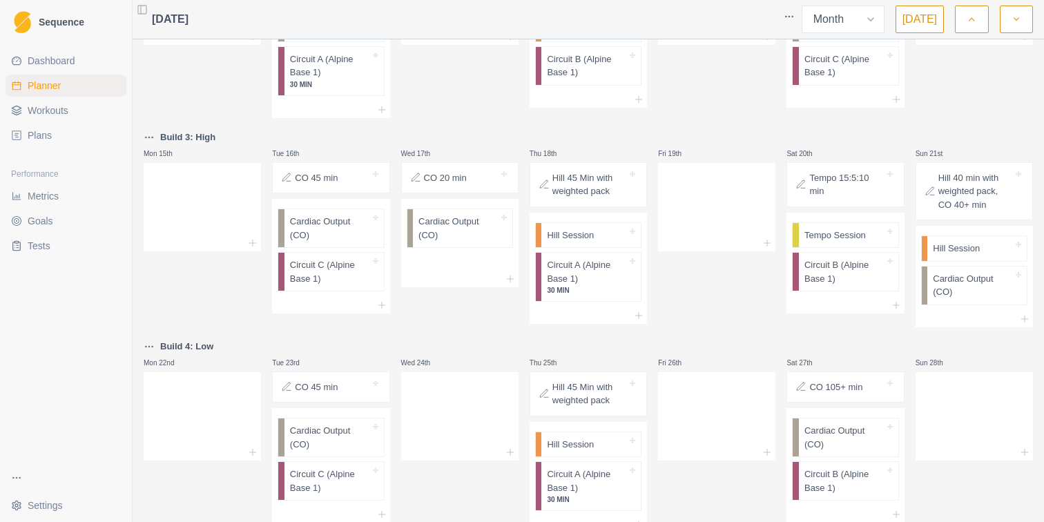
scroll to position [0, 0]
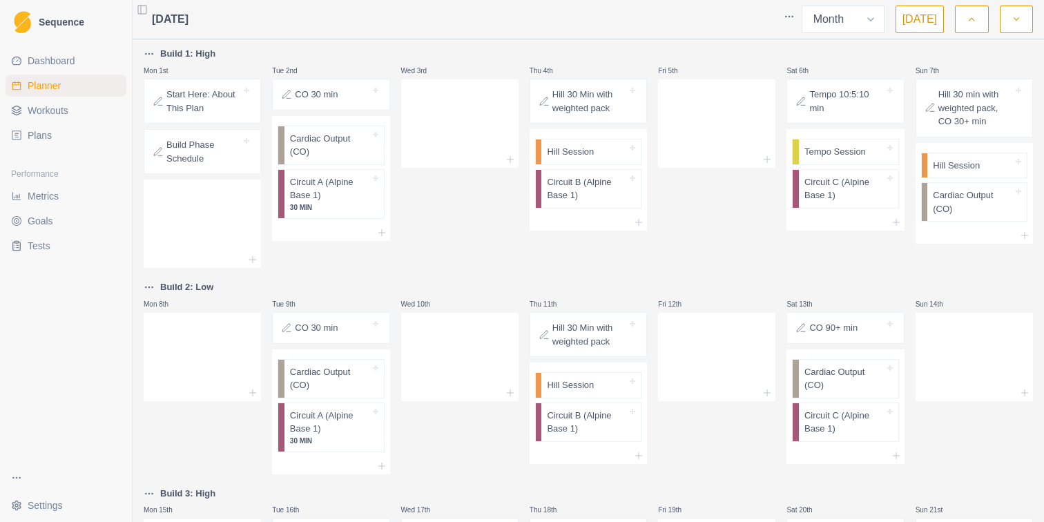
click at [970, 28] on button "button" at bounding box center [971, 20] width 33 height 28
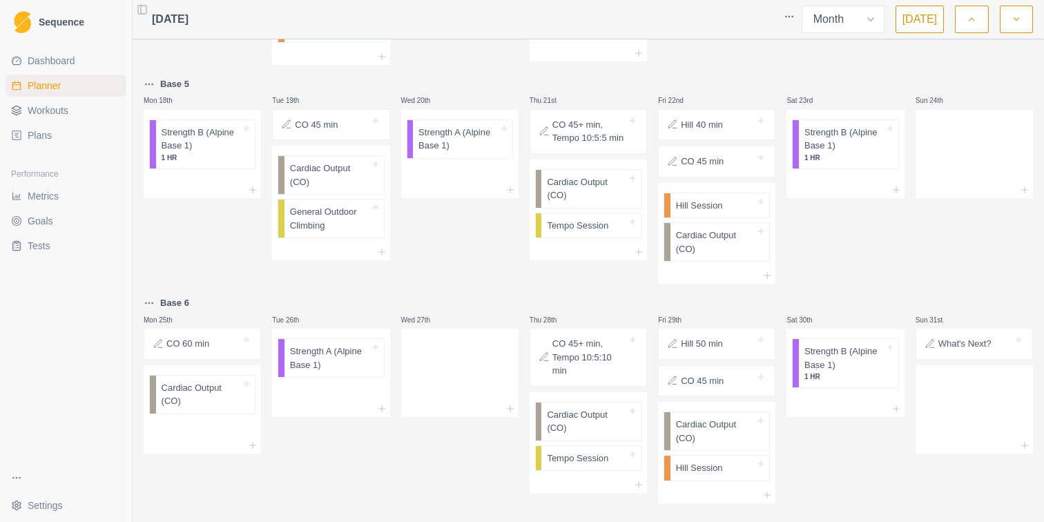
scroll to position [878, 0]
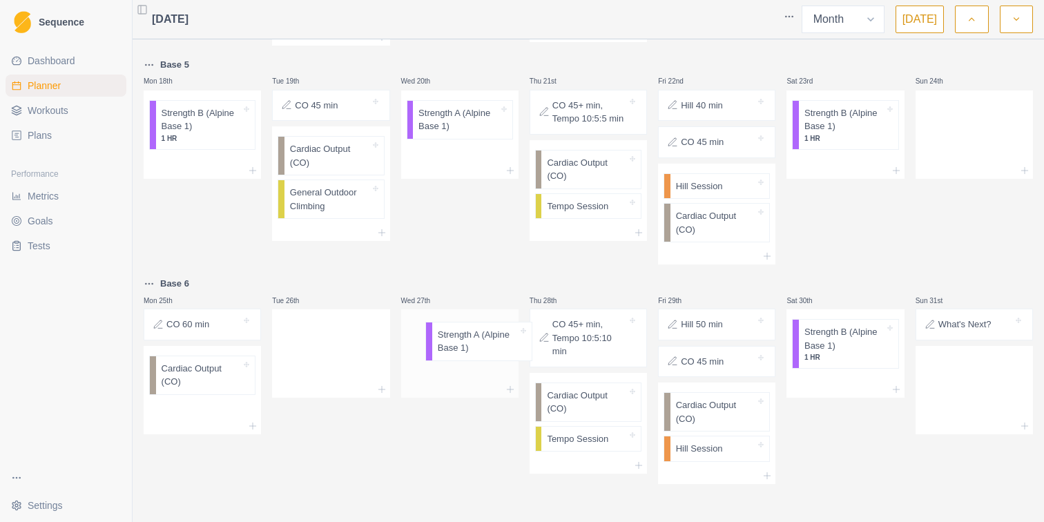
drag, startPoint x: 310, startPoint y: 332, endPoint x: 459, endPoint y: 334, distance: 149.1
click at [381, 393] on icon at bounding box center [381, 389] width 11 height 11
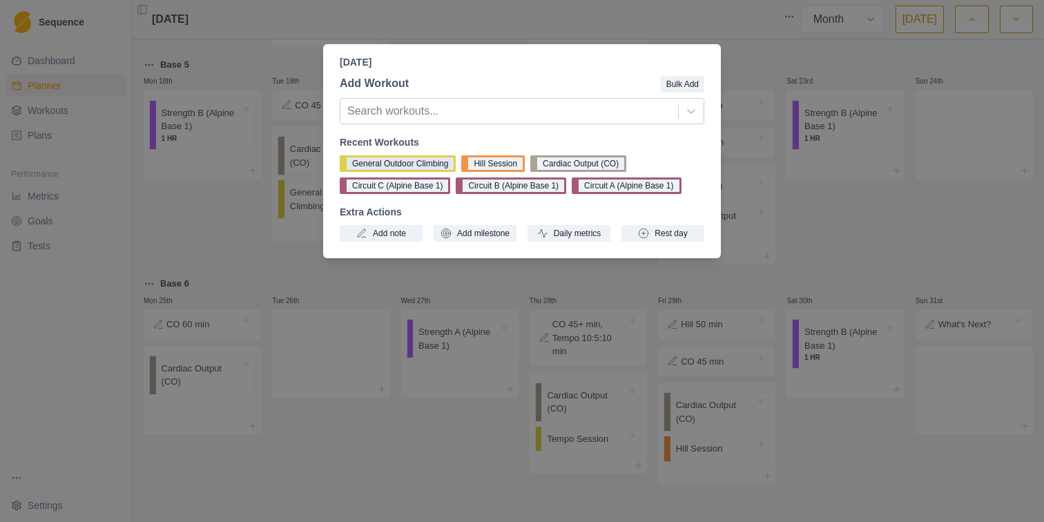
click at [402, 164] on button "General Outdoor Climbing" at bounding box center [398, 163] width 116 height 17
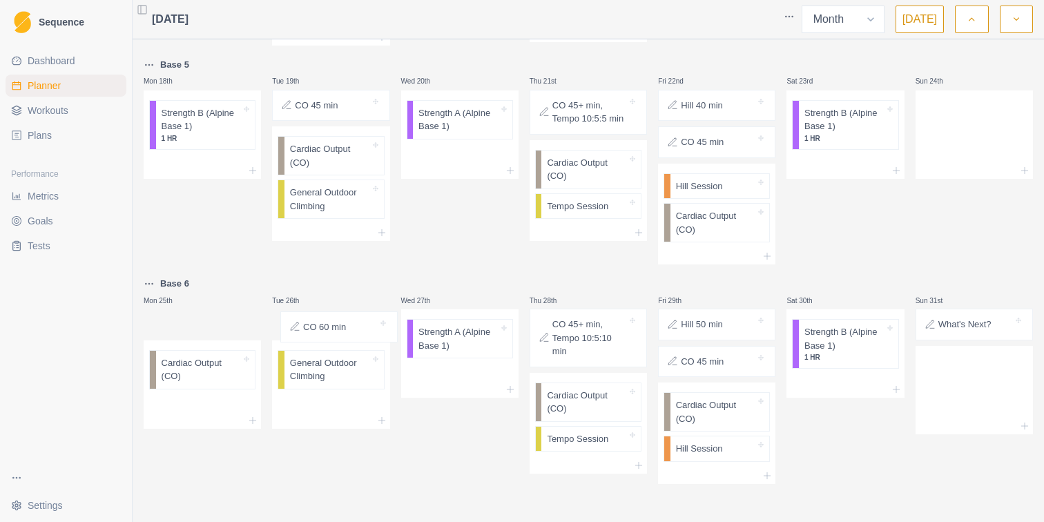
drag, startPoint x: 201, startPoint y: 323, endPoint x: 331, endPoint y: 319, distance: 130.5
drag, startPoint x: 323, startPoint y: 322, endPoint x: 206, endPoint y: 308, distance: 118.2
drag, startPoint x: 194, startPoint y: 322, endPoint x: 324, endPoint y: 317, distance: 129.8
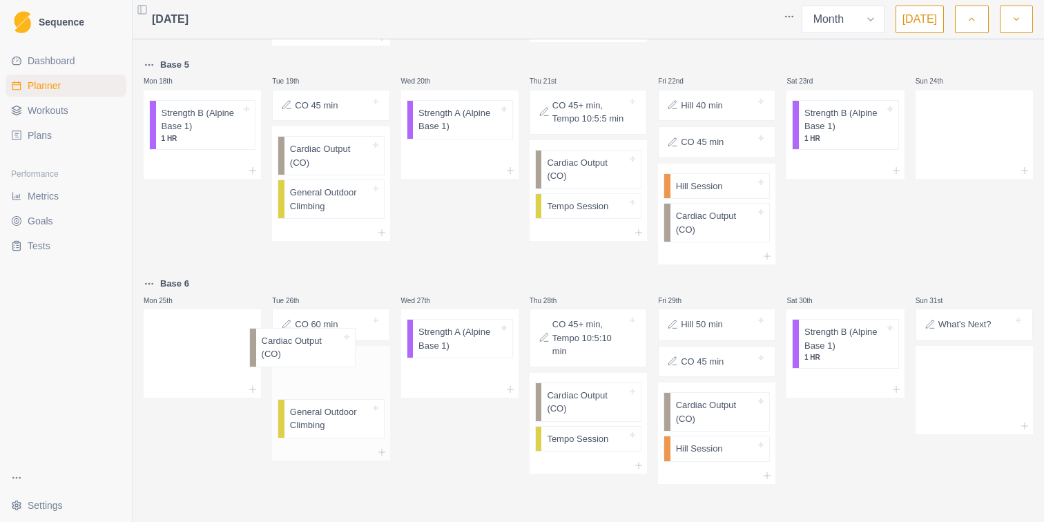
drag, startPoint x: 205, startPoint y: 346, endPoint x: 326, endPoint y: 360, distance: 122.3
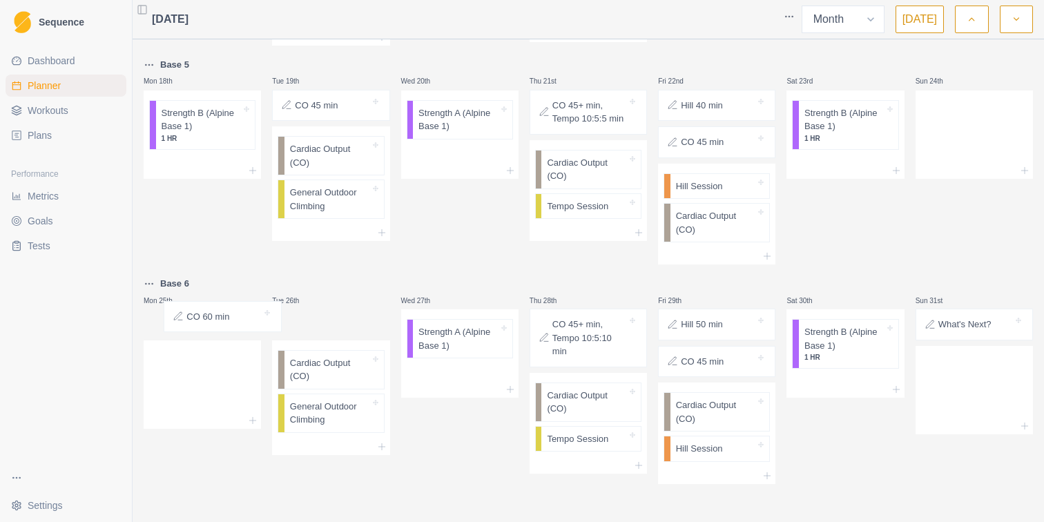
drag, startPoint x: 339, startPoint y: 327, endPoint x: 224, endPoint y: 318, distance: 115.6
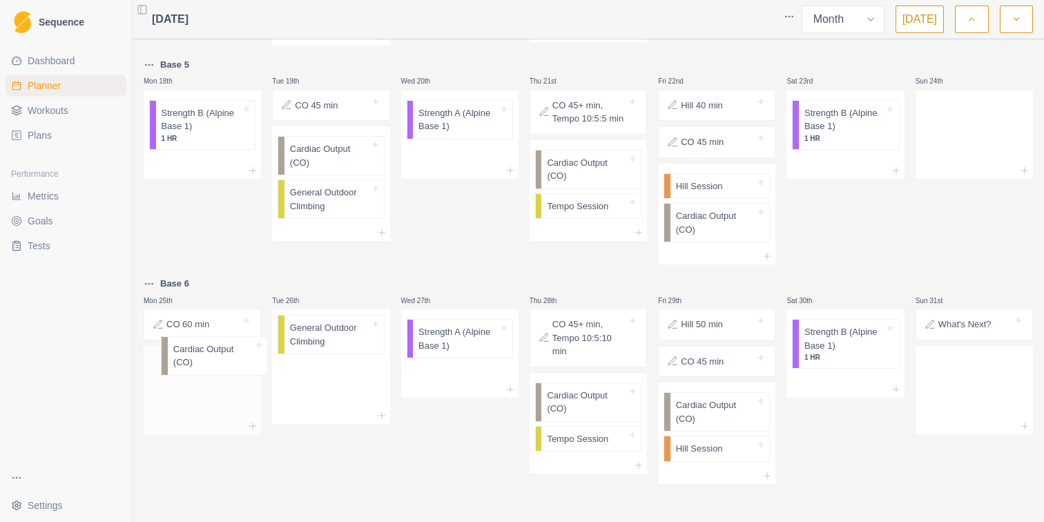
drag, startPoint x: 316, startPoint y: 342, endPoint x: 196, endPoint y: 360, distance: 121.4
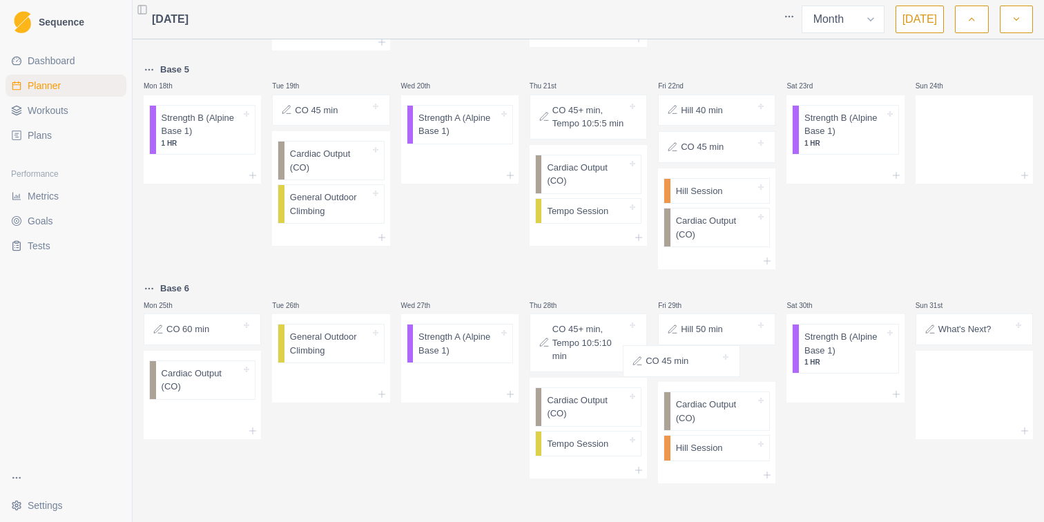
scroll to position [872, 0]
drag, startPoint x: 712, startPoint y: 360, endPoint x: 306, endPoint y: 327, distance: 407.9
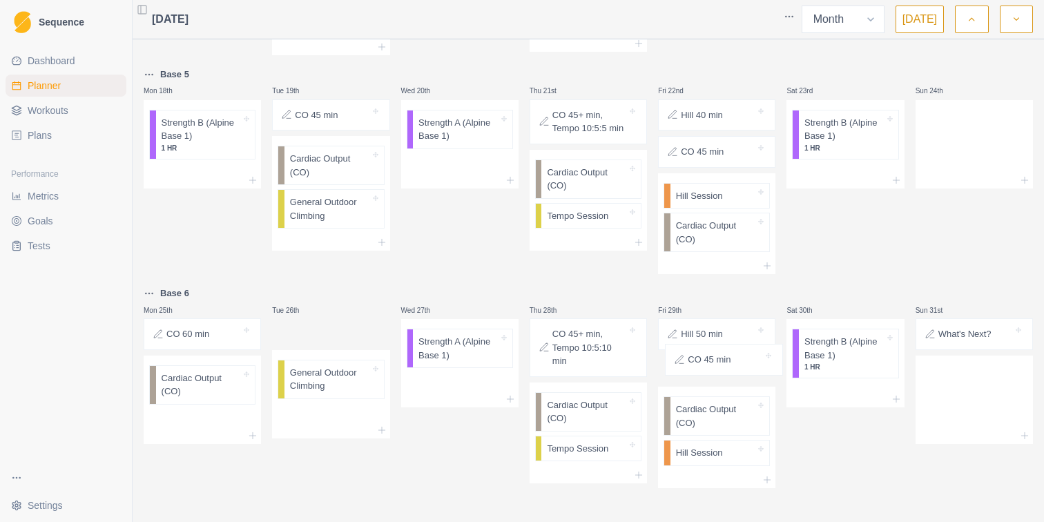
drag, startPoint x: 335, startPoint y: 332, endPoint x: 722, endPoint y: 362, distance: 388.3
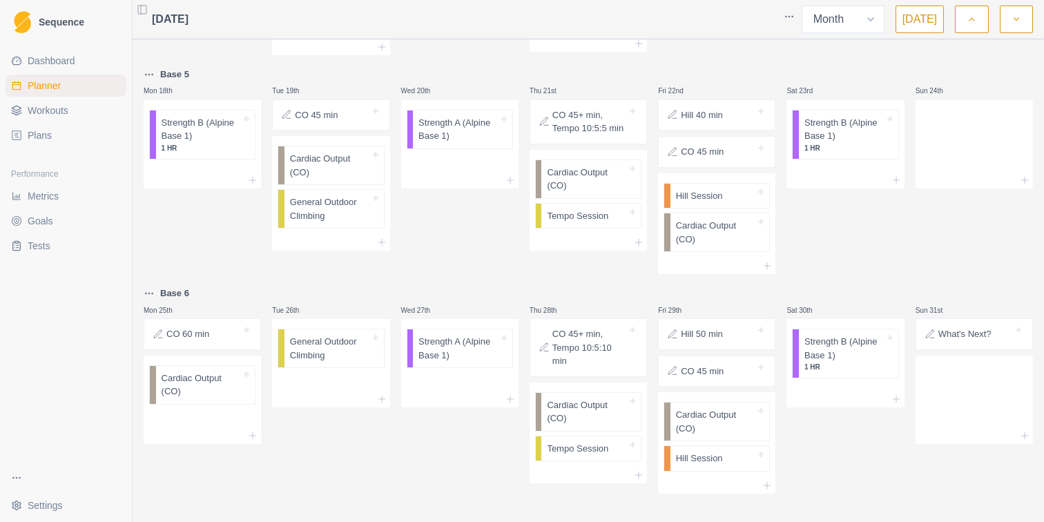
click at [870, 253] on div "Sat 23rd Strength B (Alpine Base 1) 1 HR" at bounding box center [844, 170] width 117 height 208
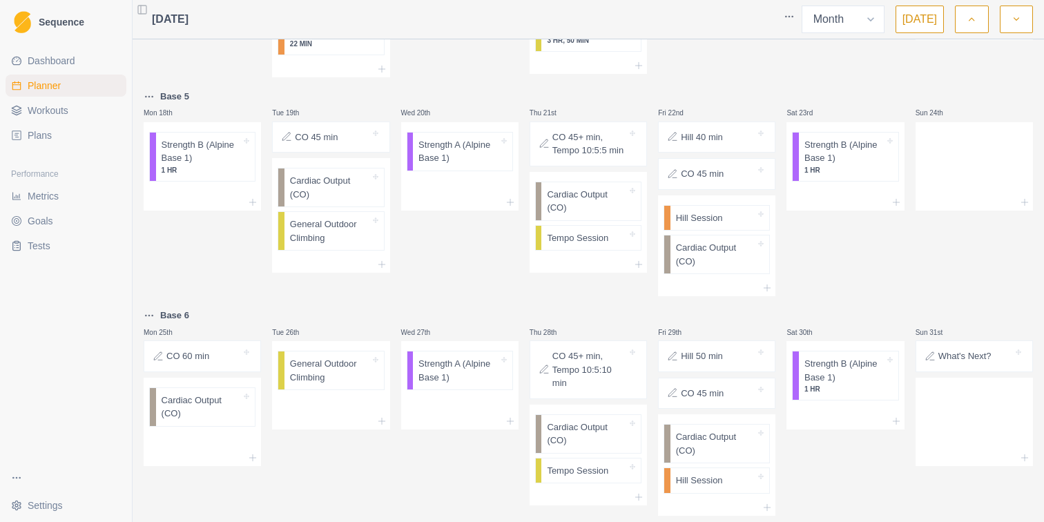
click at [868, 253] on div "Sat 23rd Strength B (Alpine Base 1) 1 HR" at bounding box center [844, 192] width 117 height 208
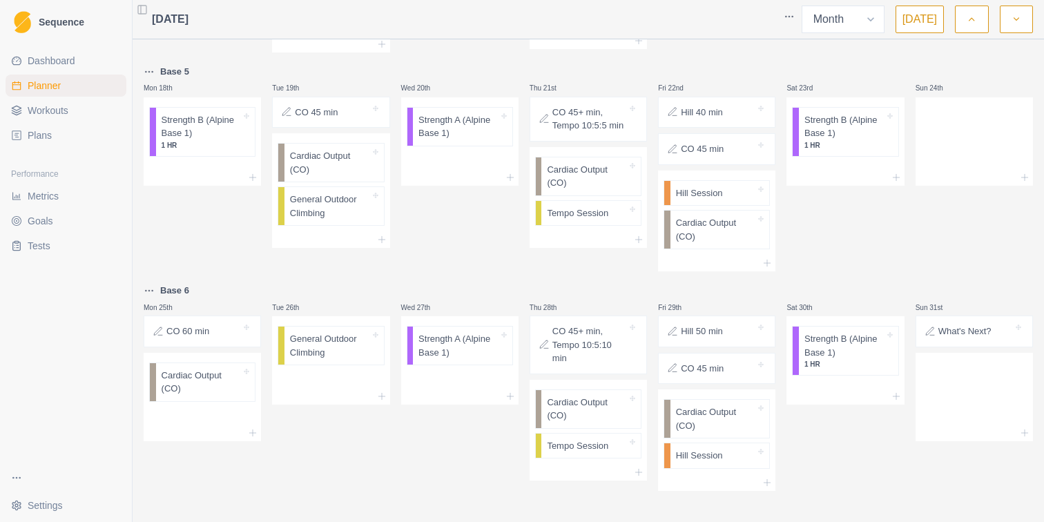
scroll to position [878, 0]
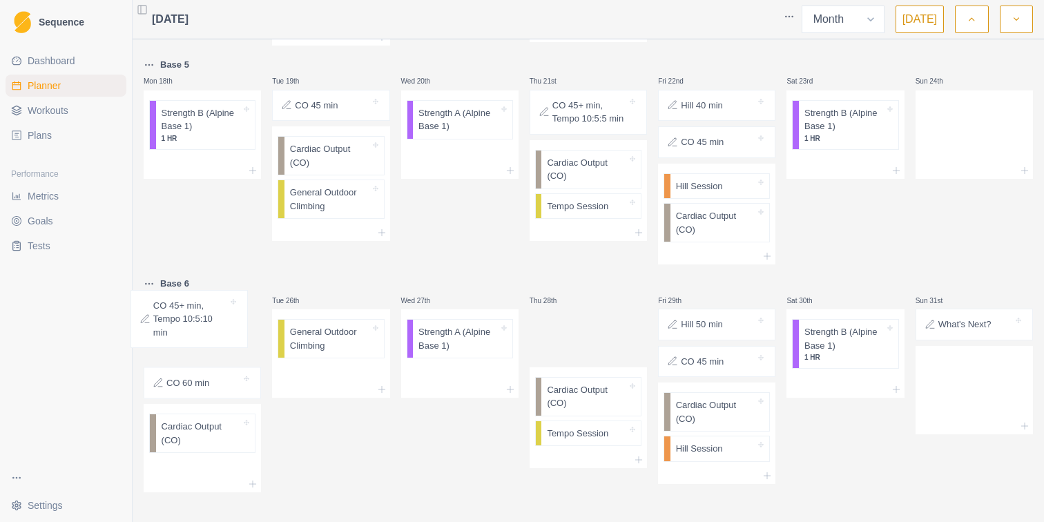
drag, startPoint x: 598, startPoint y: 346, endPoint x: 195, endPoint y: 330, distance: 403.4
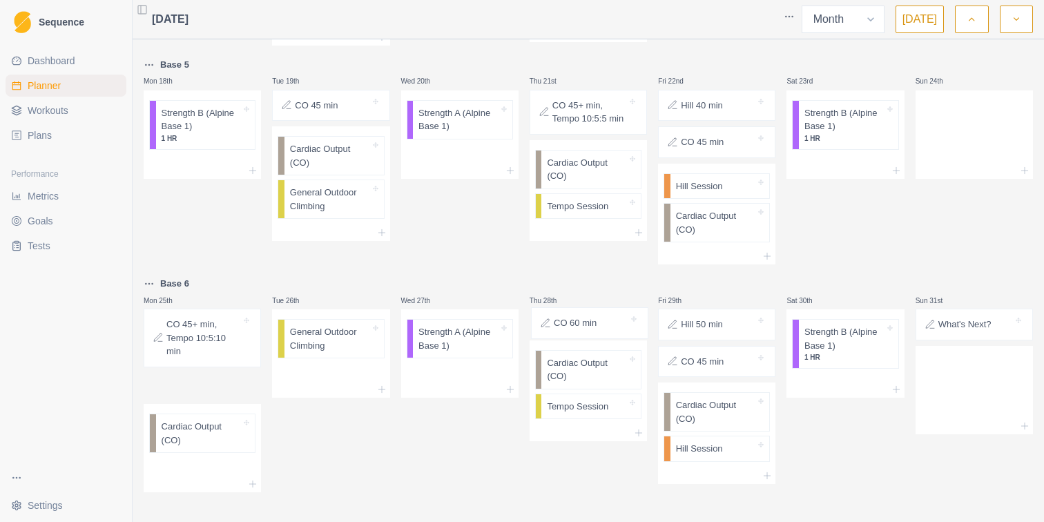
drag, startPoint x: 187, startPoint y: 390, endPoint x: 582, endPoint y: 326, distance: 399.9
drag, startPoint x: 561, startPoint y: 416, endPoint x: 166, endPoint y: 430, distance: 395.7
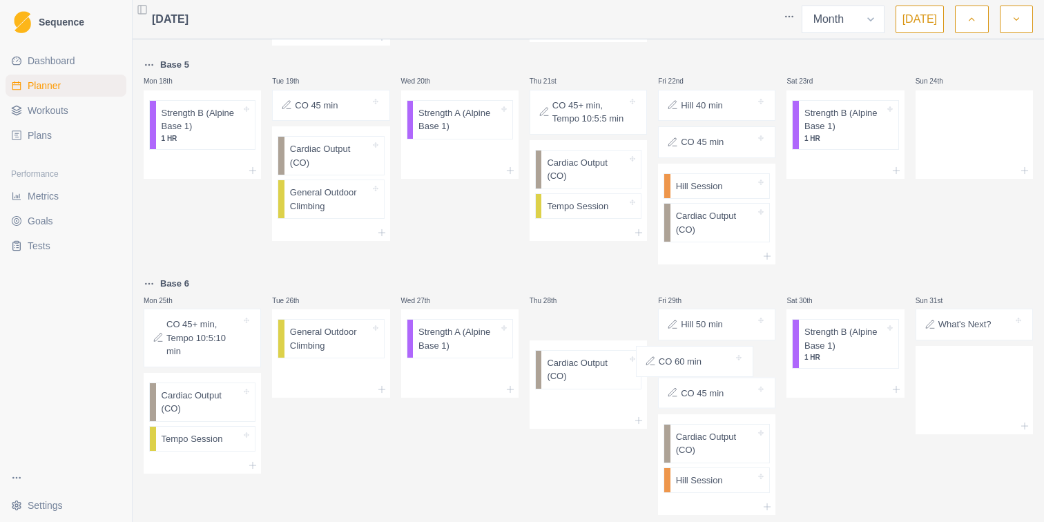
drag, startPoint x: 567, startPoint y: 324, endPoint x: 687, endPoint y: 363, distance: 125.5
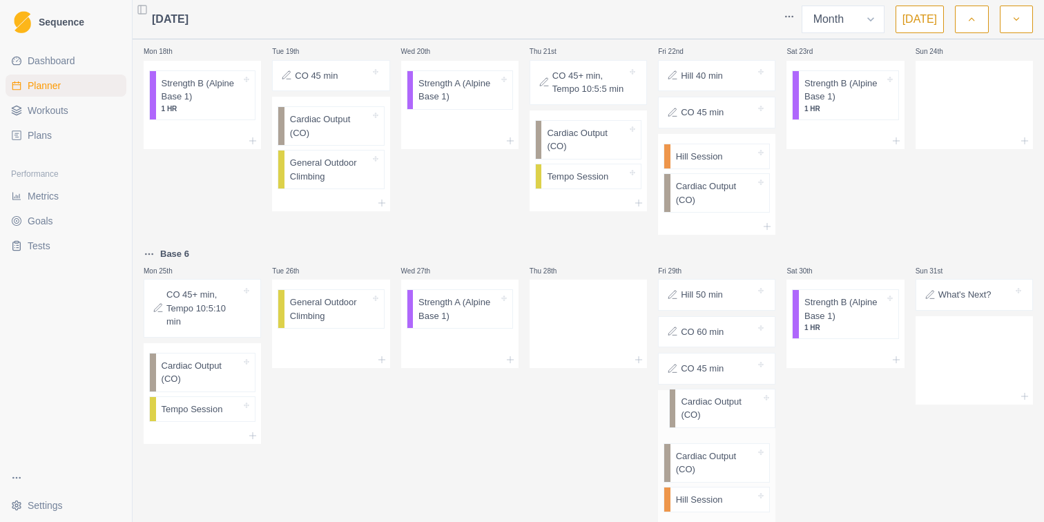
scroll to position [921, 0]
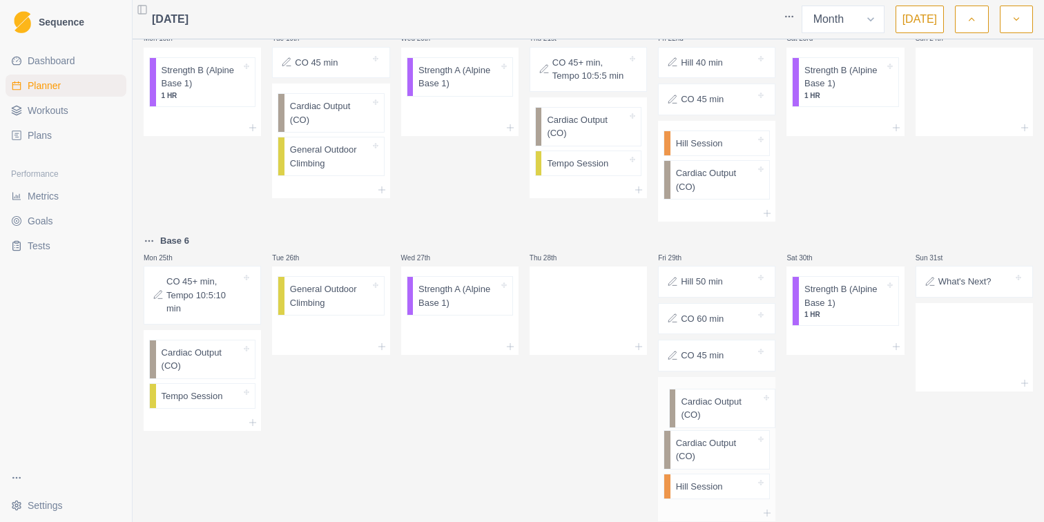
drag, startPoint x: 597, startPoint y: 351, endPoint x: 738, endPoint y: 424, distance: 158.4
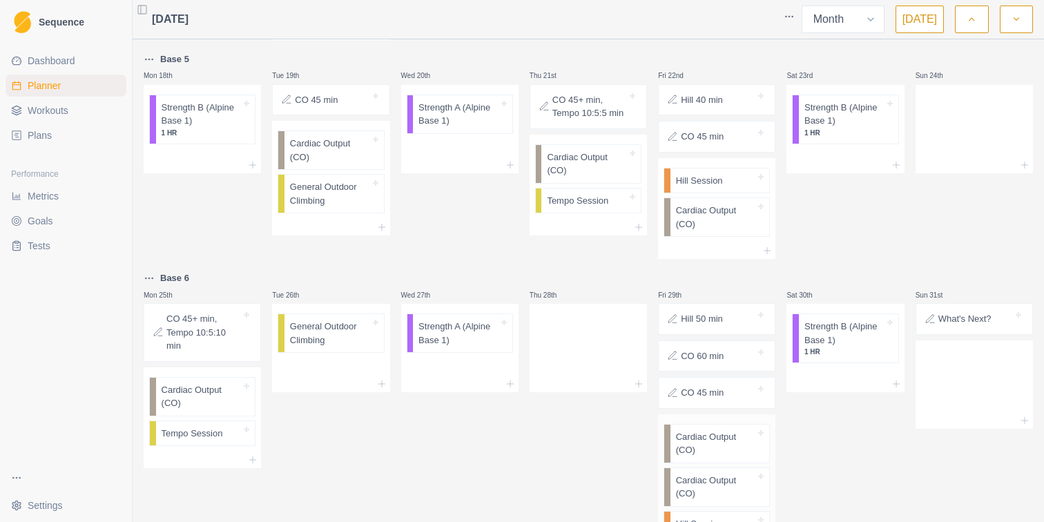
scroll to position [883, 0]
